Goal: Task Accomplishment & Management: Manage account settings

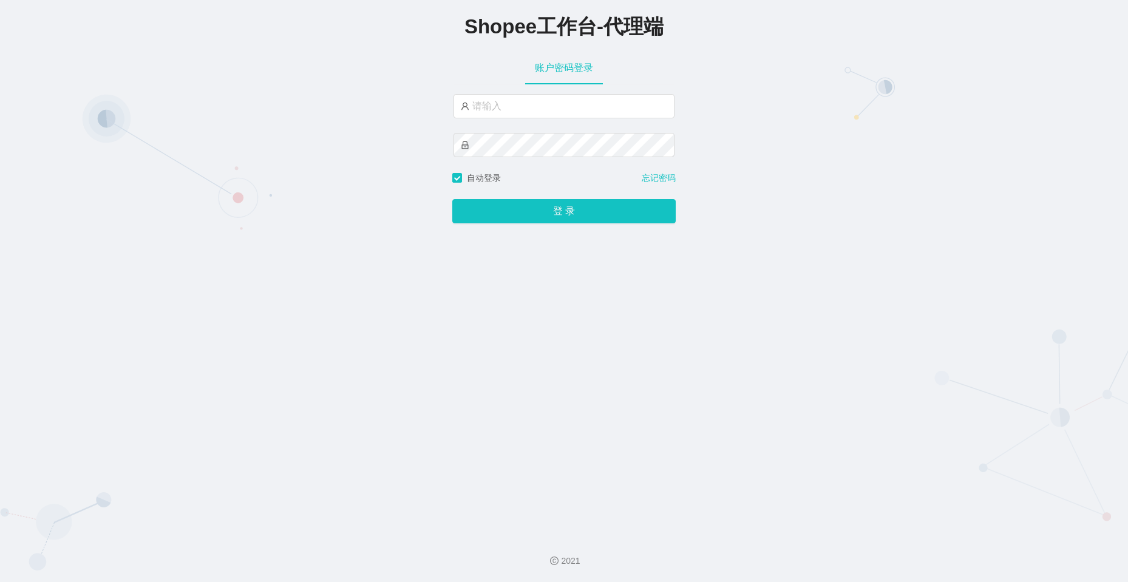
type input "永赚986"
click at [452, 200] on button "登 录" at bounding box center [563, 212] width 223 height 24
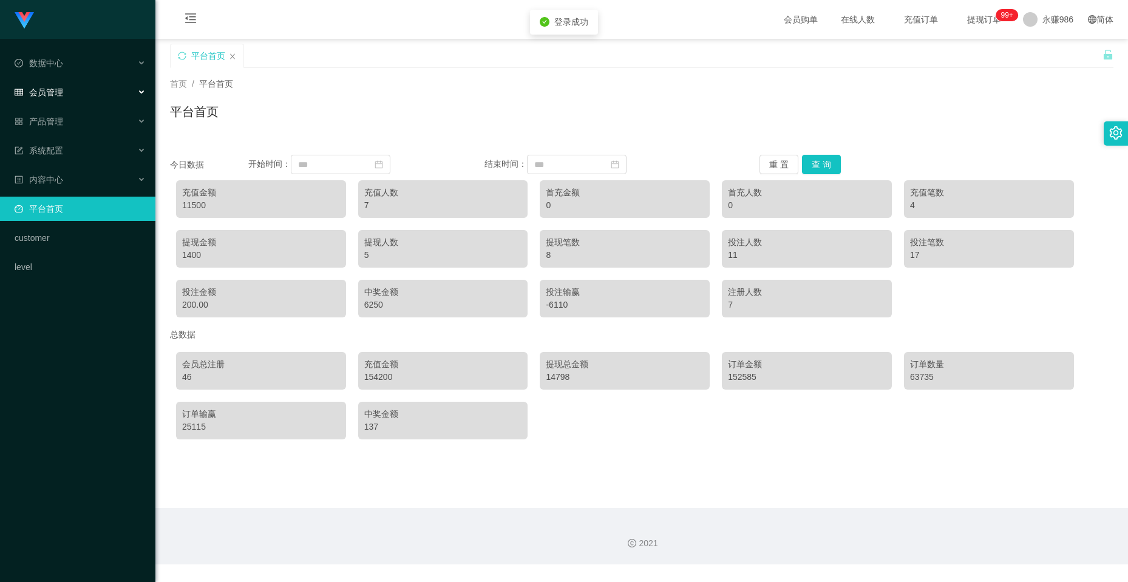
click at [86, 97] on div "会员管理" at bounding box center [77, 92] width 155 height 24
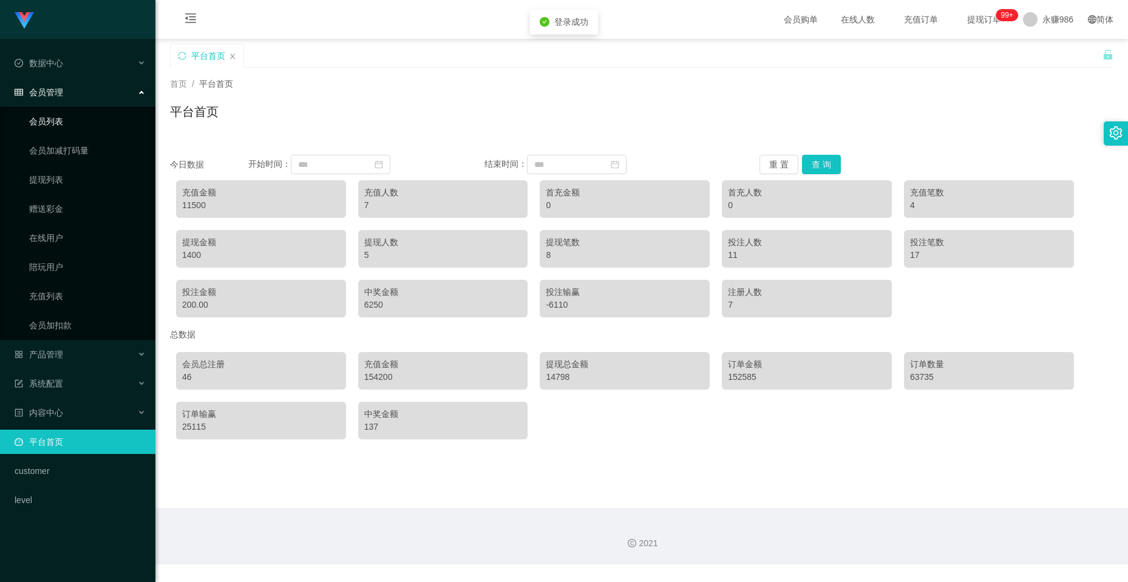
click at [78, 120] on link "会员列表" at bounding box center [87, 121] width 117 height 24
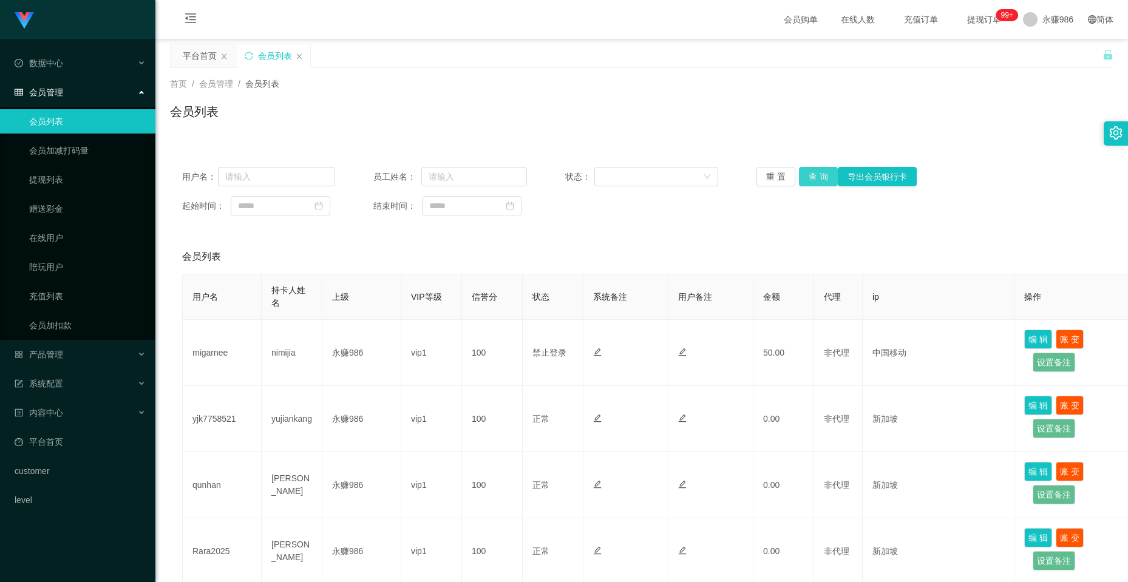
click at [826, 172] on button "查 询" at bounding box center [818, 176] width 39 height 19
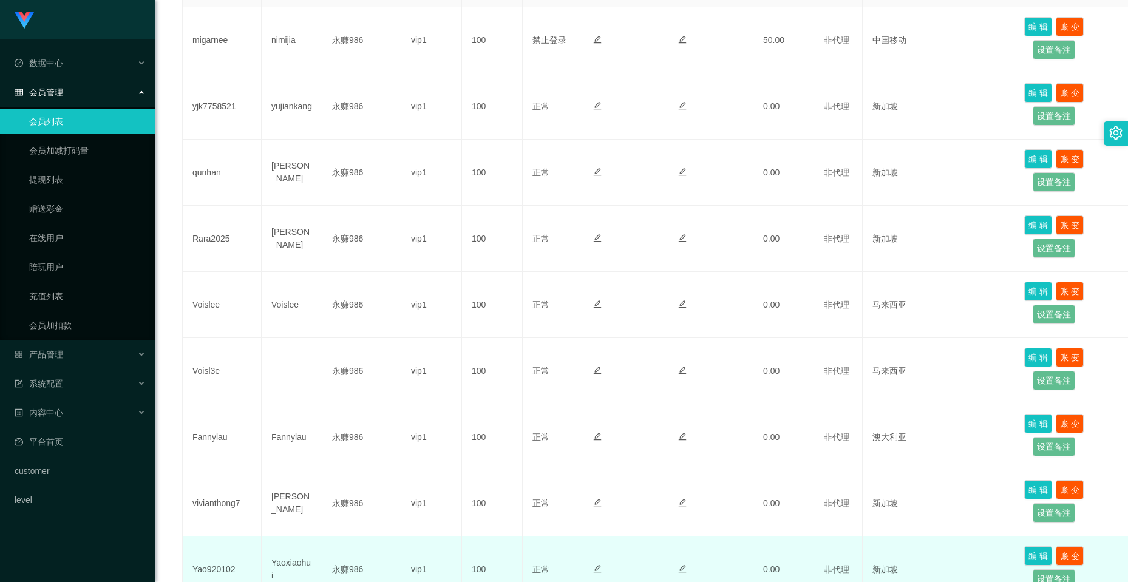
scroll to position [252, 0]
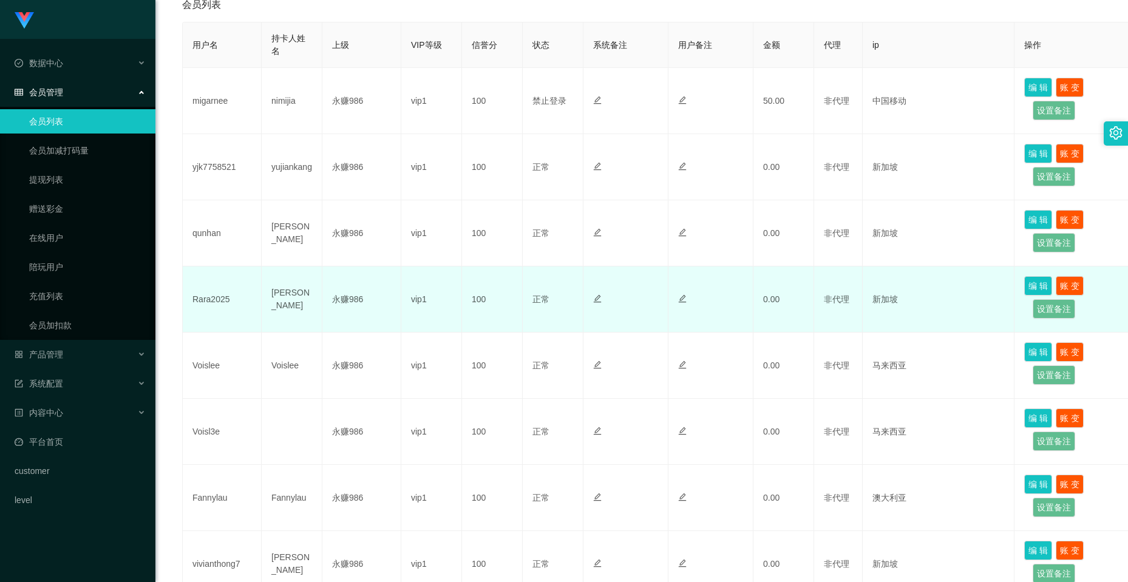
click at [214, 296] on td "Rara2025" at bounding box center [222, 300] width 79 height 66
copy td "Rara2025"
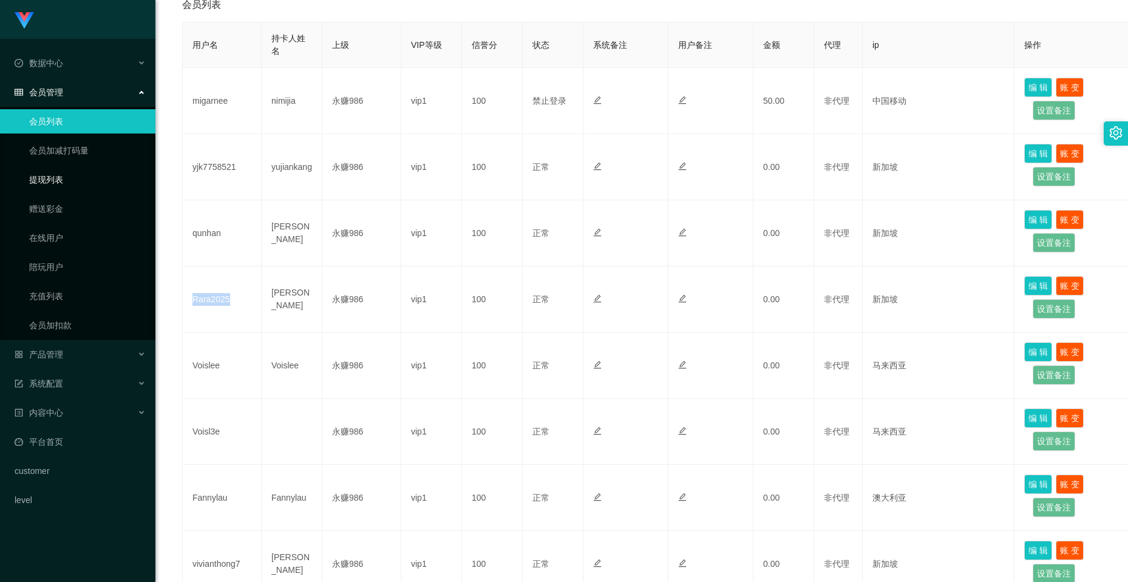
click at [67, 185] on link "提现列表" at bounding box center [87, 180] width 117 height 24
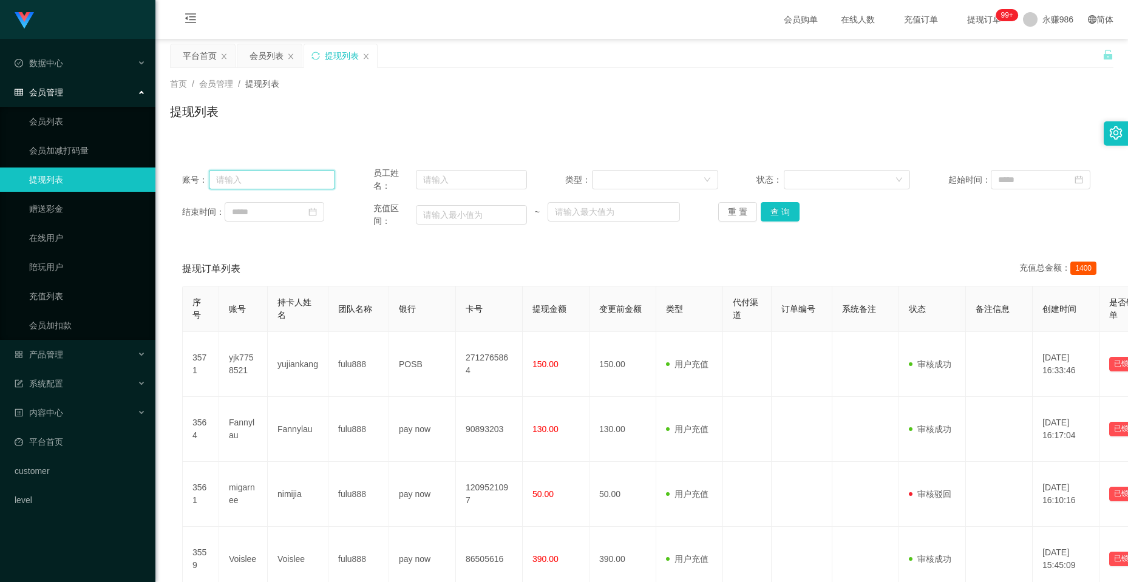
click at [307, 176] on input "text" at bounding box center [272, 179] width 127 height 19
paste input "Rara2025"
type input "Rara2025"
click at [771, 211] on button "查 询" at bounding box center [780, 211] width 39 height 19
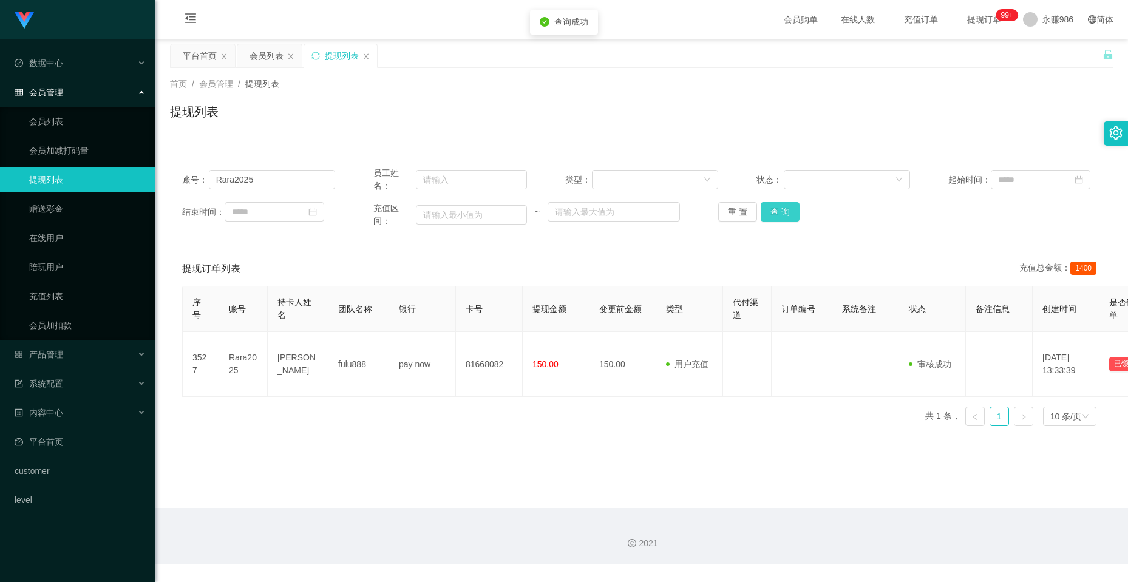
click at [771, 211] on button "查 询" at bounding box center [780, 211] width 39 height 19
click at [771, 211] on button "查 询" at bounding box center [787, 211] width 52 height 19
click at [771, 211] on div "重 置 查 询" at bounding box center [794, 211] width 153 height 19
click at [771, 211] on button "查 询" at bounding box center [780, 211] width 39 height 19
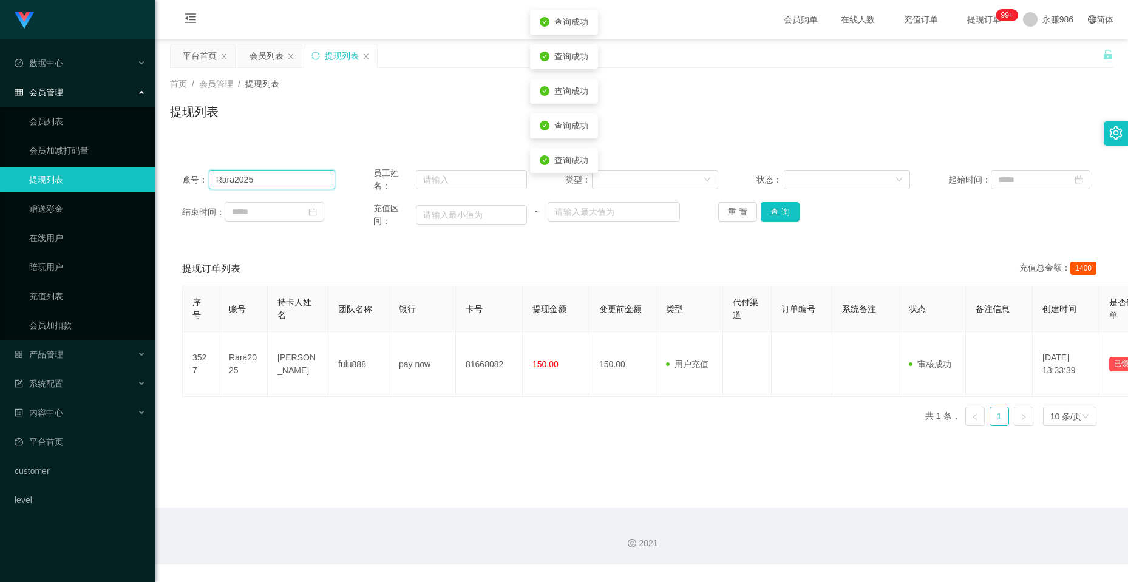
click at [288, 186] on input "Rara2025" at bounding box center [272, 179] width 127 height 19
click at [80, 118] on link "会员列表" at bounding box center [87, 121] width 117 height 24
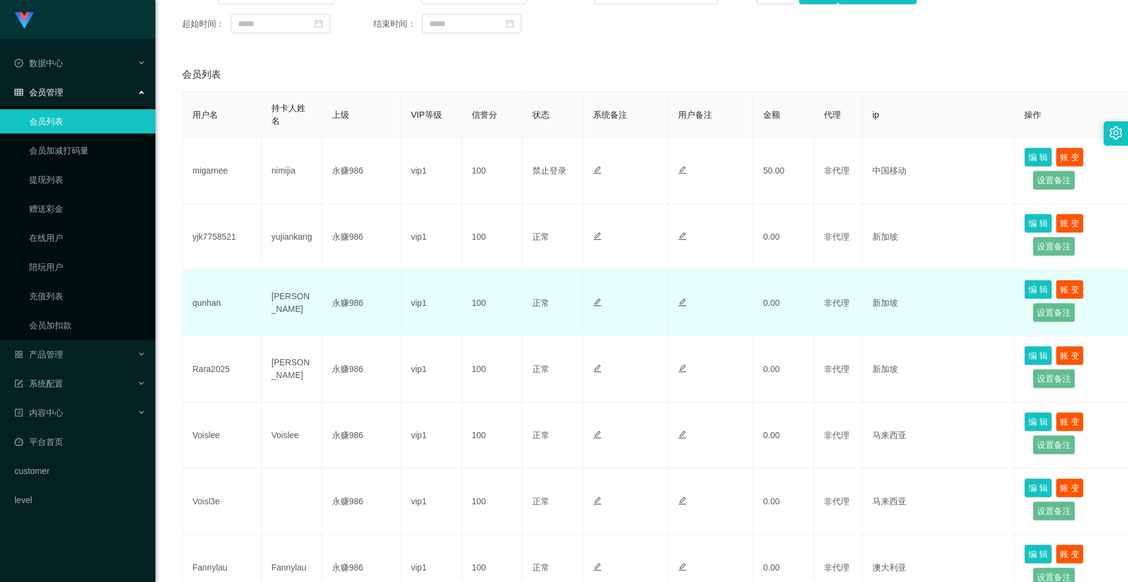
scroll to position [364, 0]
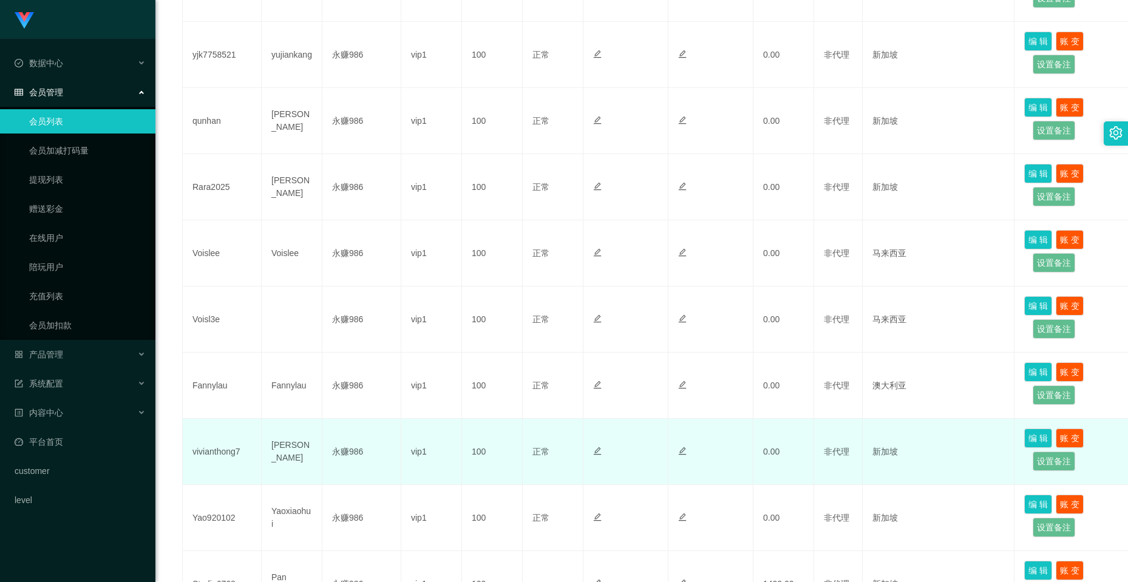
click at [216, 458] on td "vivianthong7" at bounding box center [222, 452] width 79 height 66
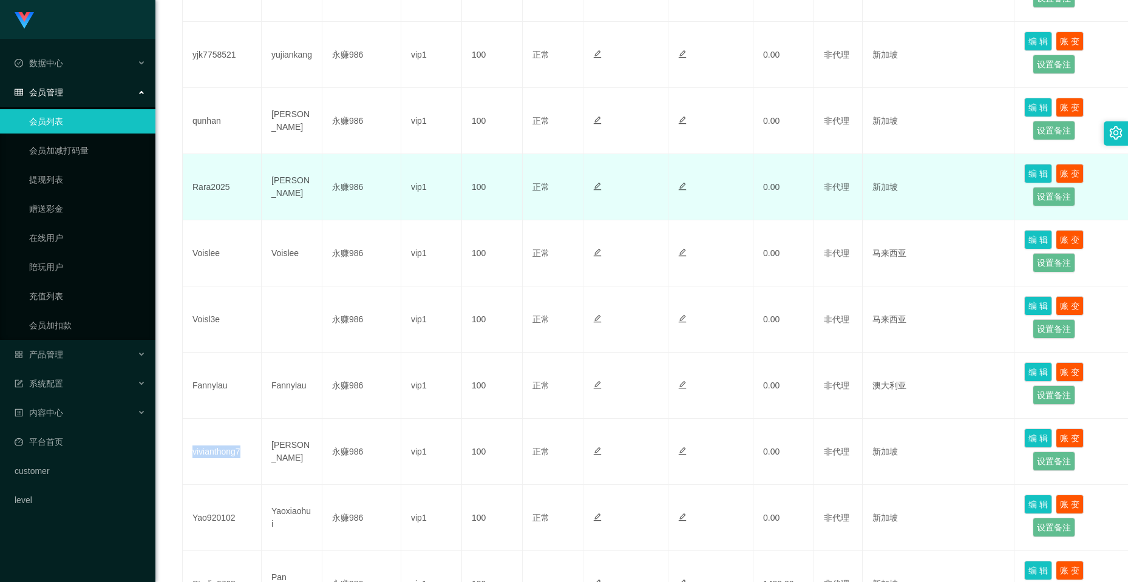
copy td "vivianthong7"
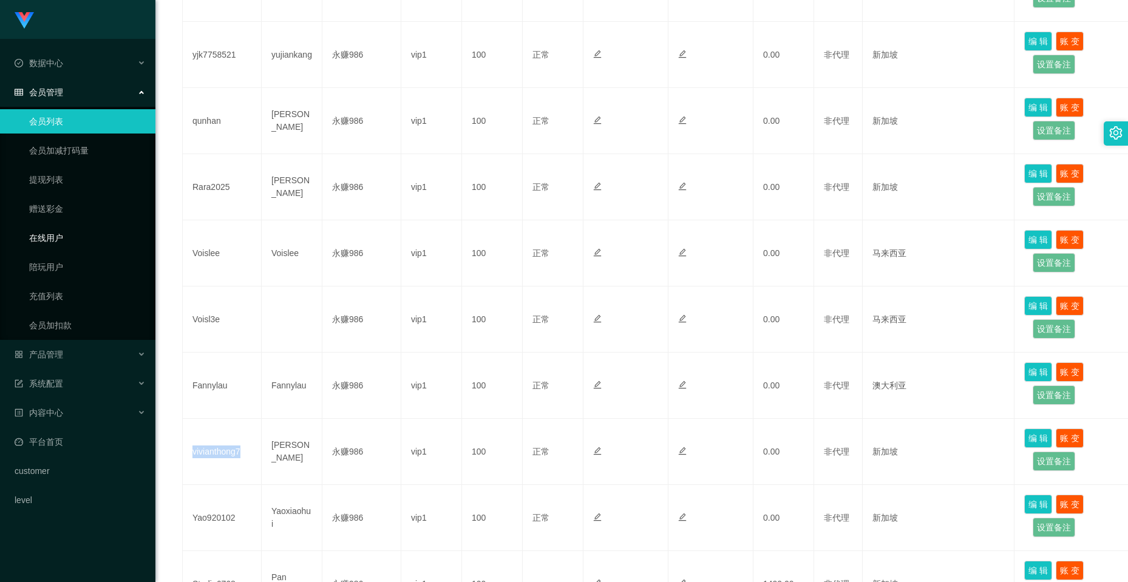
scroll to position [425, 0]
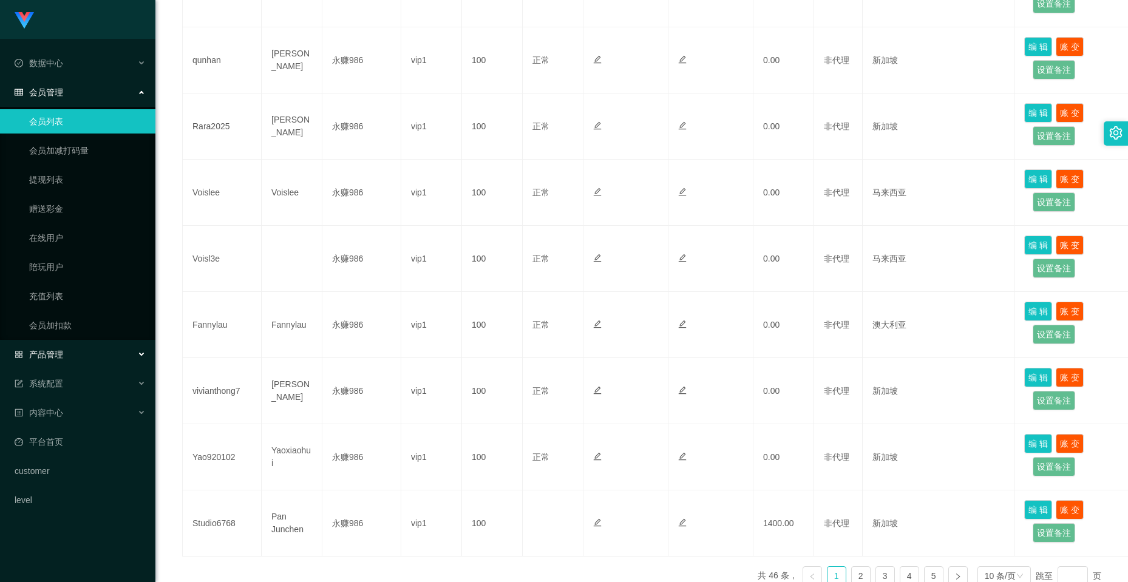
click at [87, 349] on div "产品管理" at bounding box center [77, 354] width 155 height 24
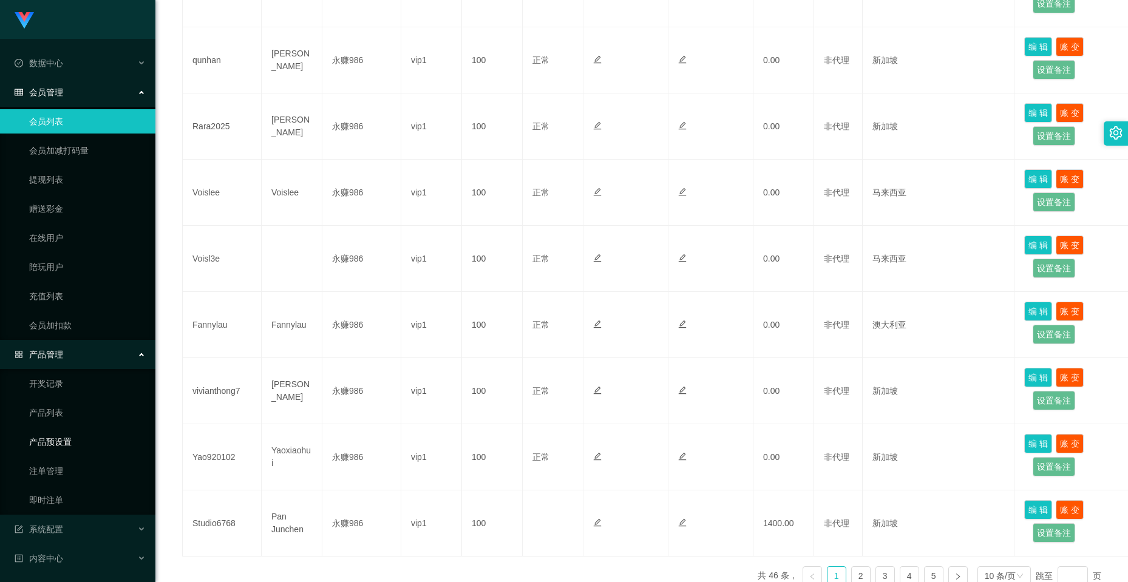
click at [73, 440] on link "产品预设置" at bounding box center [87, 442] width 117 height 24
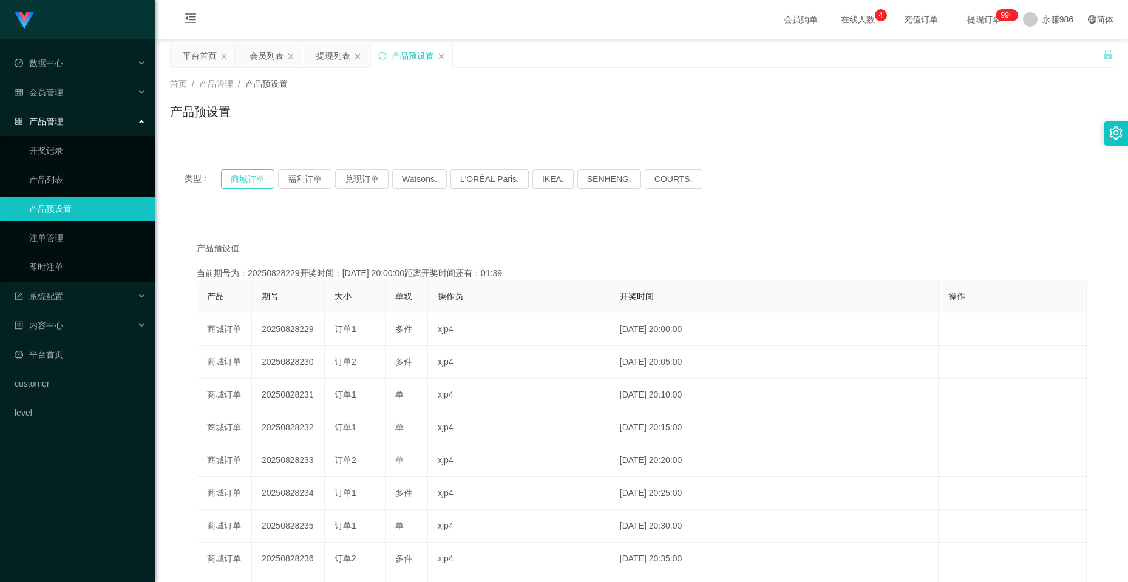
click at [262, 176] on button "商城订单" at bounding box center [247, 178] width 53 height 19
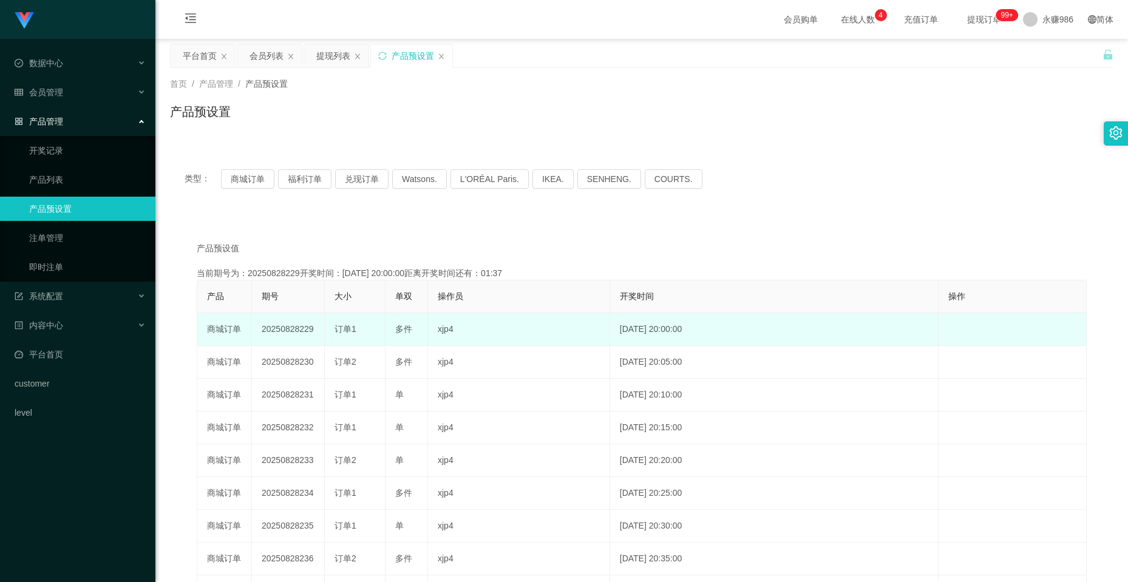
drag, startPoint x: 356, startPoint y: 332, endPoint x: 337, endPoint y: 330, distance: 19.5
click at [337, 330] on div "订单1" at bounding box center [355, 329] width 41 height 13
click at [66, 253] on ul "开奖记录 产品列表 产品预设置 注单管理 即时注单" at bounding box center [77, 209] width 155 height 146
click at [66, 271] on link "即时注单" at bounding box center [87, 267] width 117 height 24
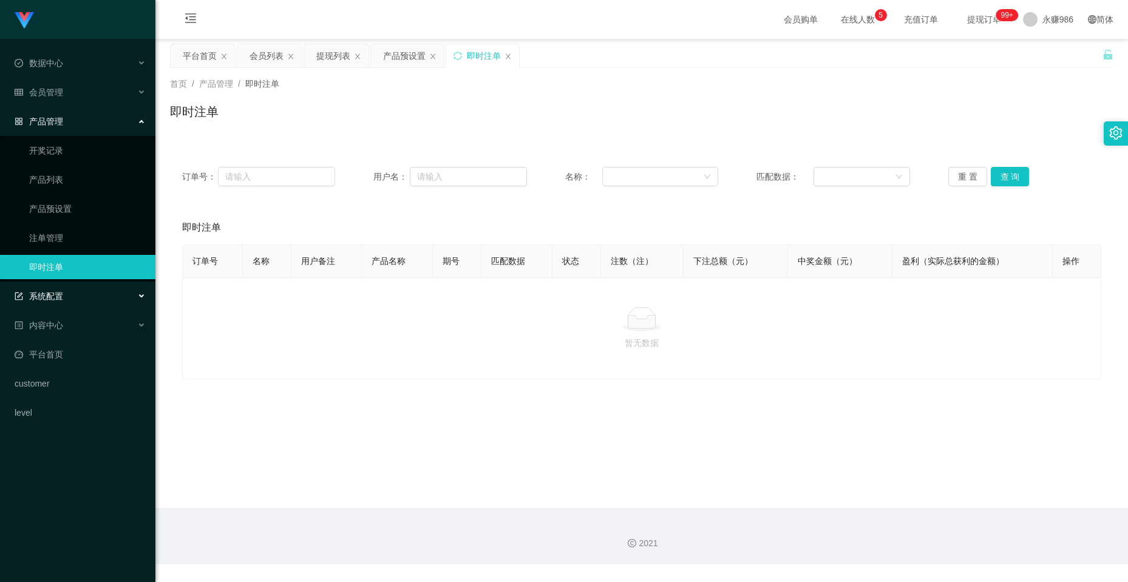
click at [87, 298] on div "系统配置" at bounding box center [77, 296] width 155 height 24
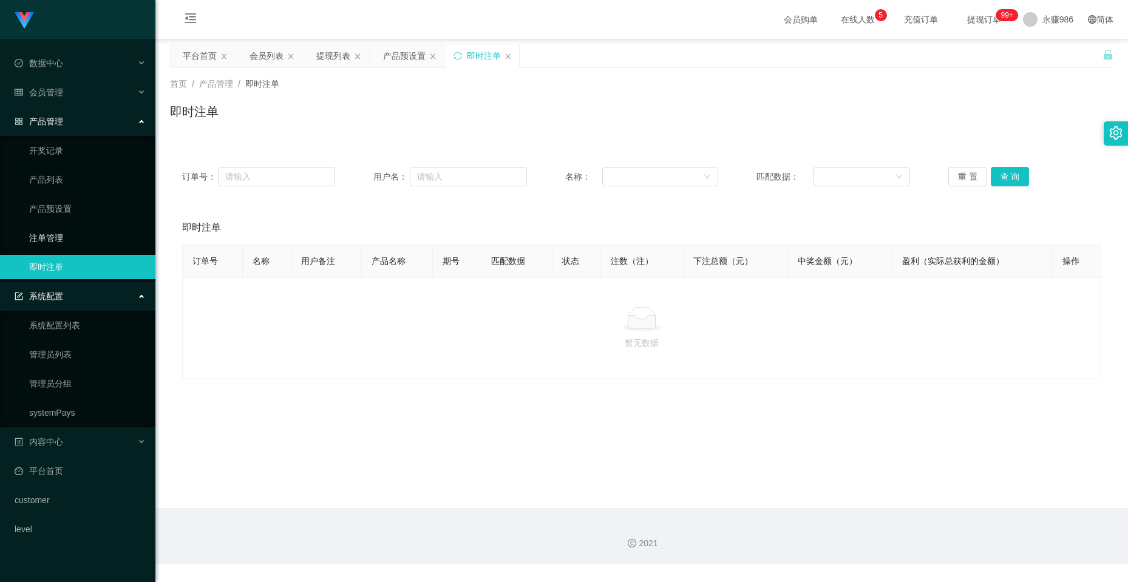
click at [94, 227] on link "注单管理" at bounding box center [87, 238] width 117 height 24
click at [56, 241] on link "注单管理" at bounding box center [87, 238] width 117 height 24
click at [33, 239] on link "注单管理" at bounding box center [87, 238] width 117 height 24
click at [50, 233] on link "注单管理" at bounding box center [87, 238] width 117 height 24
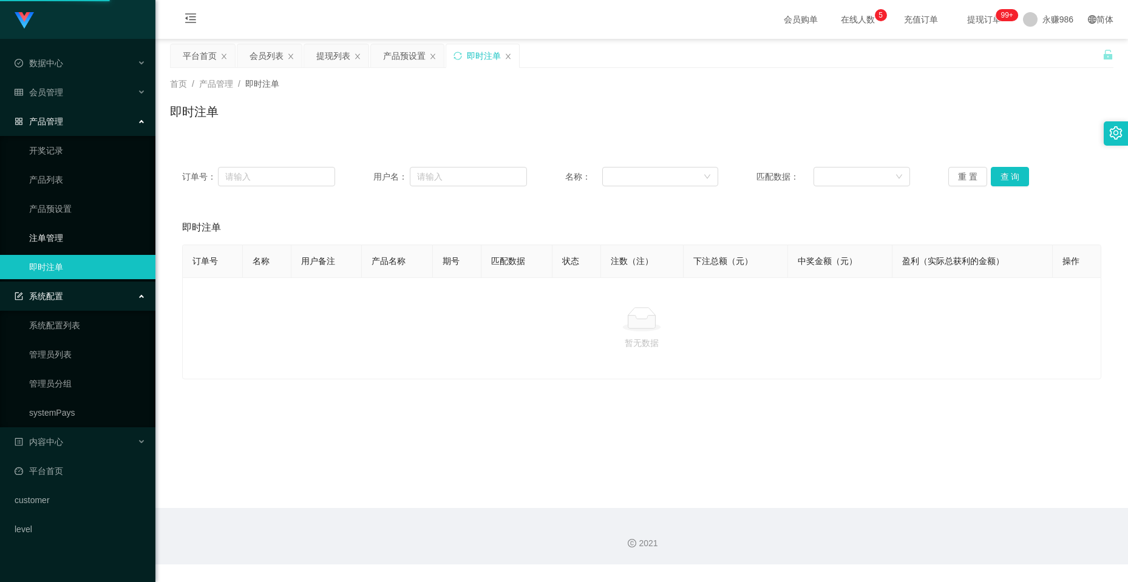
click at [50, 233] on link "注单管理" at bounding box center [87, 238] width 117 height 24
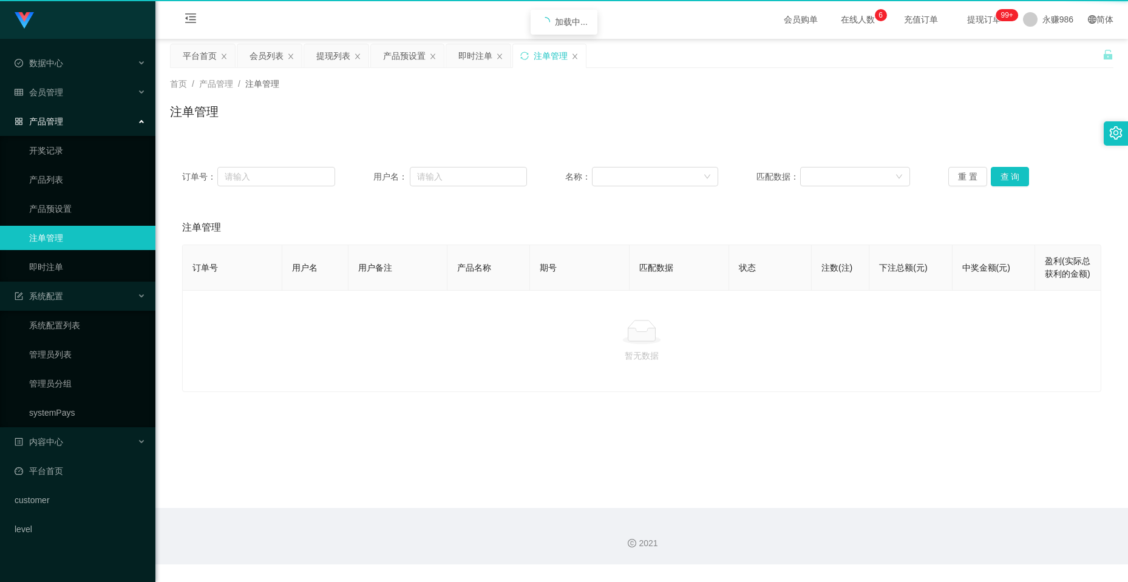
drag, startPoint x: 47, startPoint y: 130, endPoint x: 50, endPoint y: 146, distance: 16.2
click at [47, 131] on div "产品管理" at bounding box center [77, 121] width 155 height 24
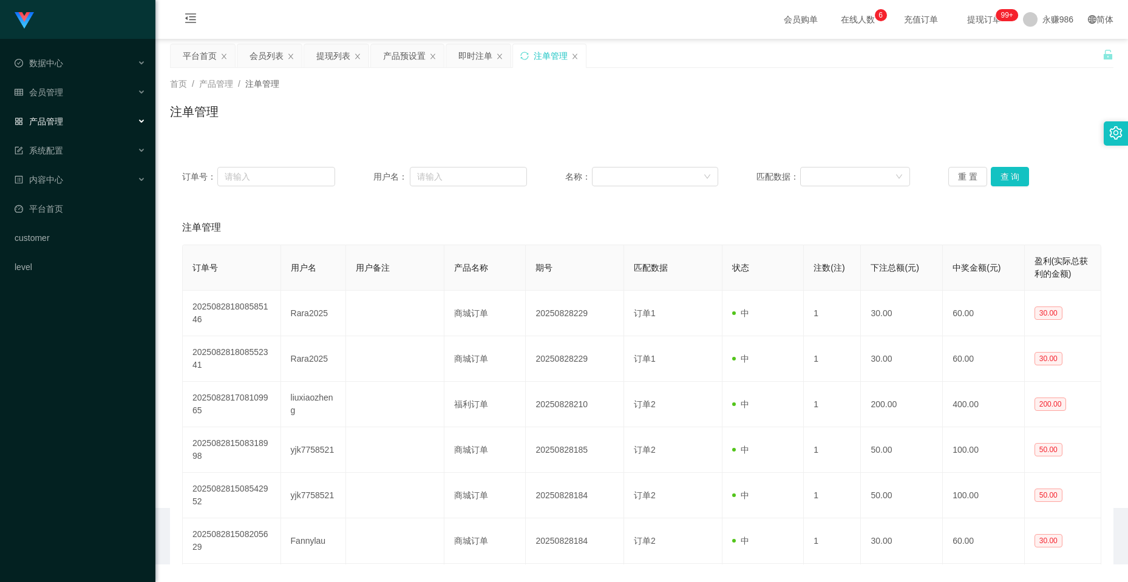
click at [50, 146] on link "开奖记录" at bounding box center [87, 150] width 117 height 24
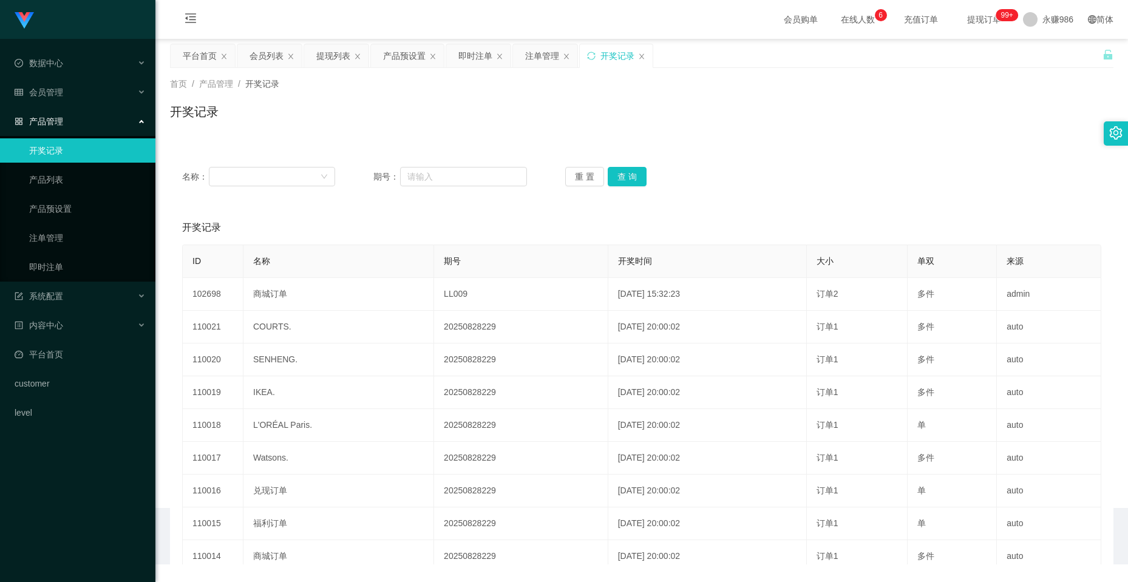
click at [64, 125] on div "产品管理" at bounding box center [77, 121] width 155 height 24
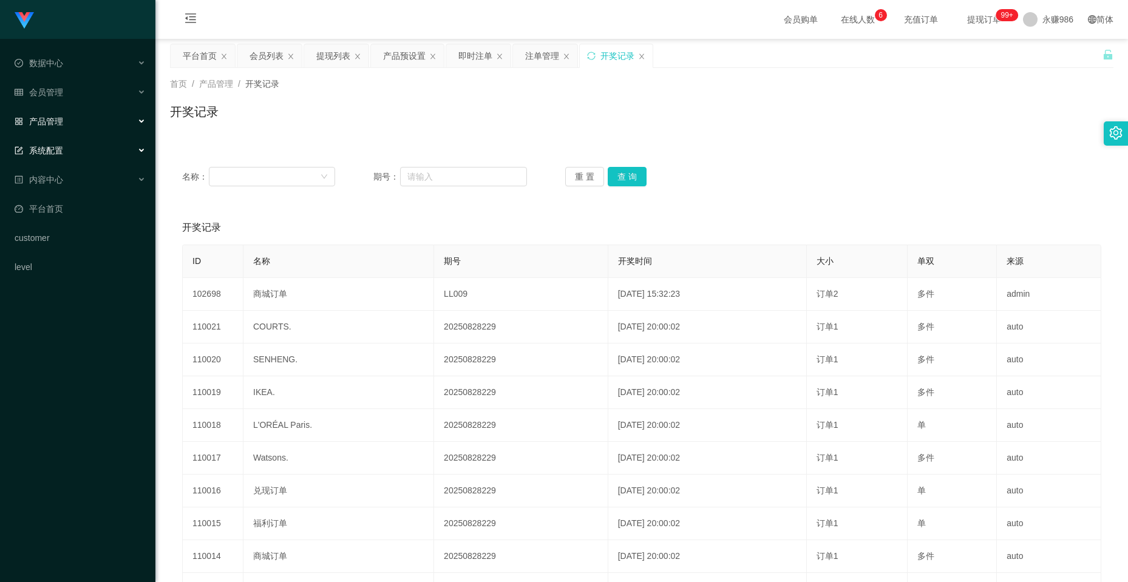
click at [60, 126] on span "产品管理" at bounding box center [39, 122] width 49 height 10
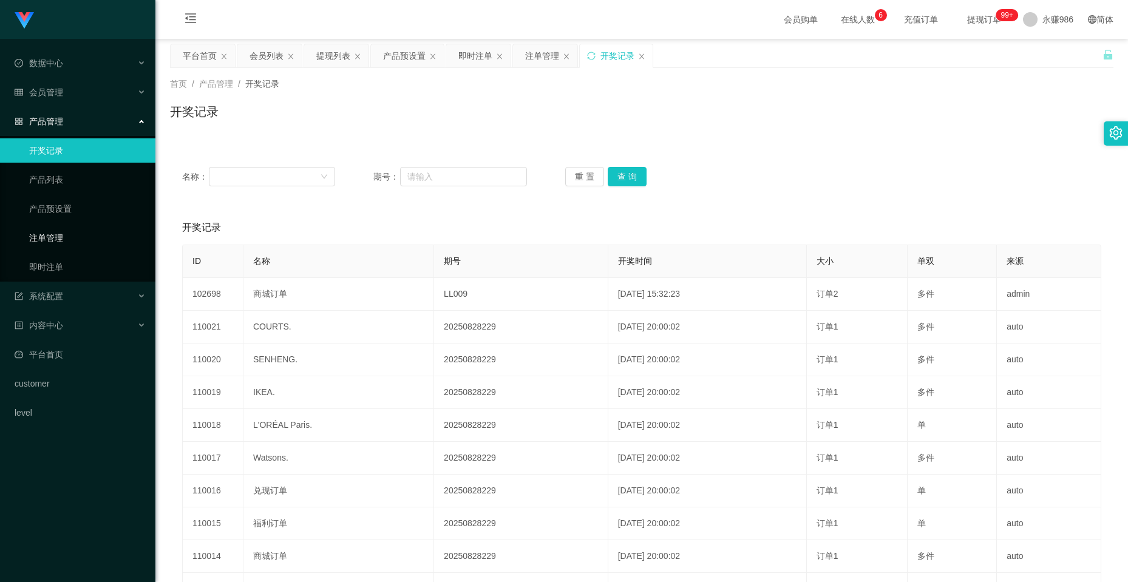
click at [50, 237] on link "注单管理" at bounding box center [87, 238] width 117 height 24
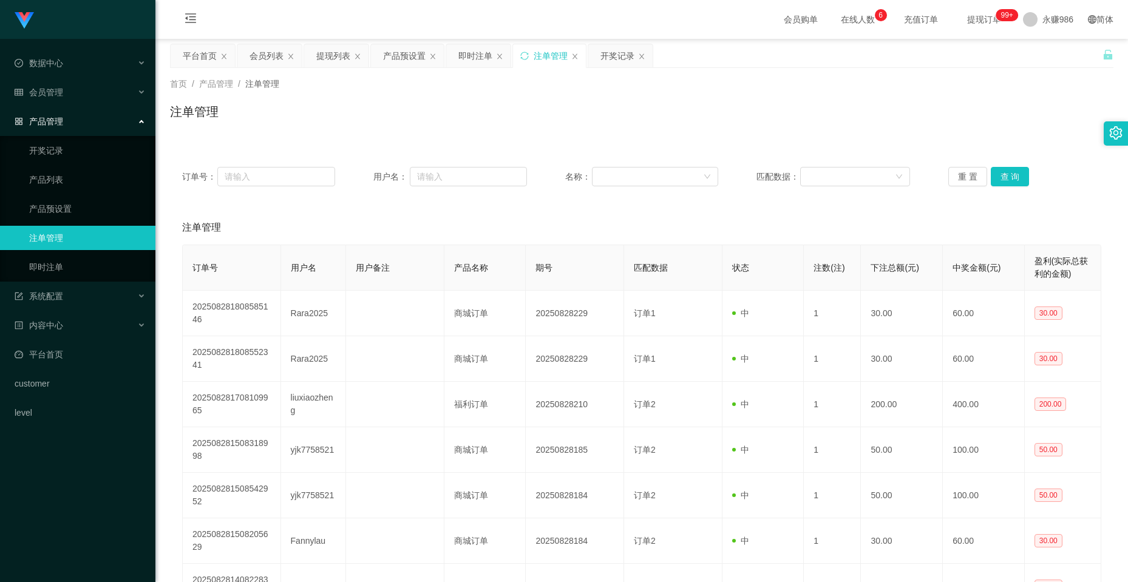
click at [981, 190] on div "订单号： 用户名： 名称： 匹配数据： 重 置 查 询" at bounding box center [642, 177] width 944 height 44
click at [1004, 174] on button "查 询" at bounding box center [1010, 176] width 39 height 19
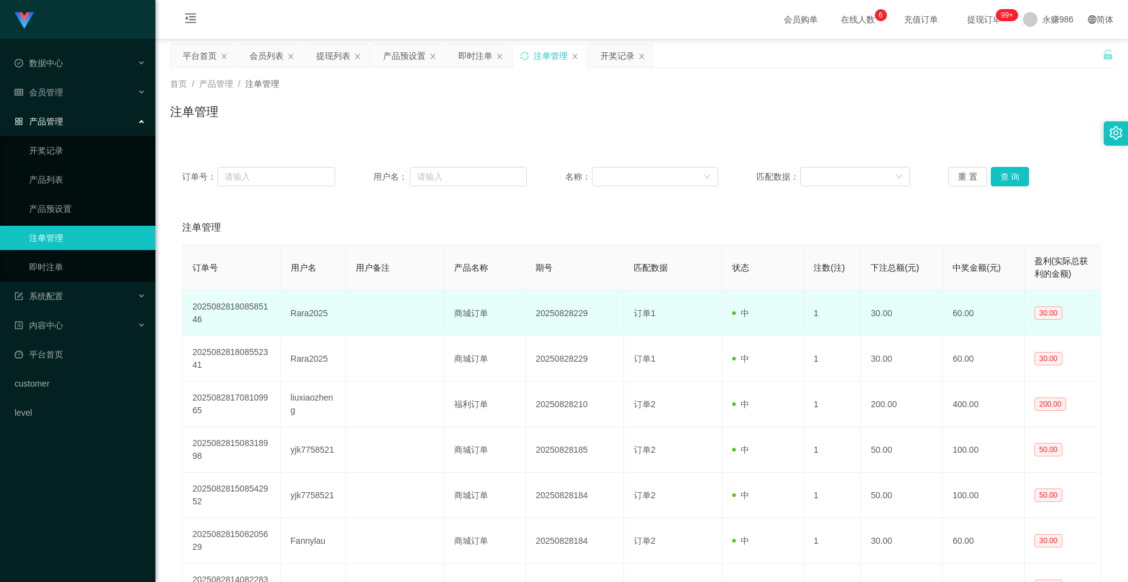
click at [316, 310] on td "Rara2025" at bounding box center [314, 314] width 66 height 46
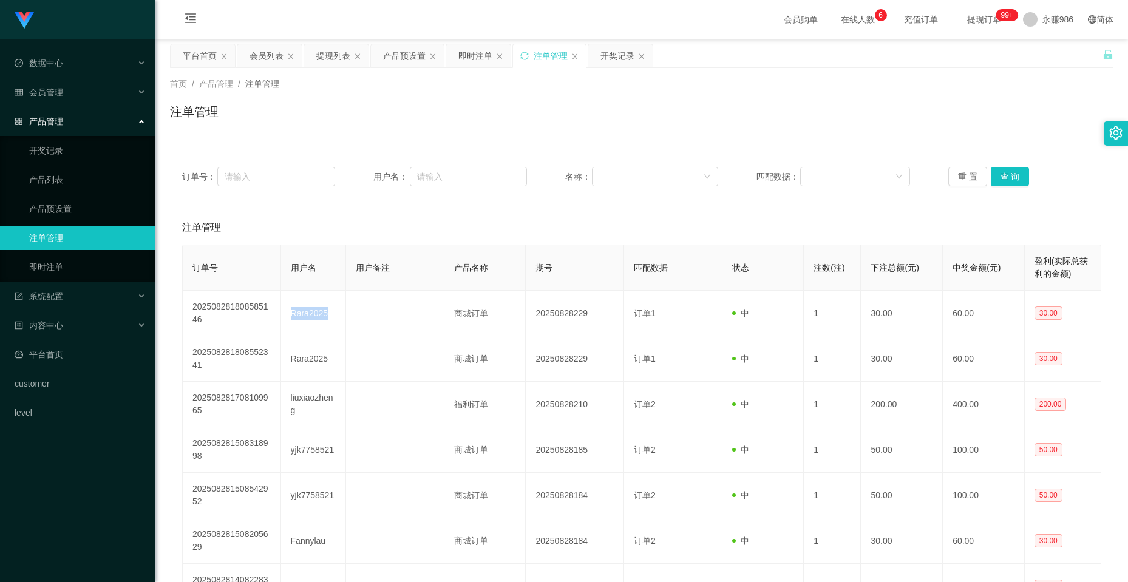
copy td "Rara2025"
click at [1002, 177] on button "查 询" at bounding box center [1010, 176] width 39 height 19
click at [1000, 176] on button "查 询" at bounding box center [1010, 176] width 39 height 19
drag, startPoint x: 70, startPoint y: 152, endPoint x: 70, endPoint y: 141, distance: 11.5
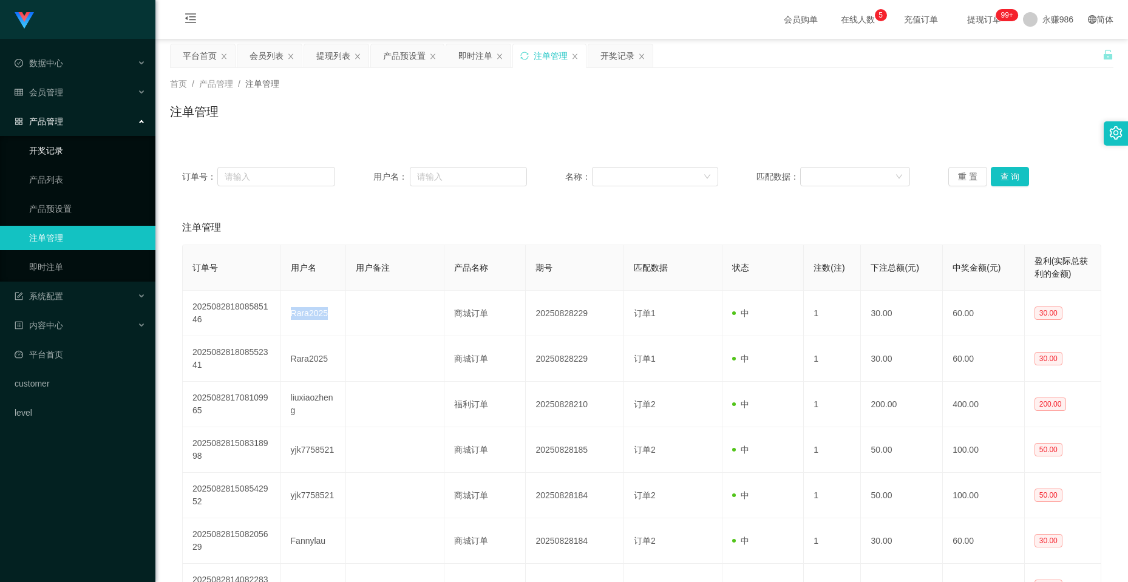
click at [70, 152] on link "开奖记录" at bounding box center [87, 150] width 117 height 24
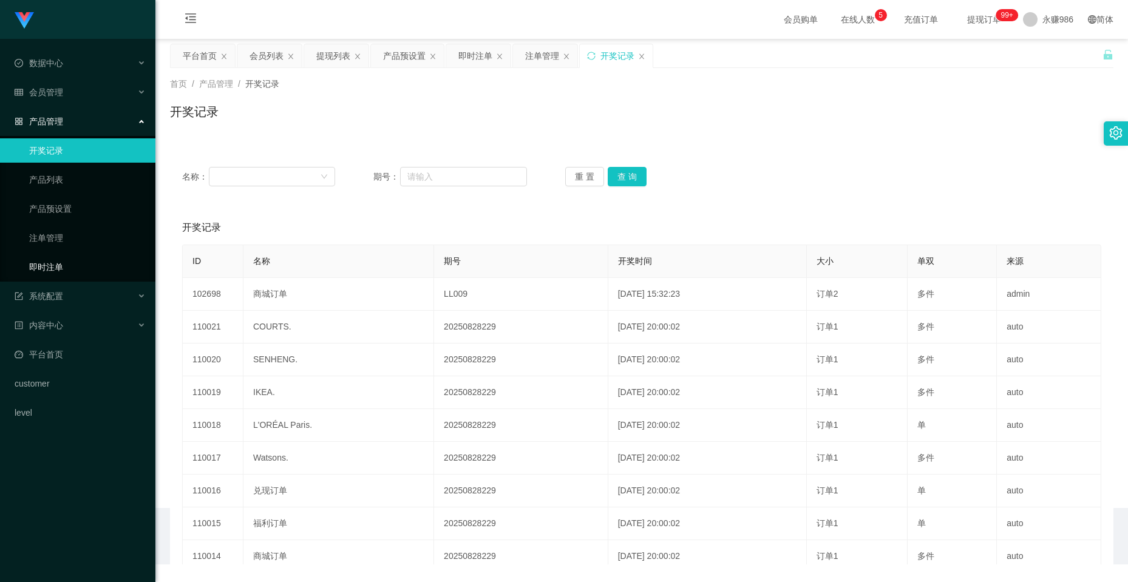
click at [60, 261] on link "即时注单" at bounding box center [87, 267] width 117 height 24
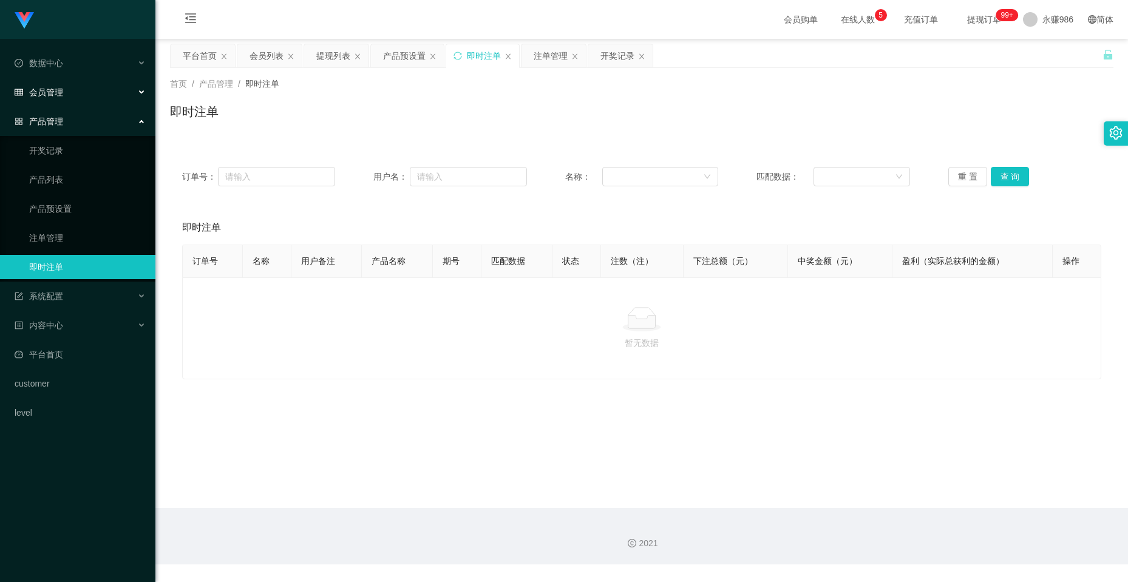
click at [96, 86] on div "会员管理" at bounding box center [77, 92] width 155 height 24
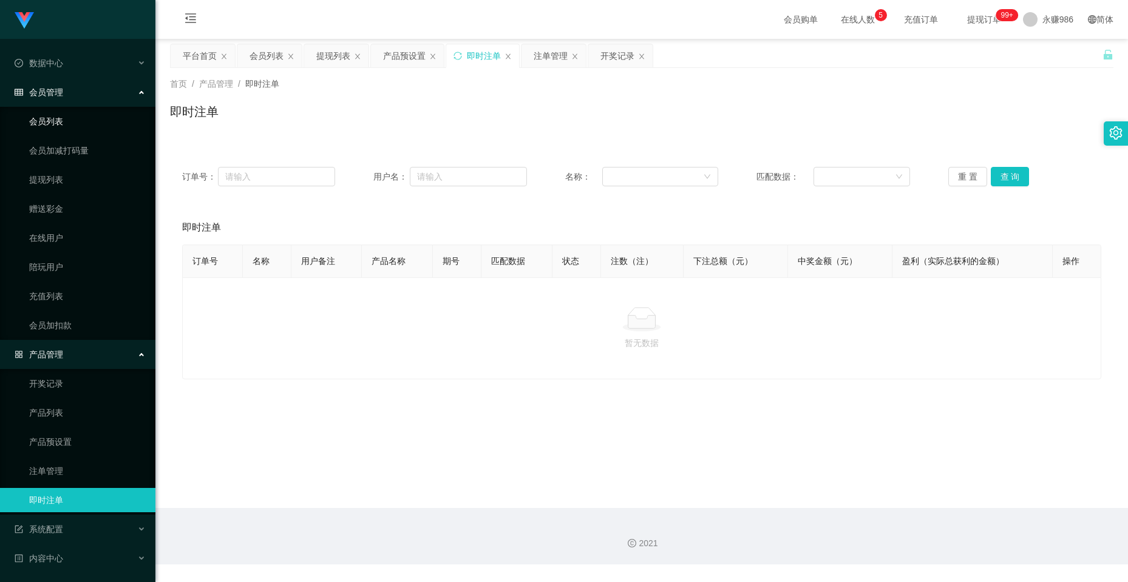
click at [67, 126] on link "会员列表" at bounding box center [87, 121] width 117 height 24
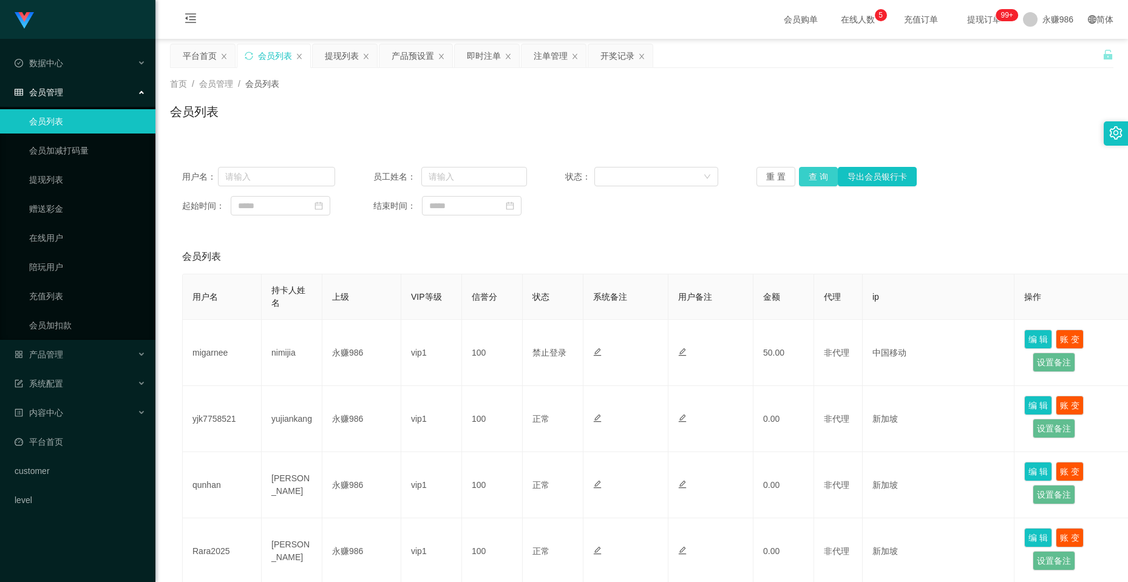
click at [799, 180] on button "查 询" at bounding box center [818, 176] width 39 height 19
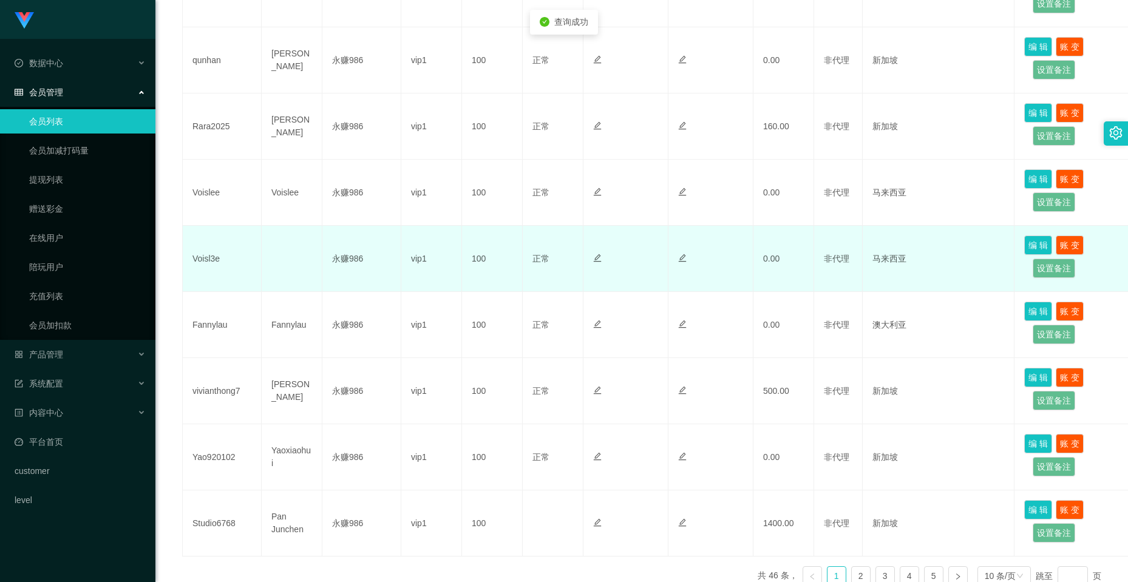
scroll to position [364, 0]
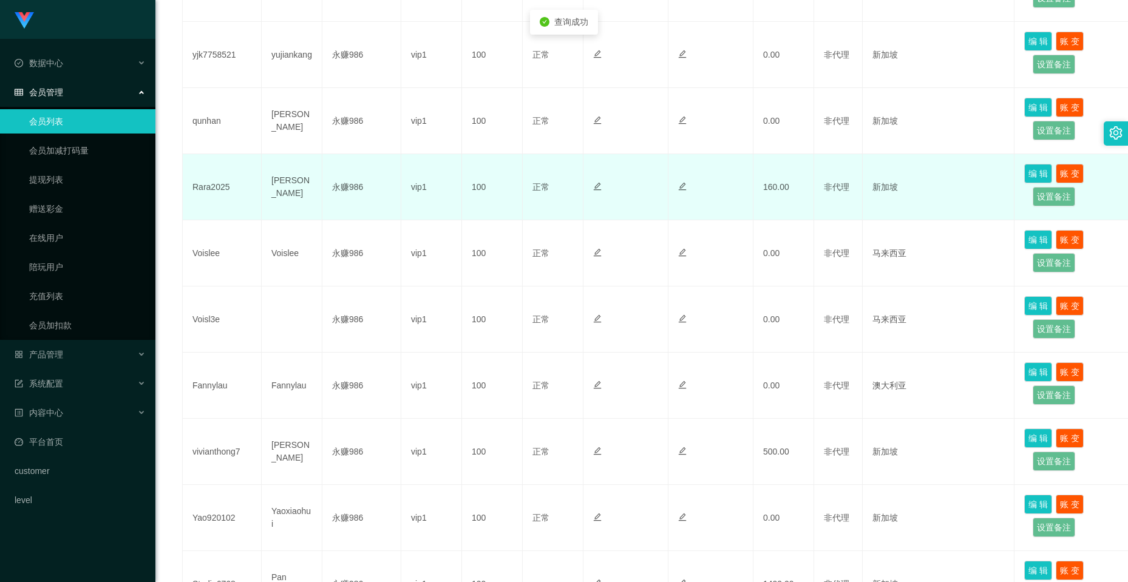
click at [190, 183] on td "Rara2025" at bounding box center [222, 187] width 79 height 66
click at [207, 191] on td "Rara2025" at bounding box center [222, 187] width 79 height 66
copy td "Rara2025"
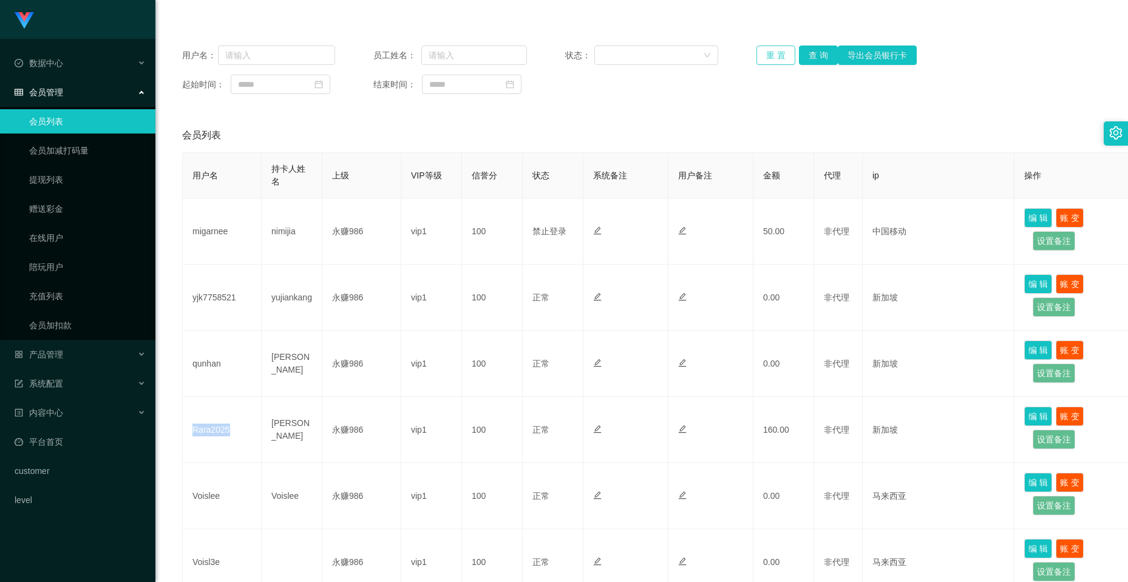
scroll to position [0, 0]
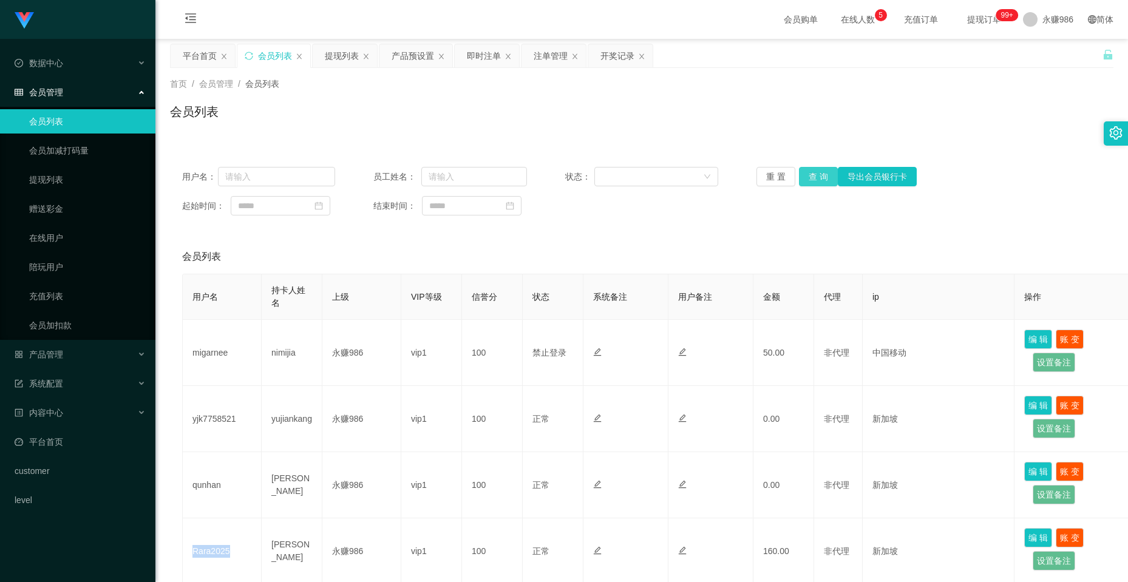
click at [816, 172] on button "查 询" at bounding box center [818, 176] width 39 height 19
click at [816, 176] on button "查 询" at bounding box center [818, 176] width 39 height 19
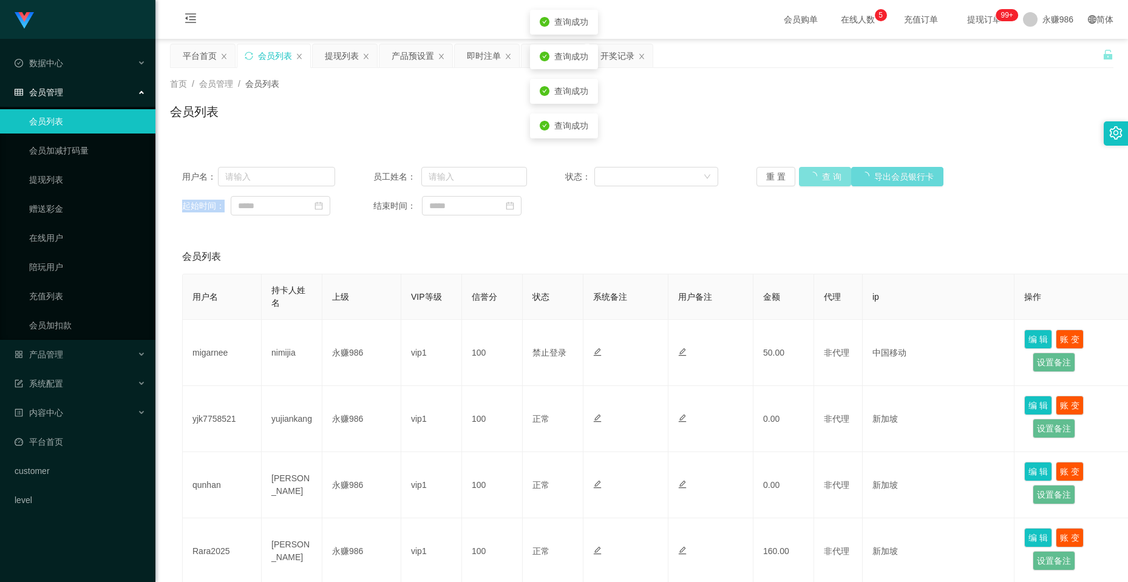
click at [816, 176] on div "重 置 查 询 导出会员银行卡" at bounding box center [833, 176] width 153 height 19
click at [816, 176] on button "查 询" at bounding box center [818, 176] width 39 height 19
click at [816, 176] on div "重 置 查 询 导出会员银行卡" at bounding box center [833, 176] width 153 height 19
click at [816, 176] on button "查 询" at bounding box center [818, 176] width 39 height 19
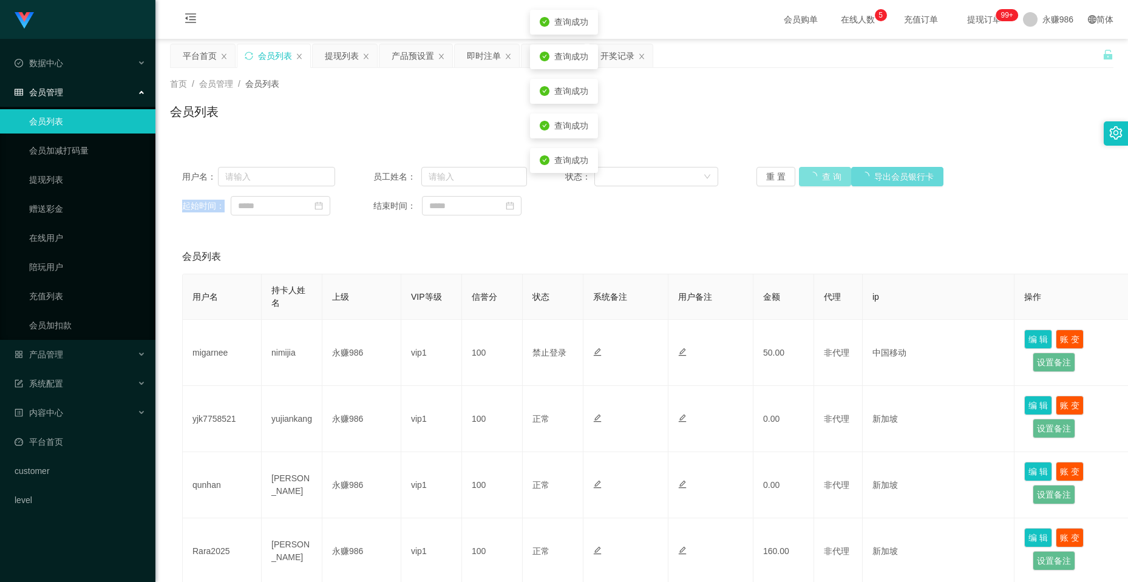
click at [816, 176] on div "重 置 查 询 导出会员银行卡" at bounding box center [833, 176] width 153 height 19
click at [816, 176] on button "查 询" at bounding box center [818, 176] width 39 height 19
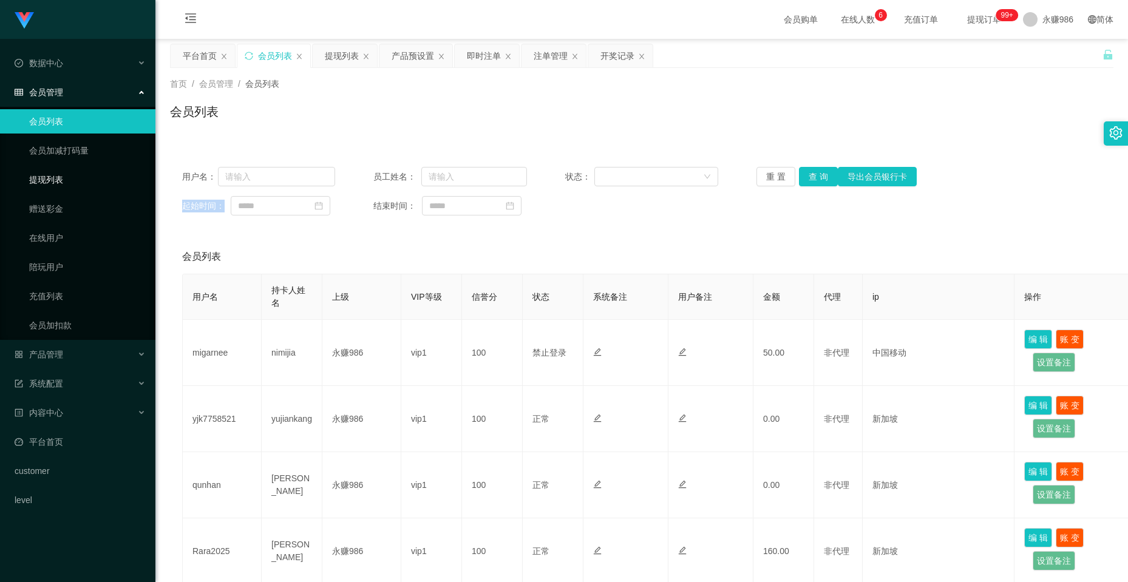
click at [87, 179] on link "提现列表" at bounding box center [87, 180] width 117 height 24
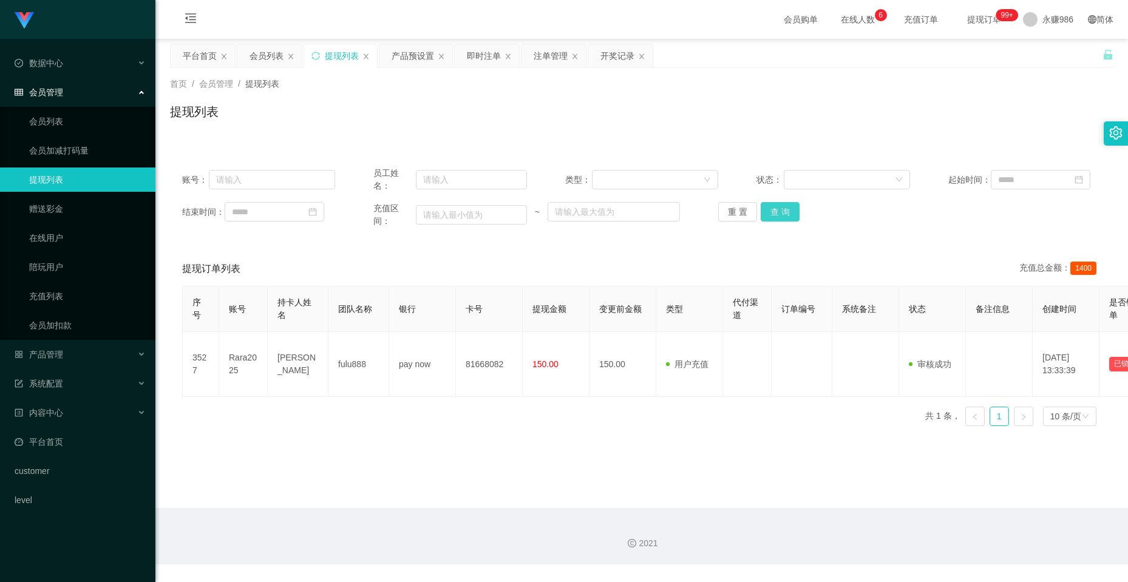
click at [789, 210] on button "查 询" at bounding box center [780, 211] width 39 height 19
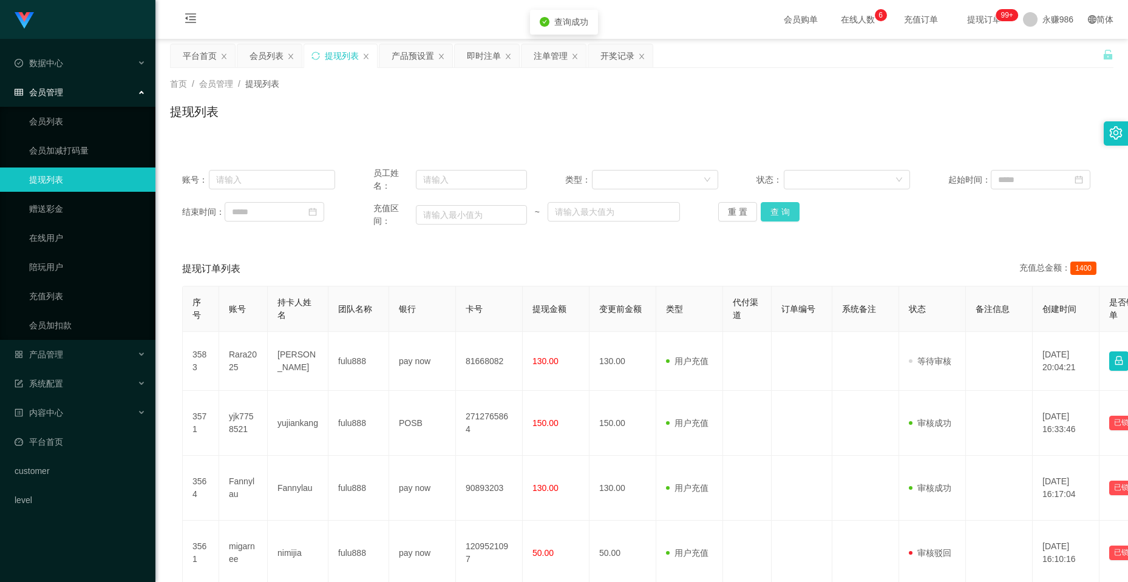
click at [789, 210] on button "查 询" at bounding box center [780, 211] width 39 height 19
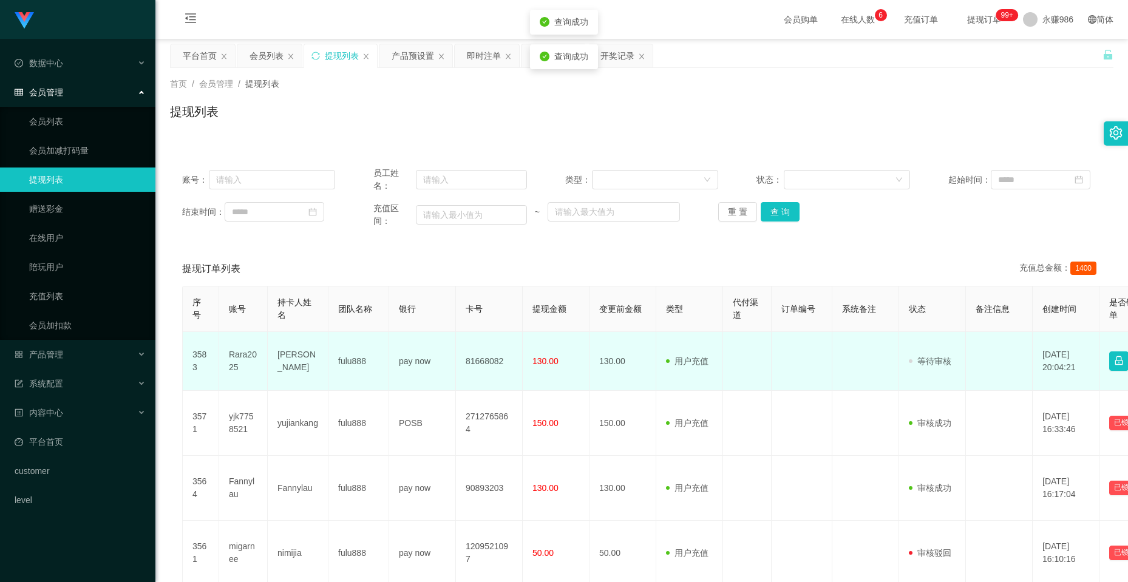
click at [229, 358] on td "Rara2025" at bounding box center [243, 361] width 49 height 59
copy td "Rara2025"
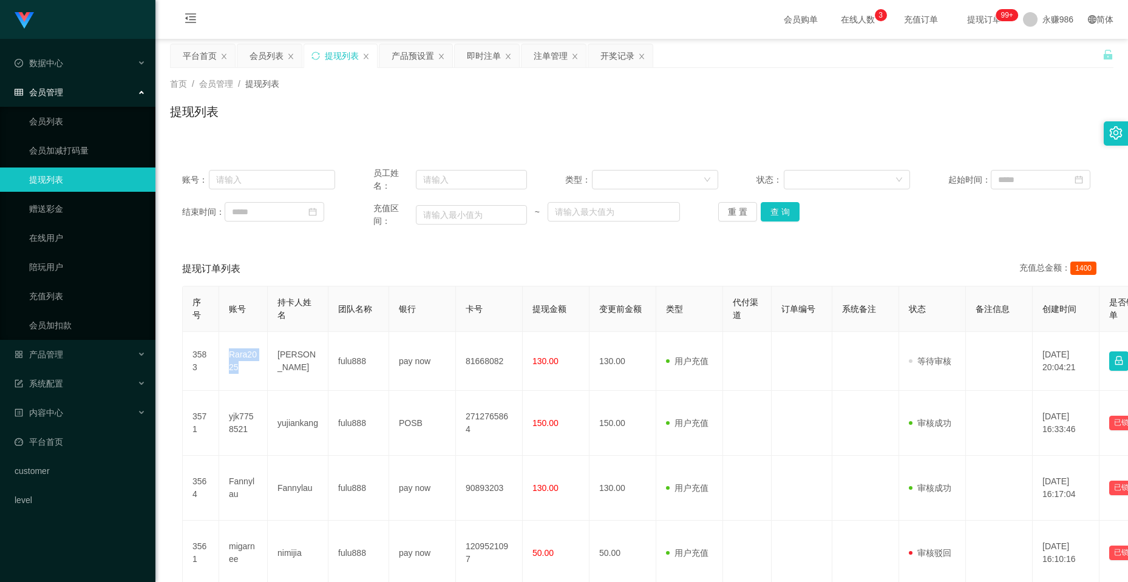
scroll to position [61, 0]
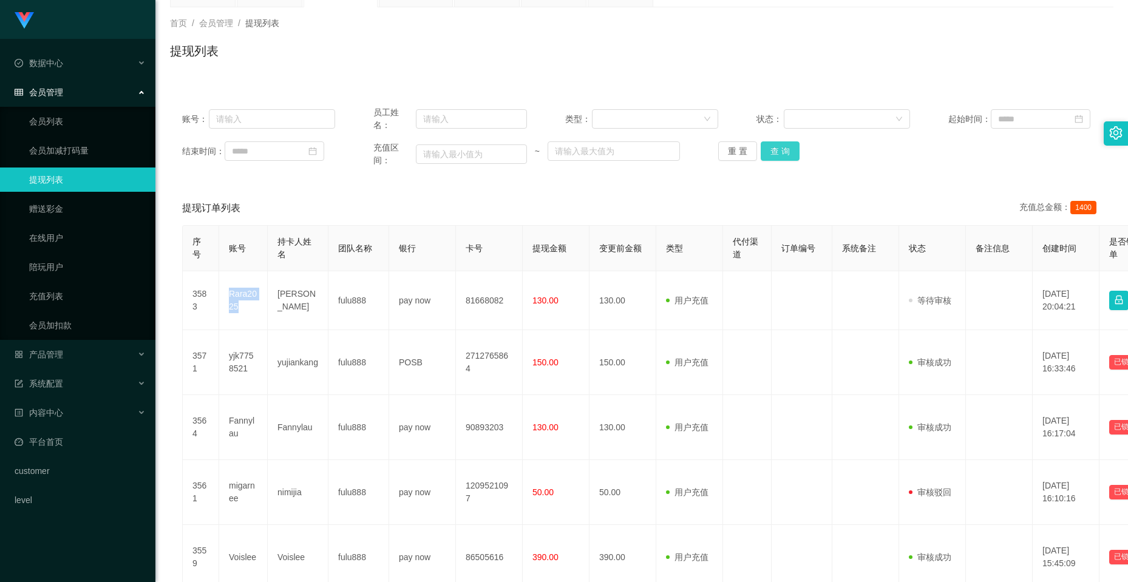
click at [786, 148] on button "查 询" at bounding box center [780, 150] width 39 height 19
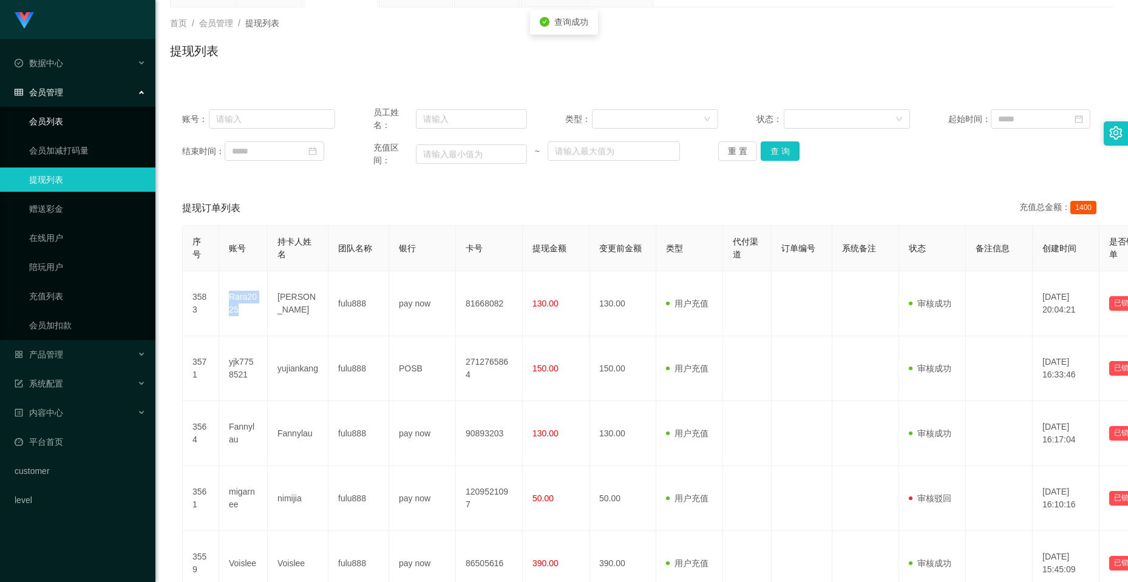
click at [69, 115] on link "会员列表" at bounding box center [87, 121] width 117 height 24
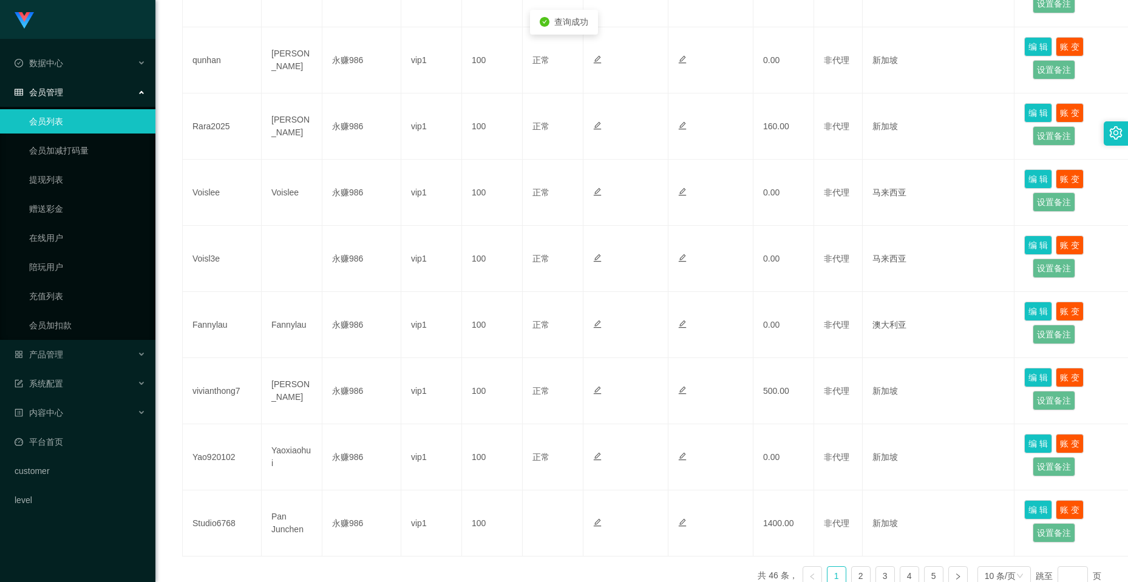
scroll to position [495, 0]
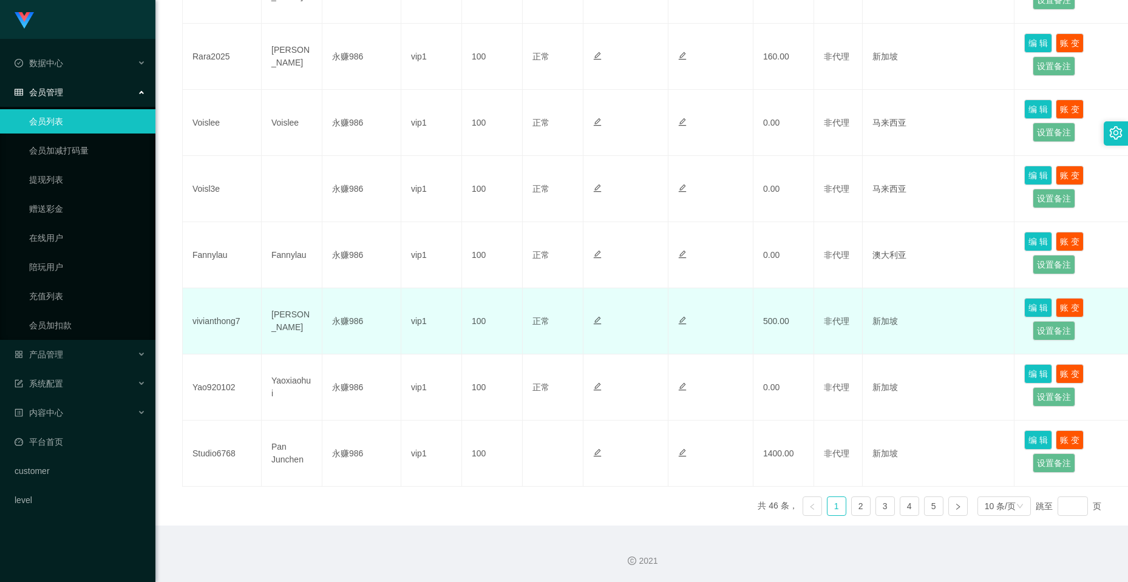
click at [223, 320] on td "vivianthong7" at bounding box center [222, 321] width 79 height 66
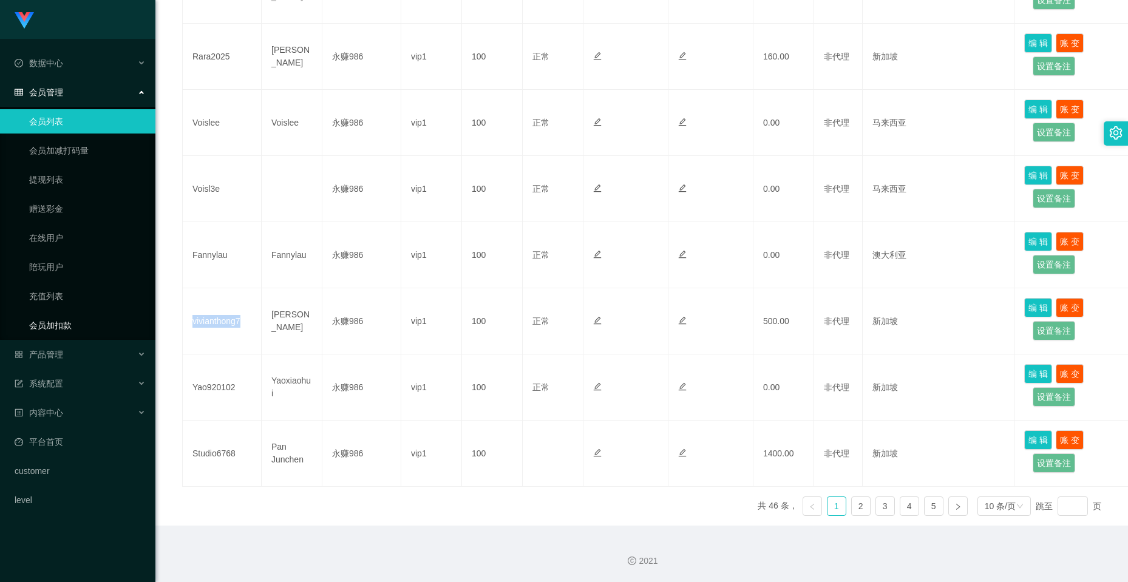
copy td "vivianthong7"
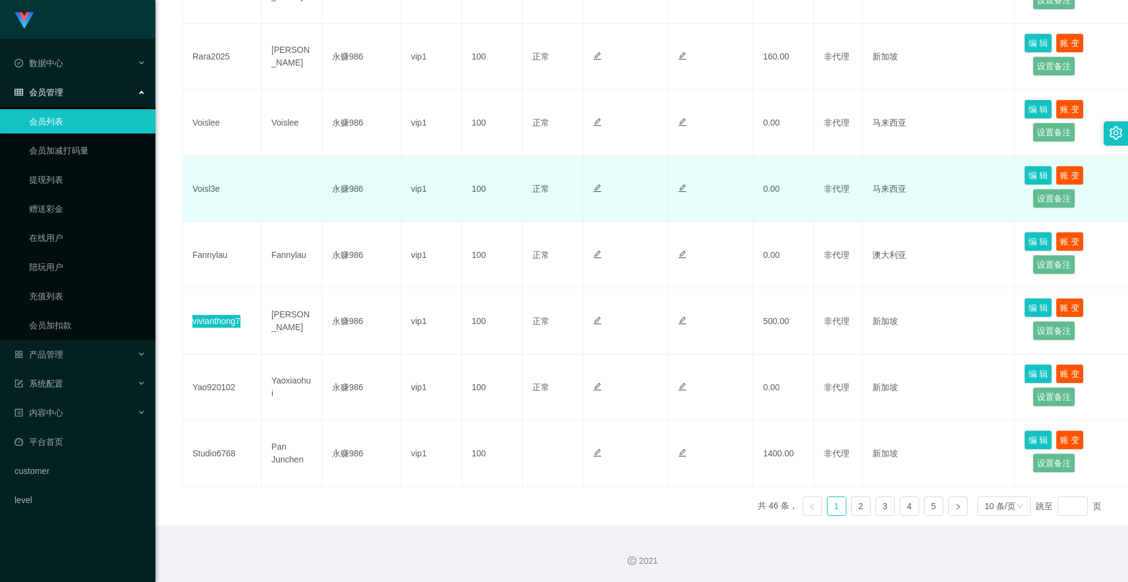
scroll to position [313, 0]
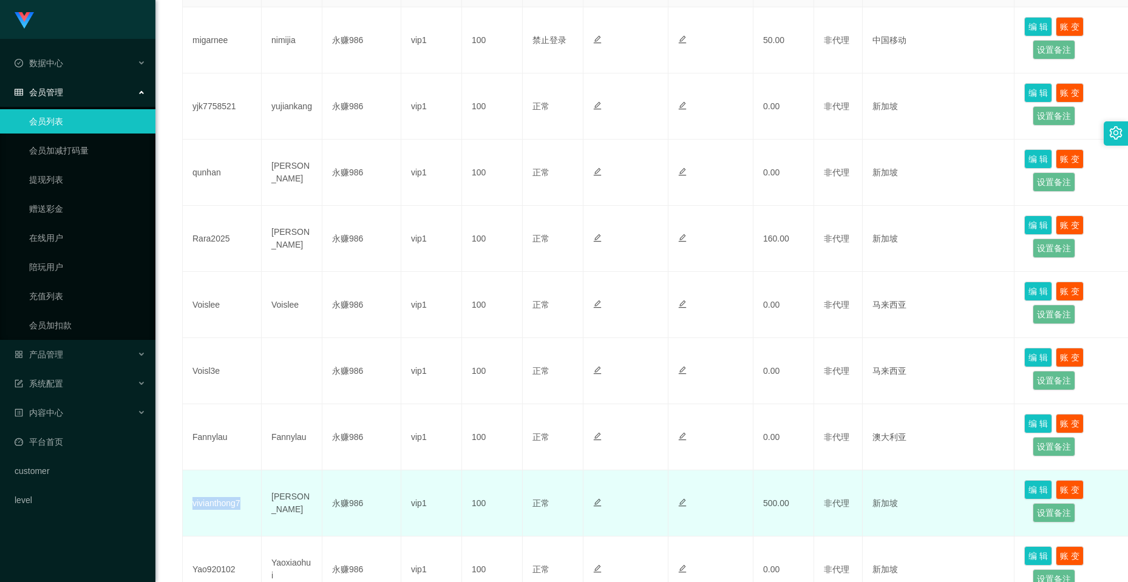
click at [219, 503] on td "vivianthong7" at bounding box center [222, 504] width 79 height 66
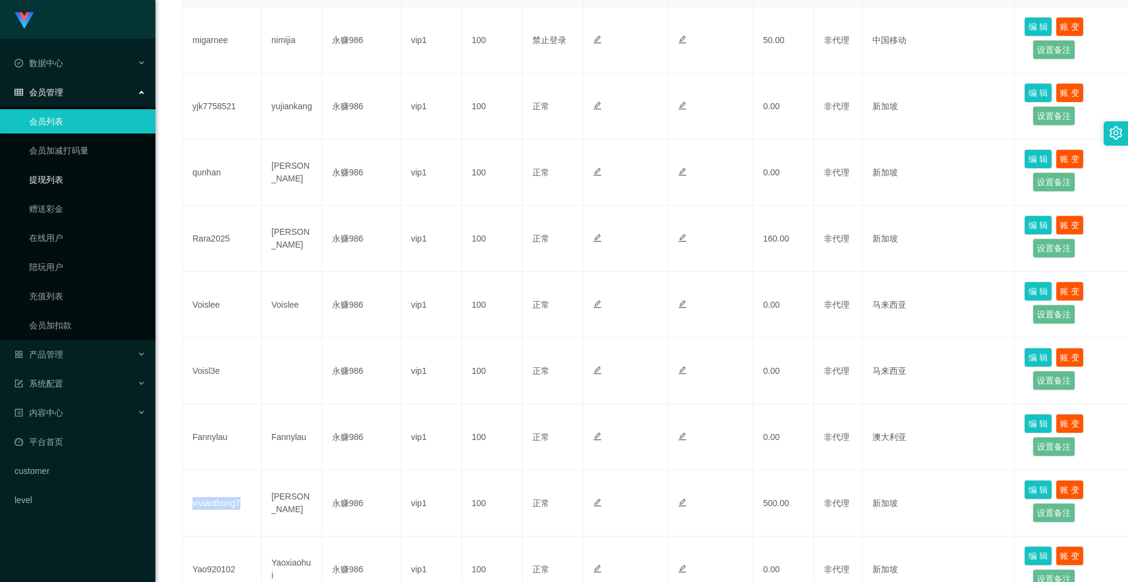
click at [56, 179] on link "提现列表" at bounding box center [87, 180] width 117 height 24
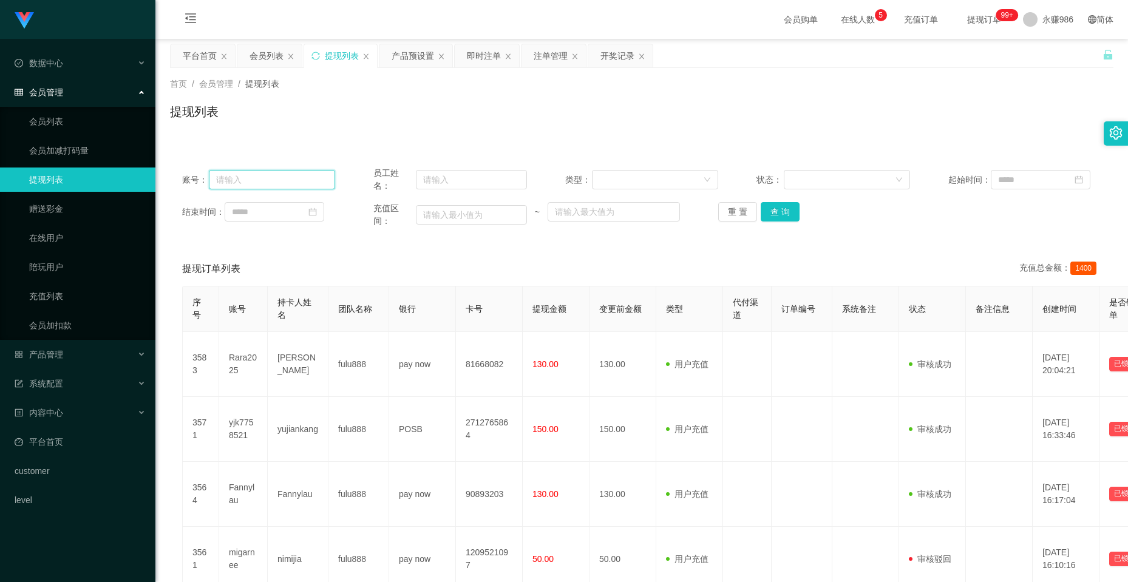
click at [281, 180] on input "text" at bounding box center [272, 179] width 127 height 19
paste input "vivianthong7"
type input "vivianthong7"
click at [765, 206] on button "查 询" at bounding box center [780, 211] width 39 height 19
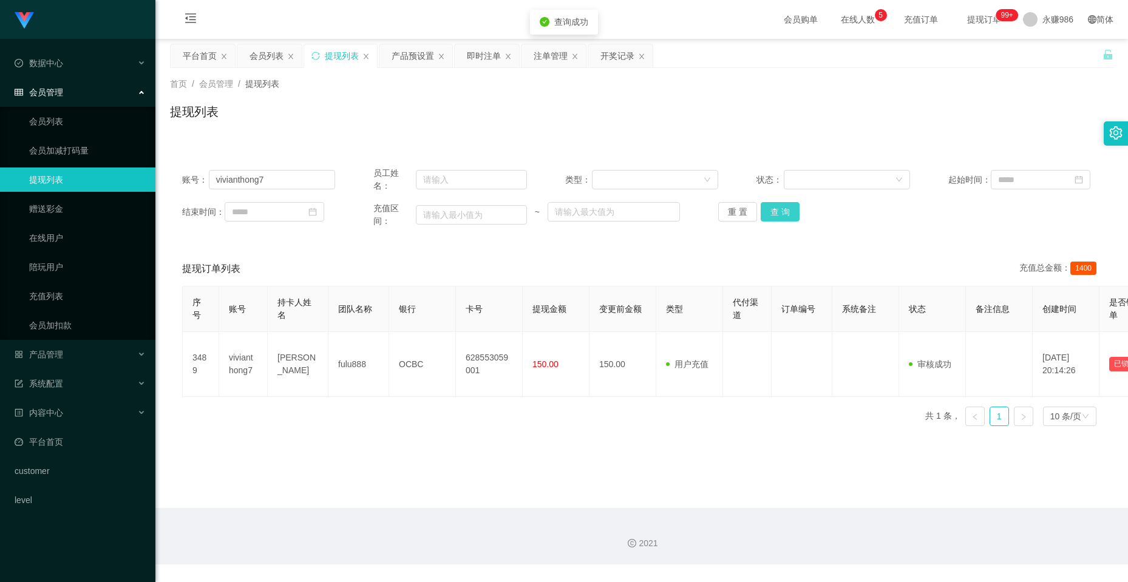
click at [765, 206] on button "查 询" at bounding box center [780, 211] width 39 height 19
click at [765, 206] on button "查 询" at bounding box center [787, 211] width 52 height 19
click at [61, 119] on link "会员列表" at bounding box center [87, 121] width 117 height 24
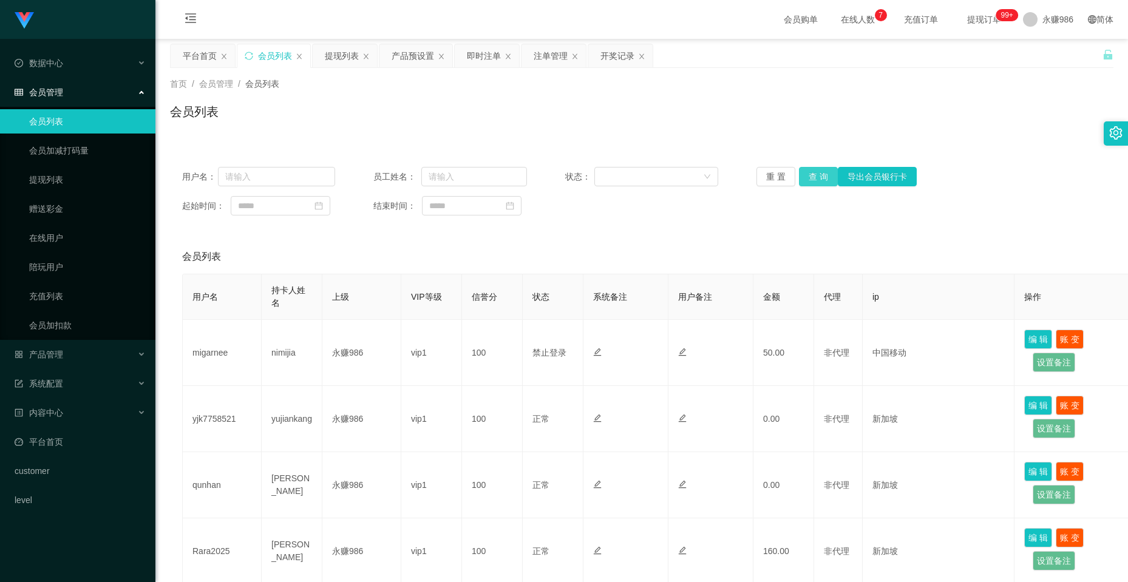
click at [816, 178] on button "查 询" at bounding box center [818, 176] width 39 height 19
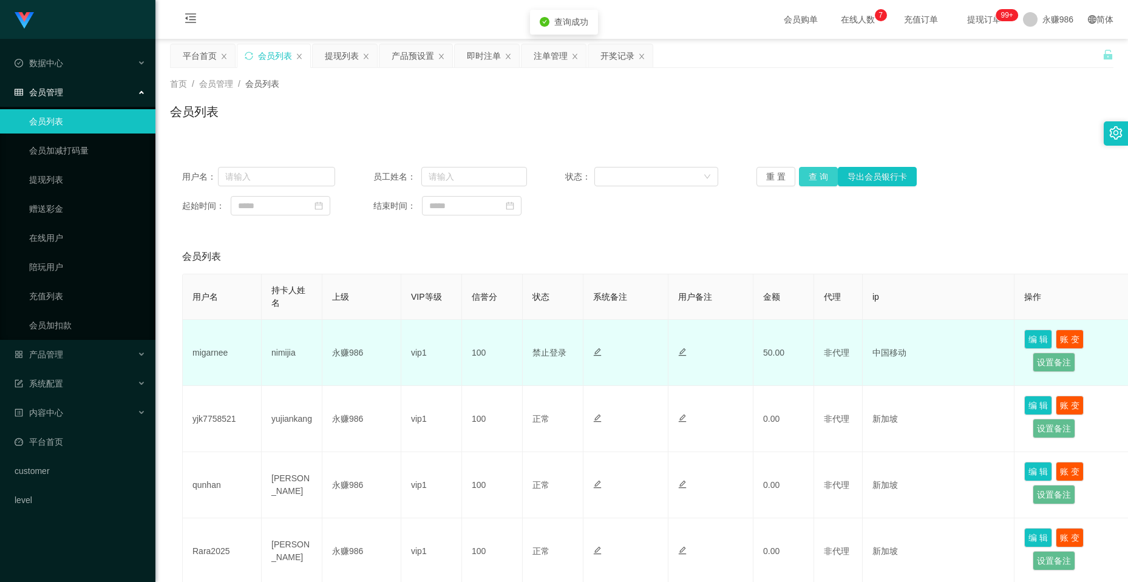
scroll to position [61, 0]
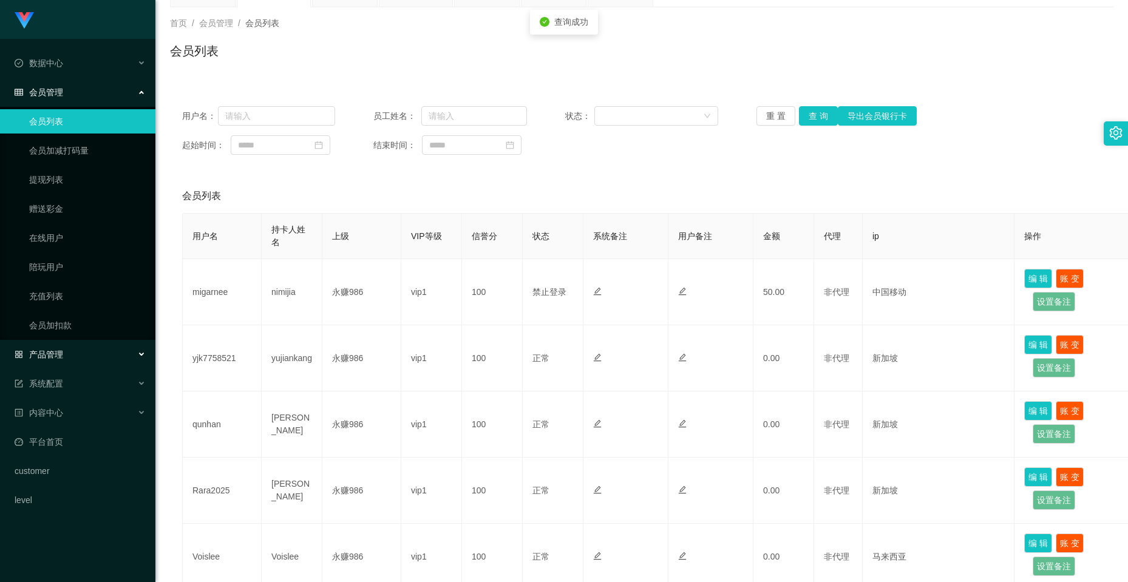
click at [101, 359] on div "产品管理" at bounding box center [77, 354] width 155 height 24
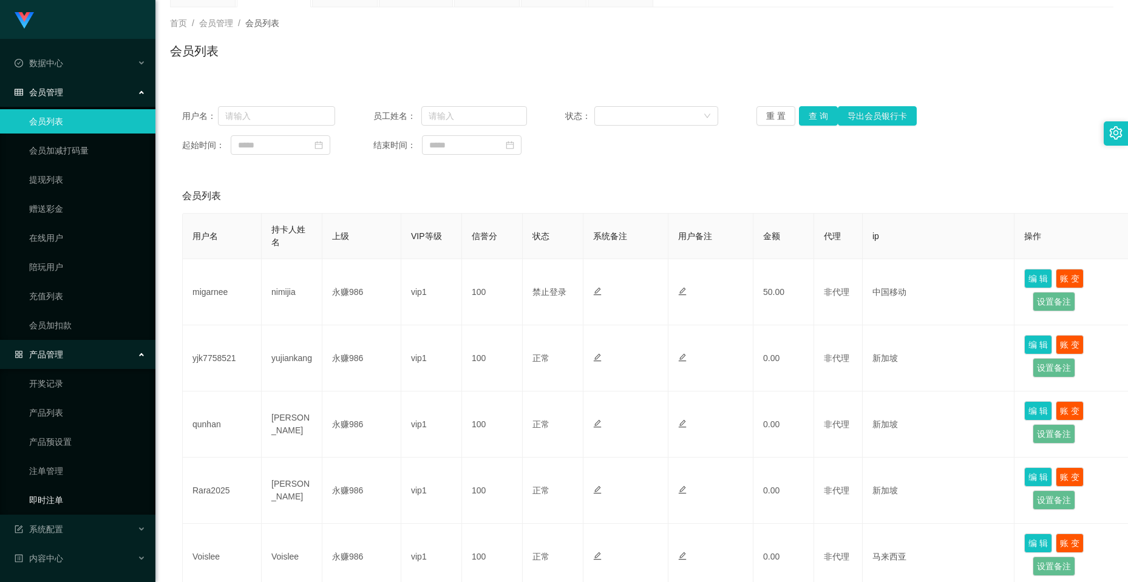
click at [64, 503] on link "即时注单" at bounding box center [87, 500] width 117 height 24
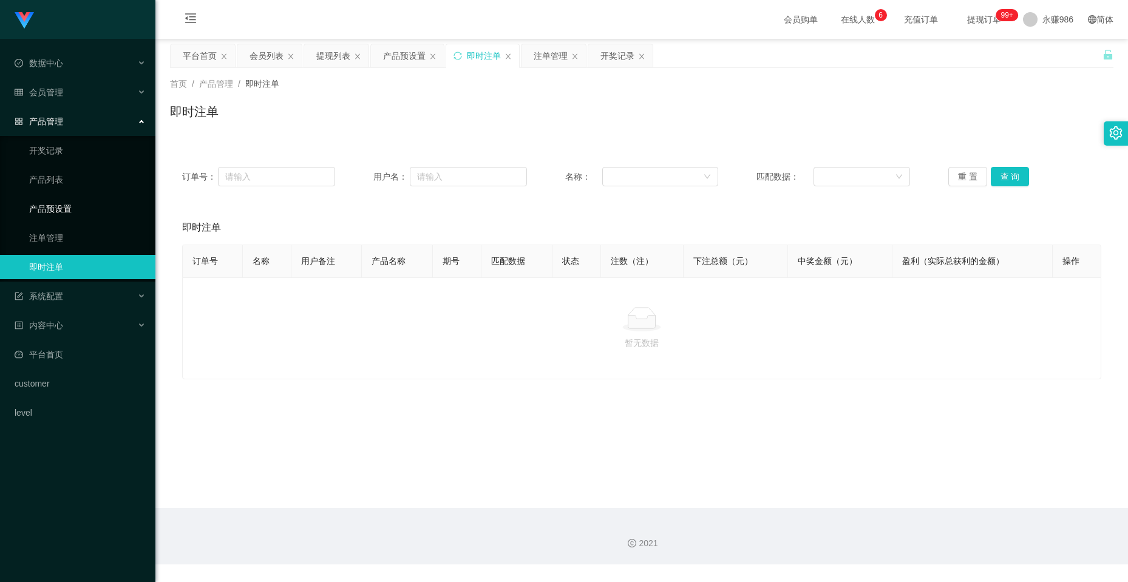
click at [77, 210] on link "产品预设置" at bounding box center [87, 209] width 117 height 24
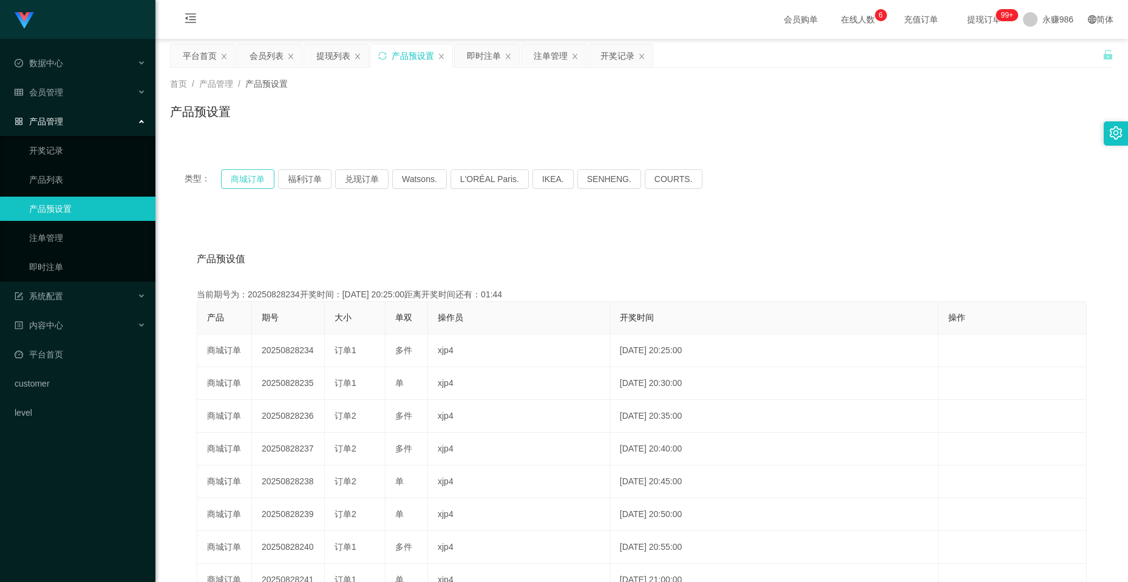
click at [259, 181] on button "商城订单" at bounding box center [247, 178] width 53 height 19
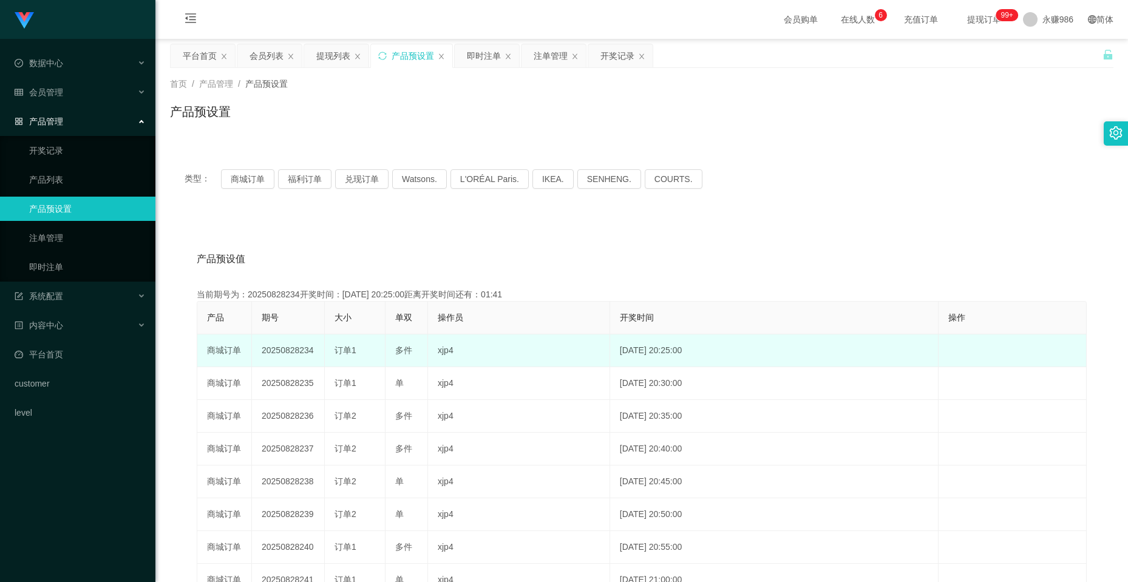
drag, startPoint x: 315, startPoint y: 352, endPoint x: 297, endPoint y: 355, distance: 17.9
click at [297, 355] on td "20250828234" at bounding box center [288, 351] width 73 height 33
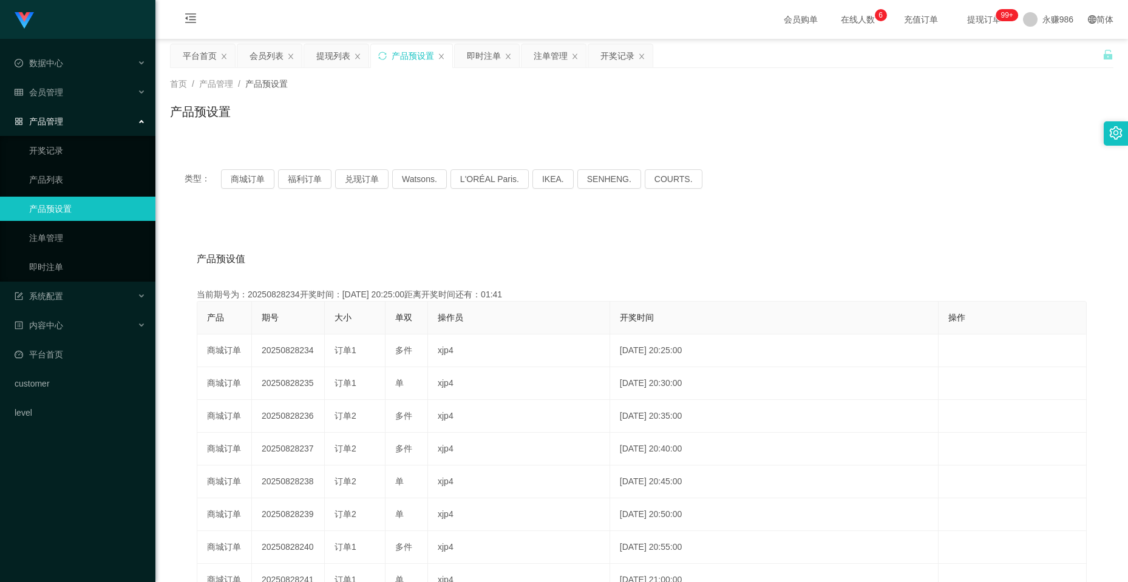
copy td "234"
click at [60, 104] on div "会员管理" at bounding box center [77, 92] width 155 height 24
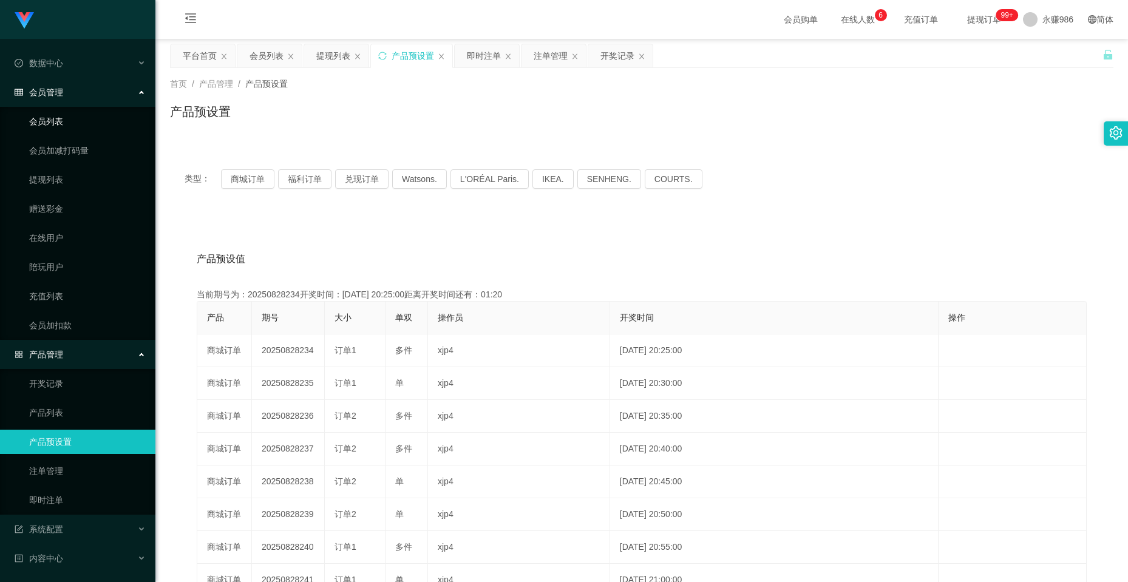
click at [81, 123] on link "会员列表" at bounding box center [87, 121] width 117 height 24
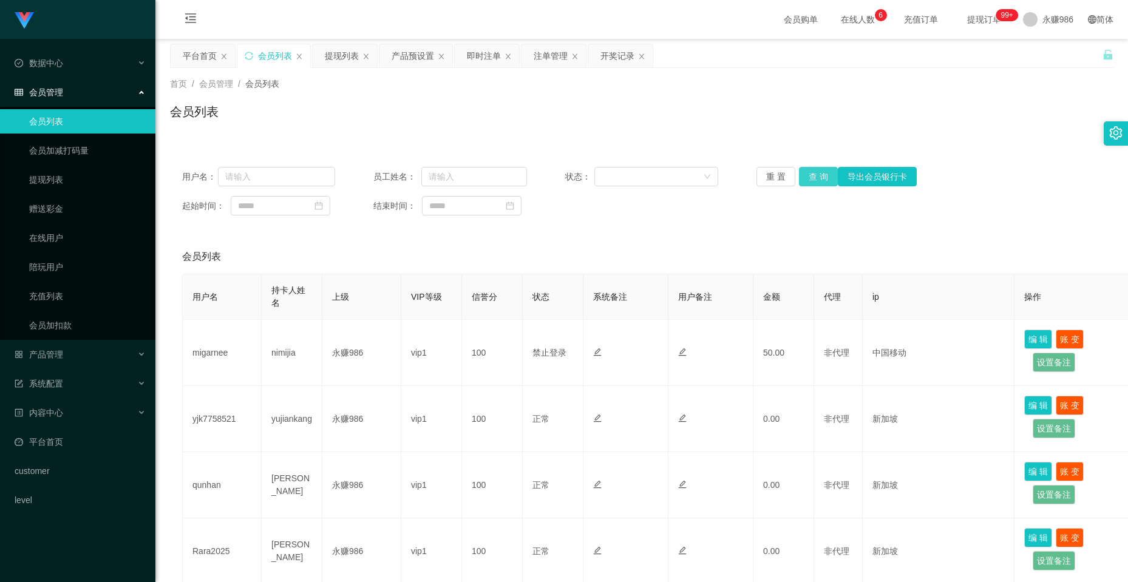
click at [800, 173] on button "查 询" at bounding box center [818, 176] width 39 height 19
click at [800, 173] on div "重 置 查 询 导出会员银行卡" at bounding box center [833, 176] width 153 height 19
click at [800, 173] on button "查 询" at bounding box center [818, 176] width 39 height 19
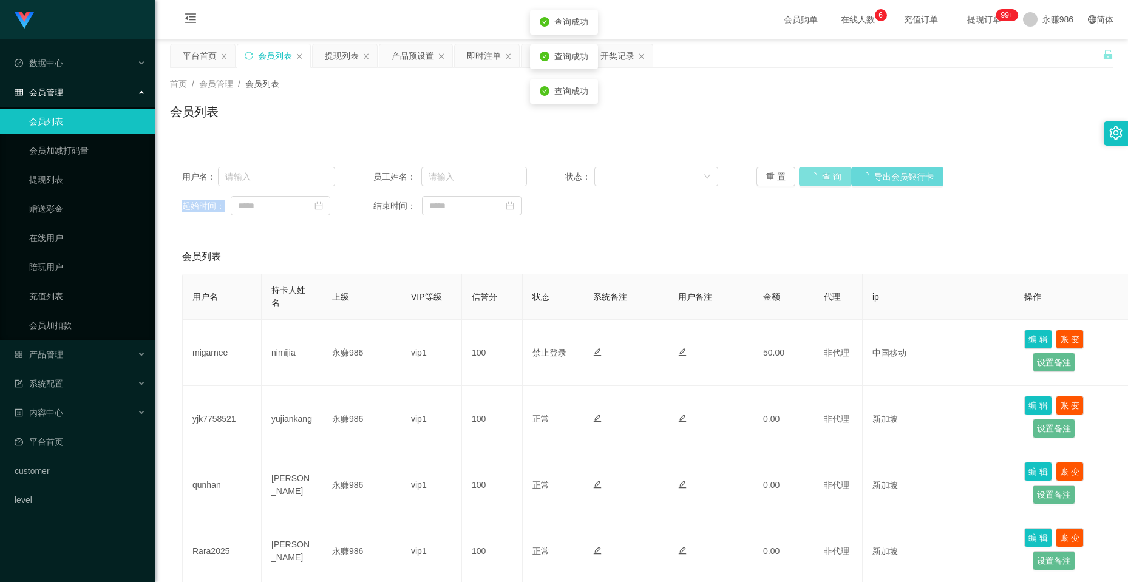
click at [800, 173] on div "重 置 查 询 导出会员银行卡" at bounding box center [833, 176] width 153 height 19
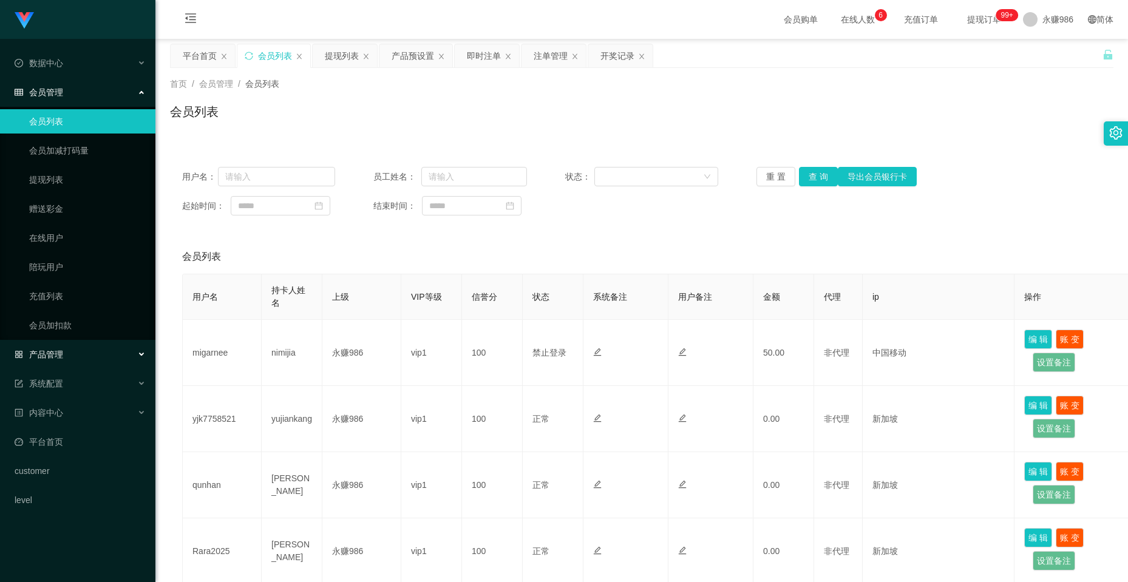
click at [84, 347] on div "产品管理" at bounding box center [77, 354] width 155 height 24
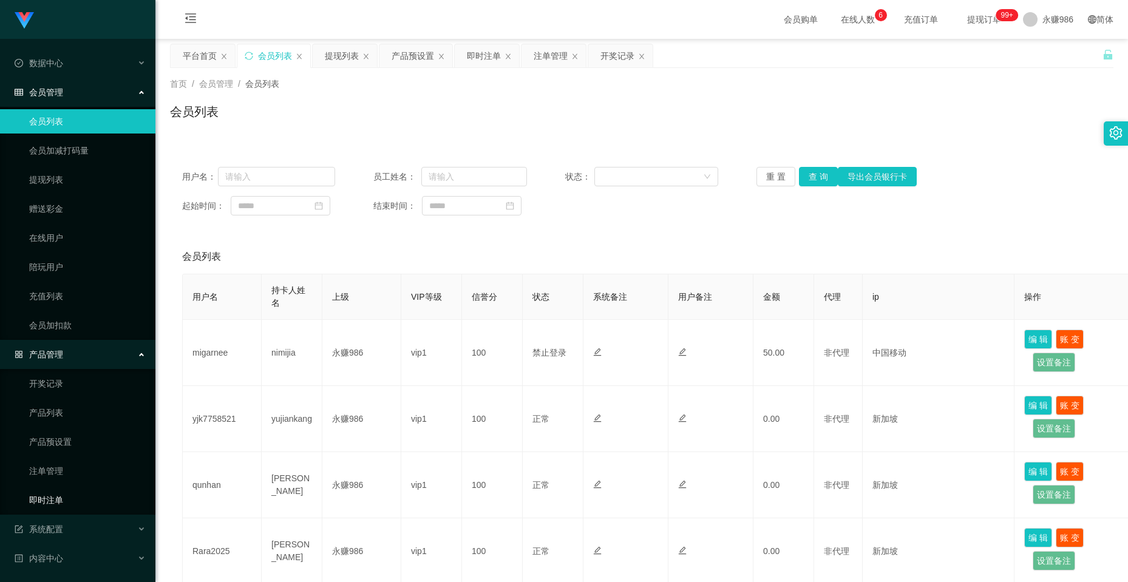
click at [74, 500] on link "即时注单" at bounding box center [87, 500] width 117 height 24
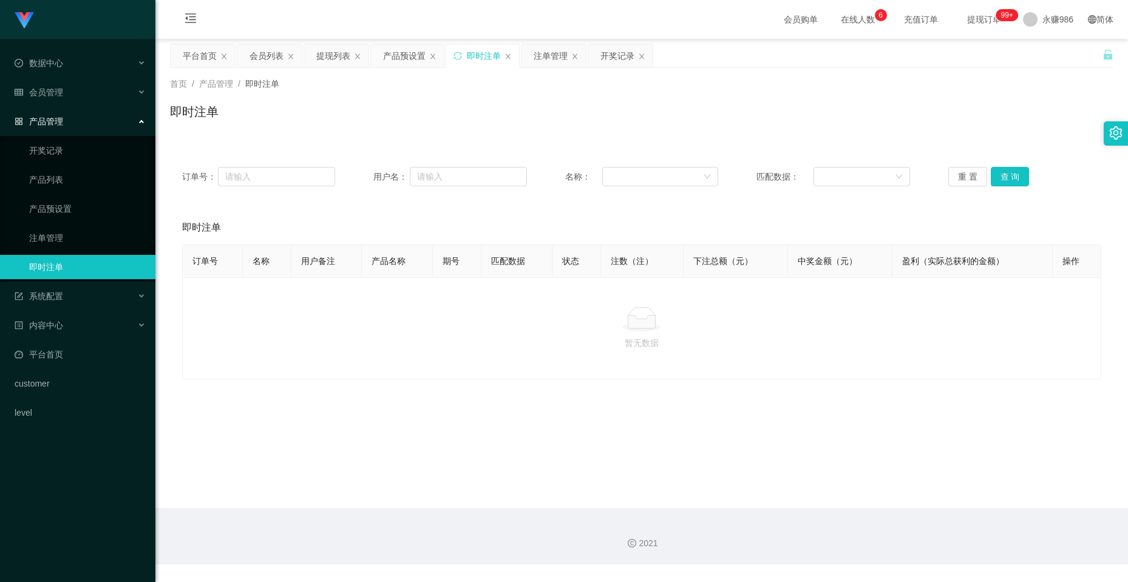
click at [1019, 165] on div "订单号： 用户名： 名称： 匹配数据： 重 置 查 询" at bounding box center [642, 177] width 944 height 44
click at [1012, 174] on button "查 询" at bounding box center [1010, 176] width 39 height 19
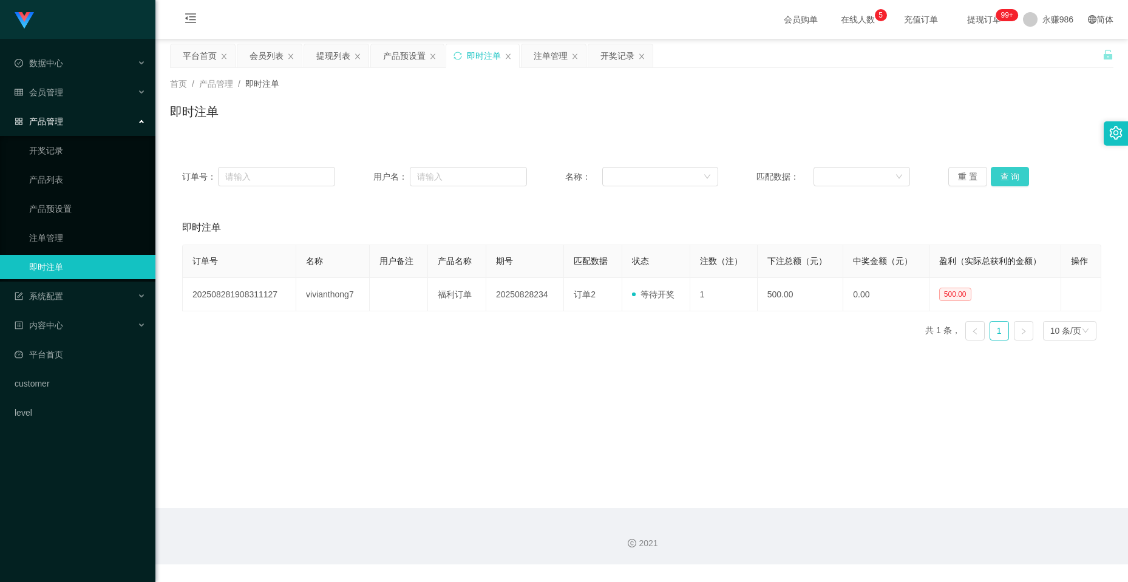
click at [1012, 174] on button "查 询" at bounding box center [1010, 176] width 39 height 19
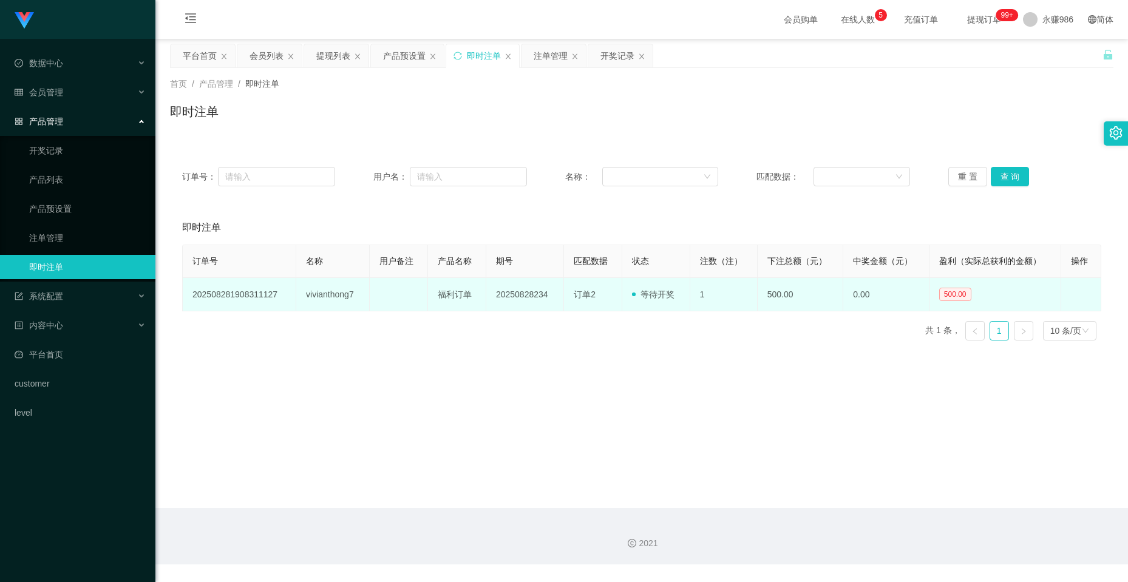
drag, startPoint x: 338, startPoint y: 279, endPoint x: 336, endPoint y: 299, distance: 20.1
click at [338, 282] on td "vivianthong7" at bounding box center [332, 294] width 73 height 33
click at [336, 300] on td "vivianthong7" at bounding box center [332, 294] width 73 height 33
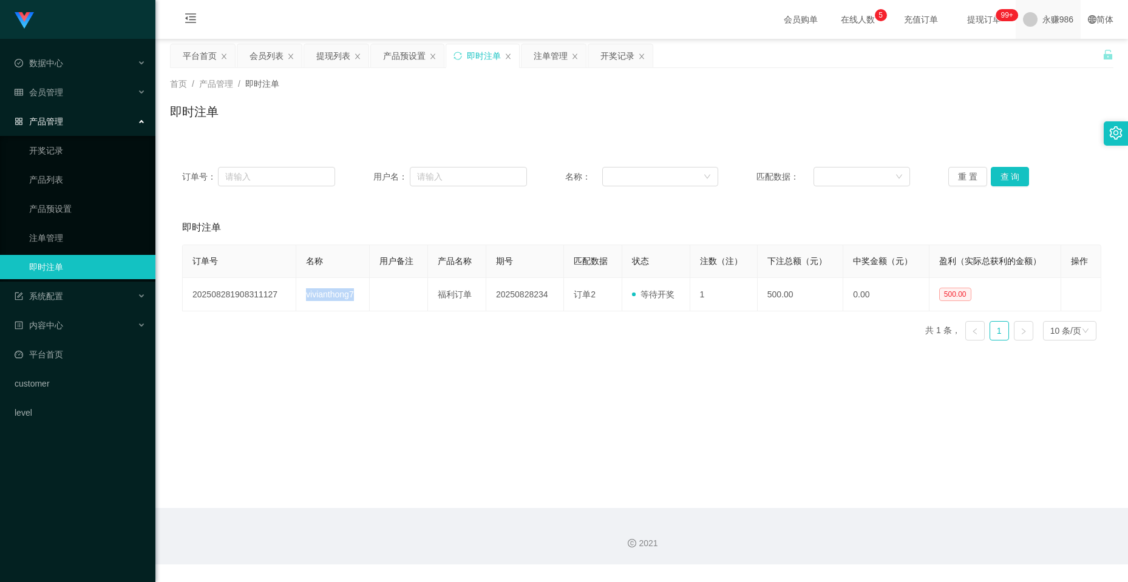
copy td "vivianthong7"
click at [1000, 179] on button "查 询" at bounding box center [1010, 176] width 39 height 19
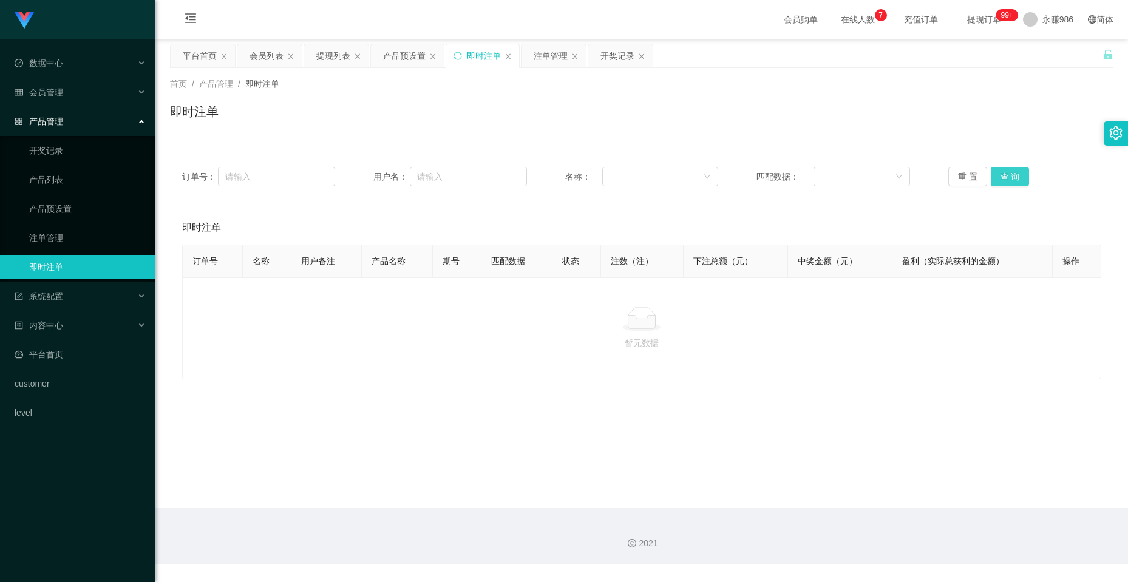
click at [1000, 179] on button "查 询" at bounding box center [1010, 176] width 39 height 19
click at [81, 104] on div "会员管理" at bounding box center [77, 92] width 155 height 24
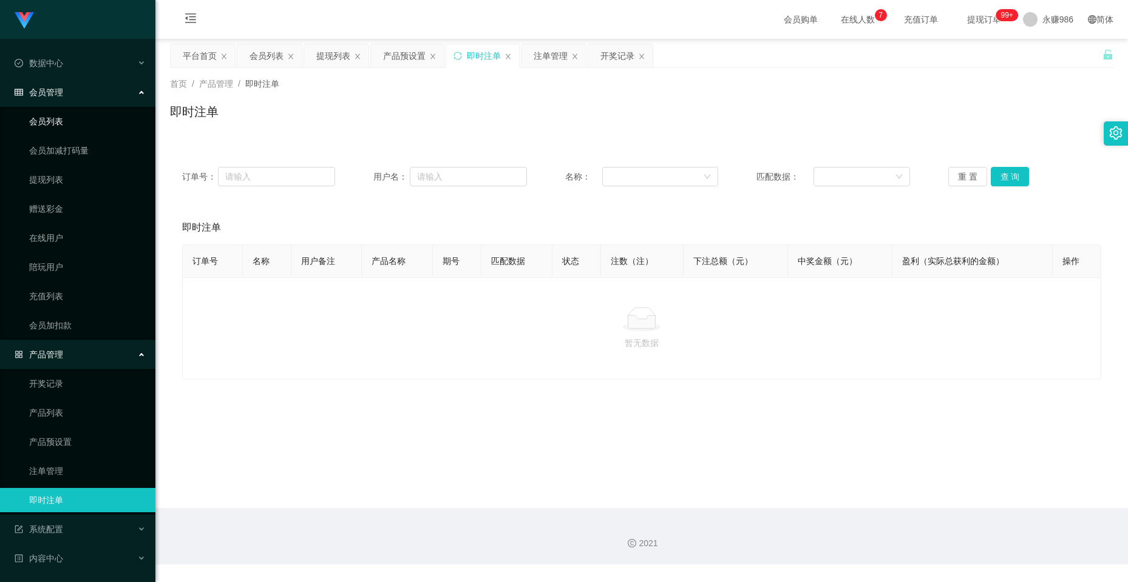
click at [77, 116] on link "会员列表" at bounding box center [87, 121] width 117 height 24
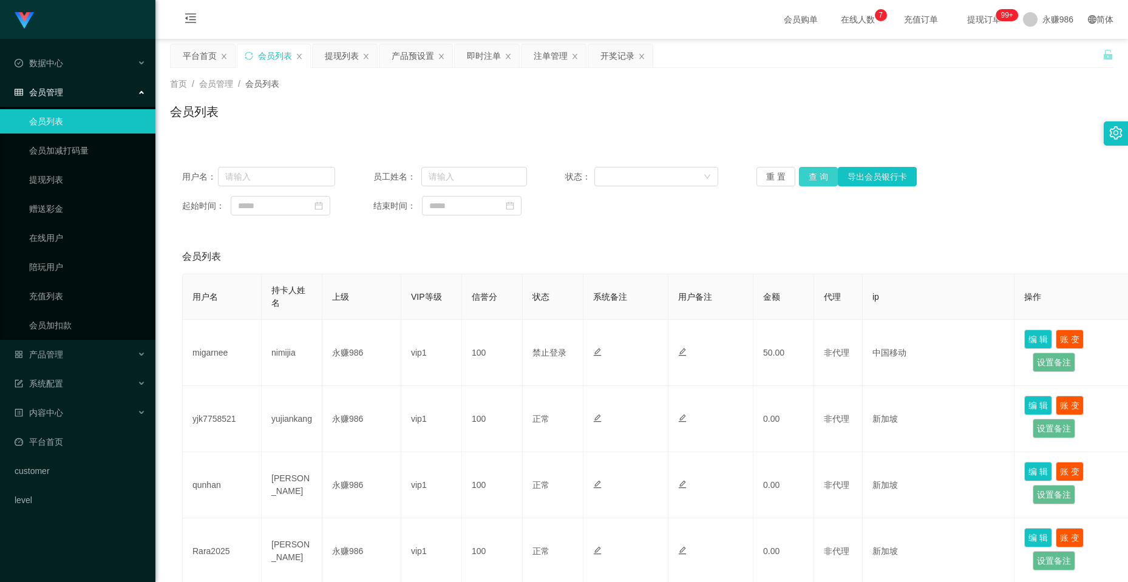
click at [800, 176] on button "查 询" at bounding box center [818, 176] width 39 height 19
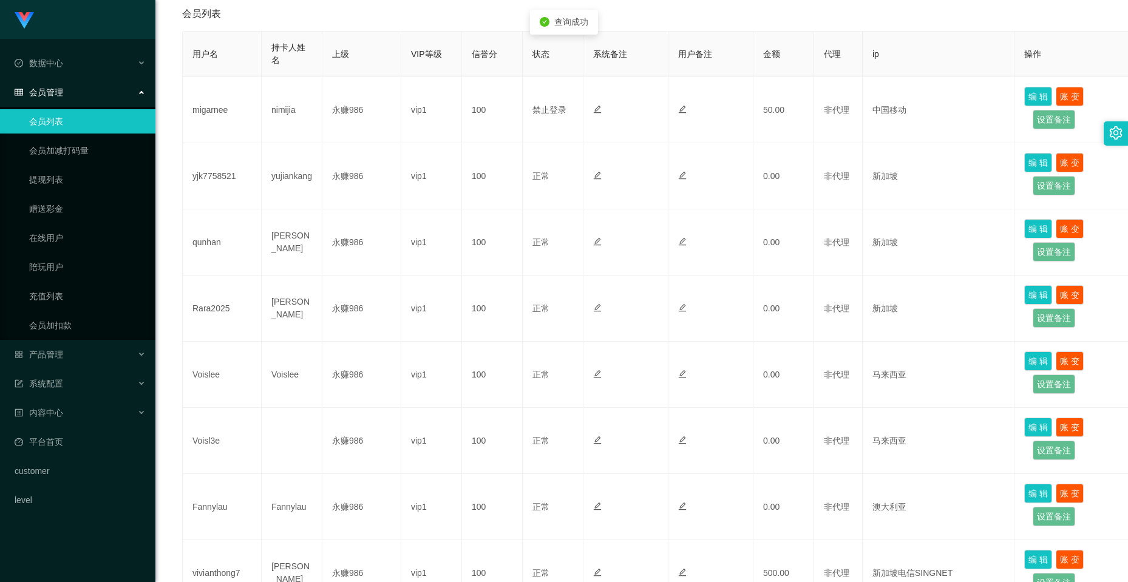
scroll to position [486, 0]
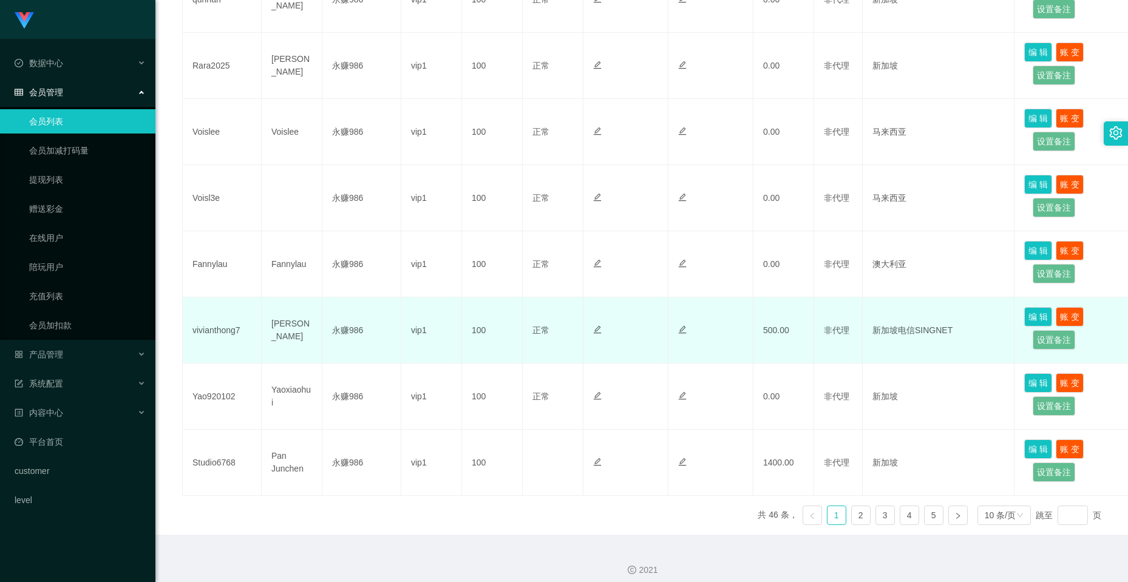
click at [223, 336] on td "vivianthong7" at bounding box center [222, 331] width 79 height 66
copy td "vivianthong7"
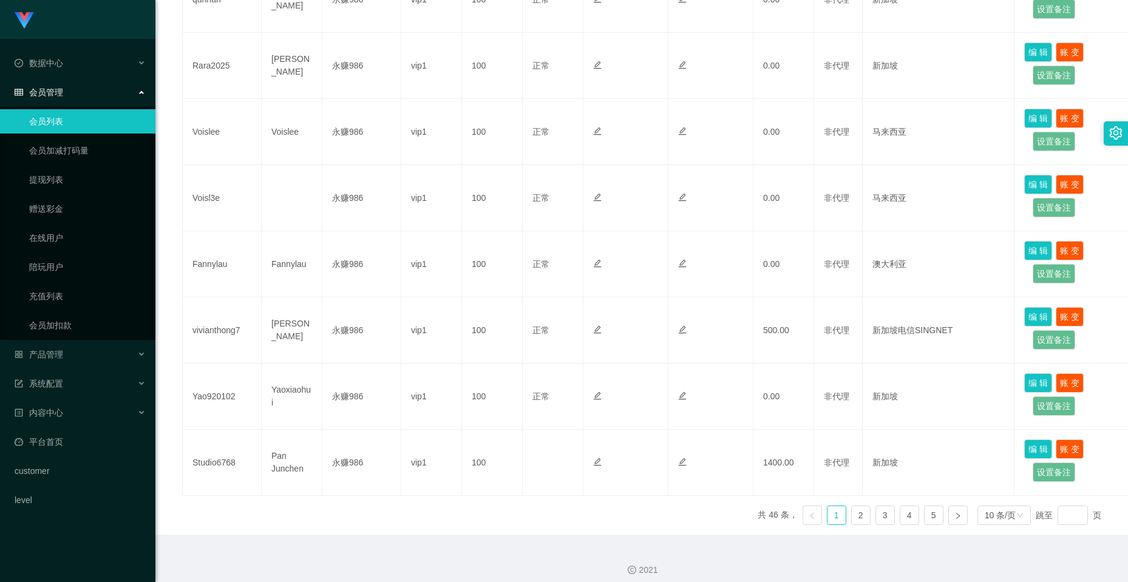
click at [85, 89] on div "会员管理" at bounding box center [77, 92] width 155 height 24
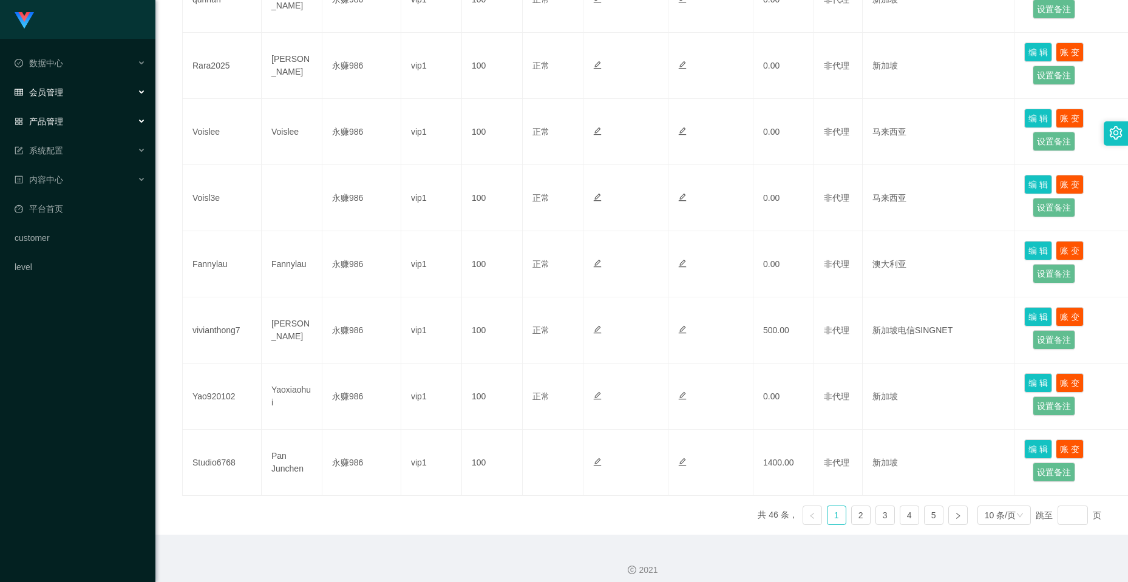
click at [74, 117] on div "产品管理" at bounding box center [77, 121] width 155 height 24
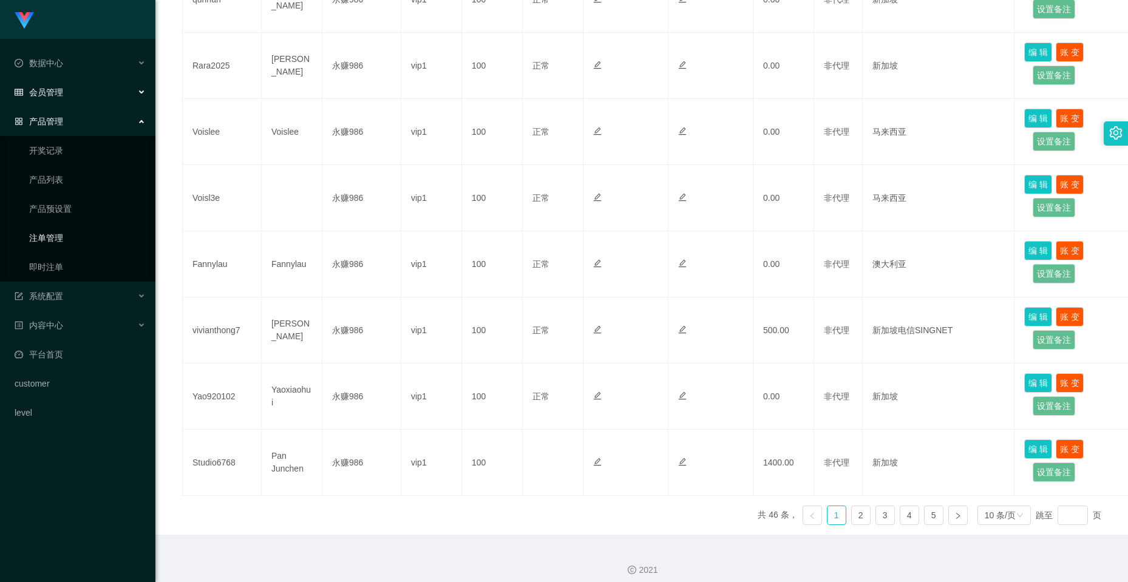
click at [58, 237] on link "注单管理" at bounding box center [87, 238] width 117 height 24
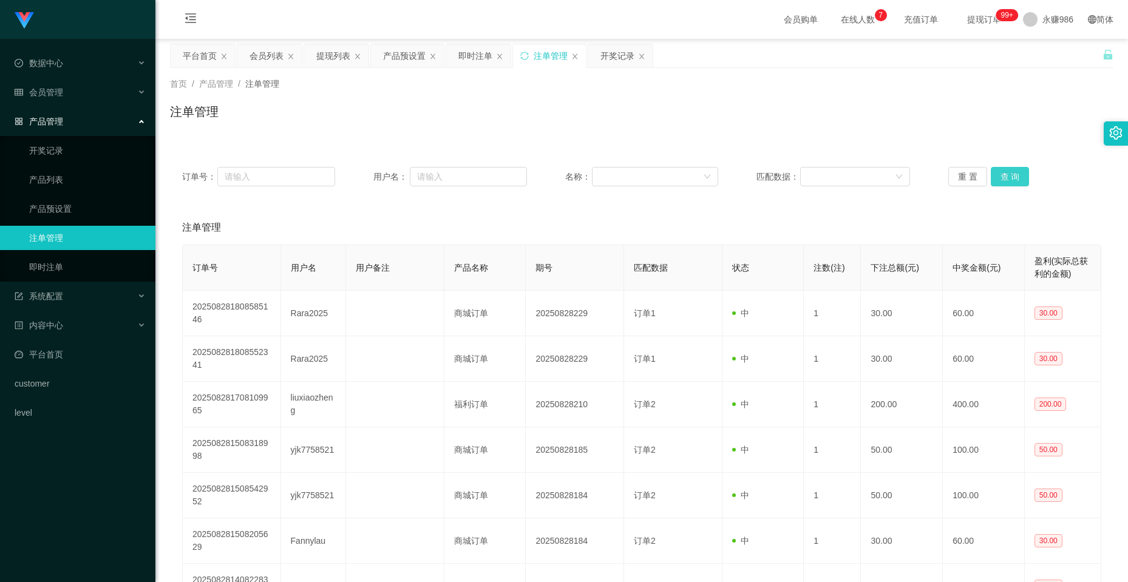
click at [1003, 177] on button "查 询" at bounding box center [1010, 176] width 39 height 19
click at [1003, 177] on div "重 置 查 询" at bounding box center [1025, 176] width 153 height 19
click at [1003, 177] on button "查 询" at bounding box center [1010, 176] width 39 height 19
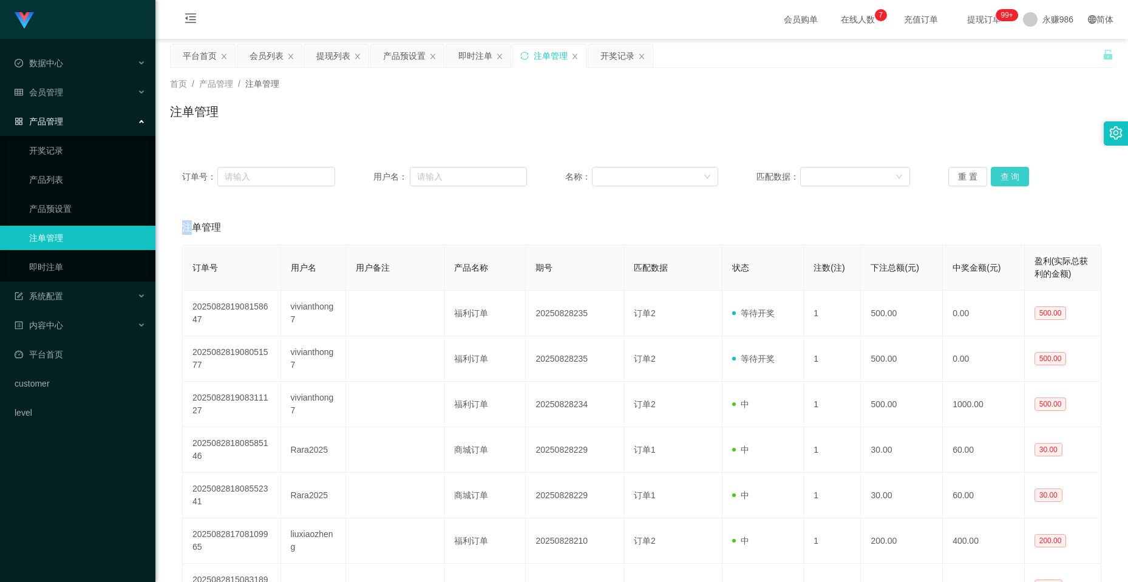
click at [1003, 177] on button "查 询" at bounding box center [1010, 176] width 39 height 19
click at [1003, 177] on div "重 置 查 询" at bounding box center [1025, 176] width 153 height 19
click at [1003, 177] on button "查 询" at bounding box center [1010, 176] width 39 height 19
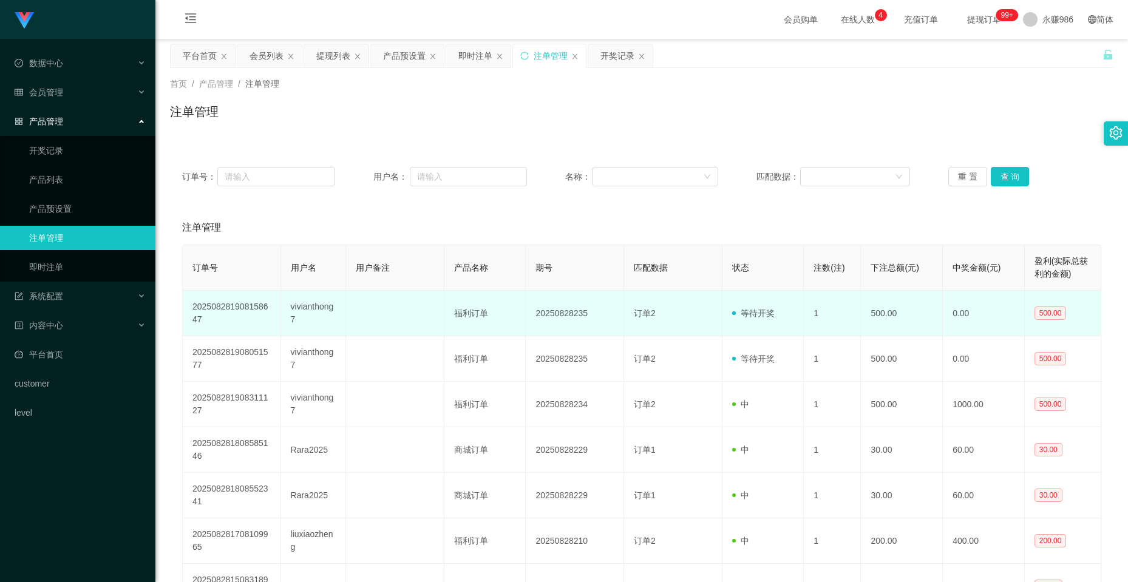
click at [288, 317] on td "vivianthong7" at bounding box center [314, 314] width 66 height 46
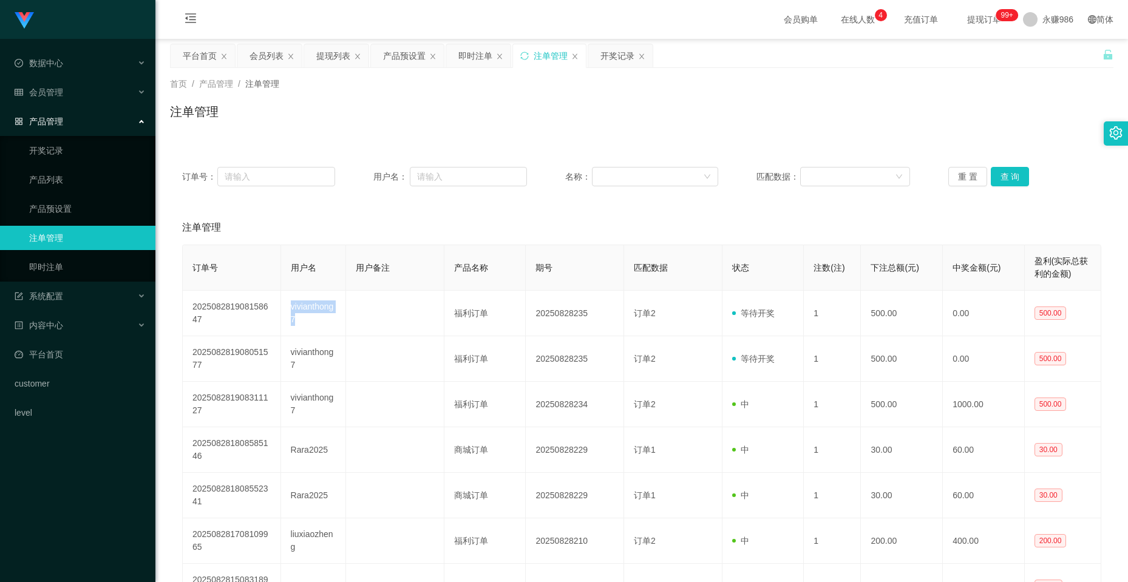
drag, startPoint x: 288, startPoint y: 317, endPoint x: 435, endPoint y: 251, distance: 160.9
click at [287, 317] on td "vivianthong7" at bounding box center [314, 314] width 66 height 46
copy td "vivianthong7"
click at [997, 178] on button "查 询" at bounding box center [1010, 176] width 39 height 19
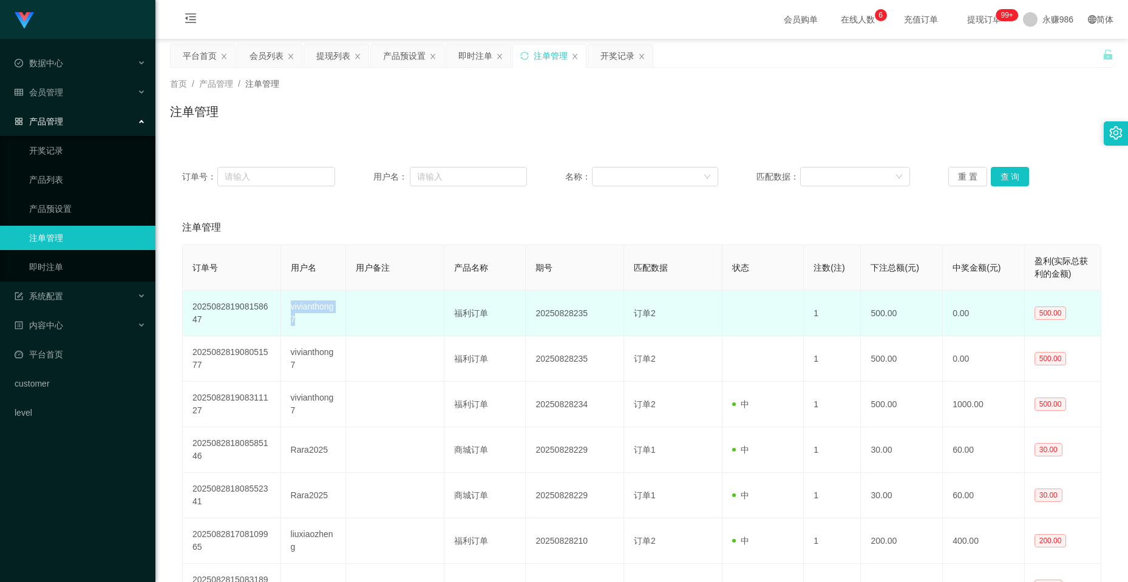
click at [303, 310] on td "vivianthong7" at bounding box center [314, 314] width 66 height 46
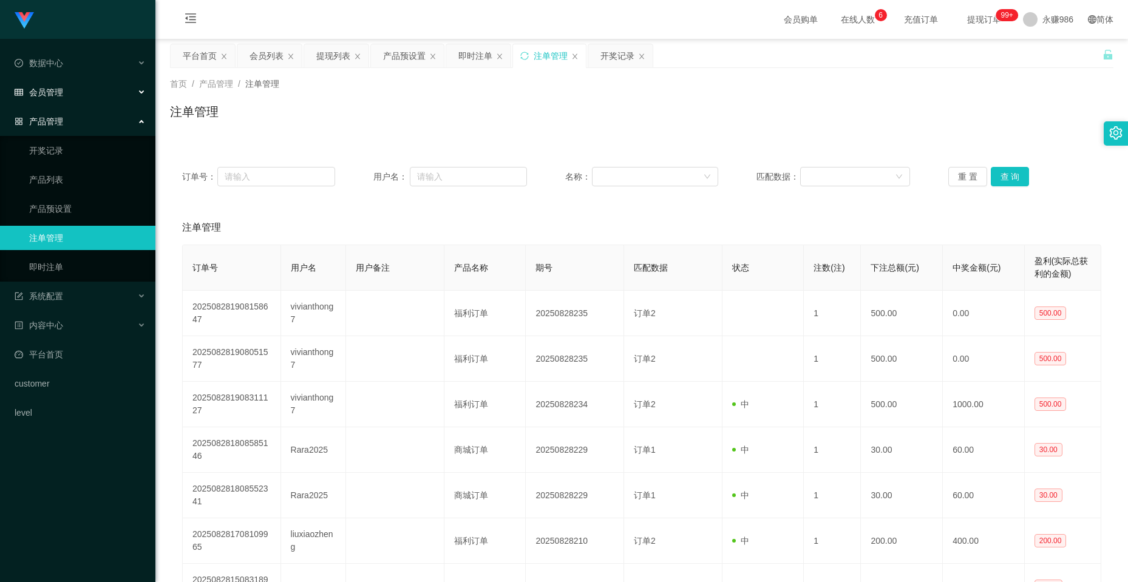
click at [66, 84] on div "会员管理" at bounding box center [77, 92] width 155 height 24
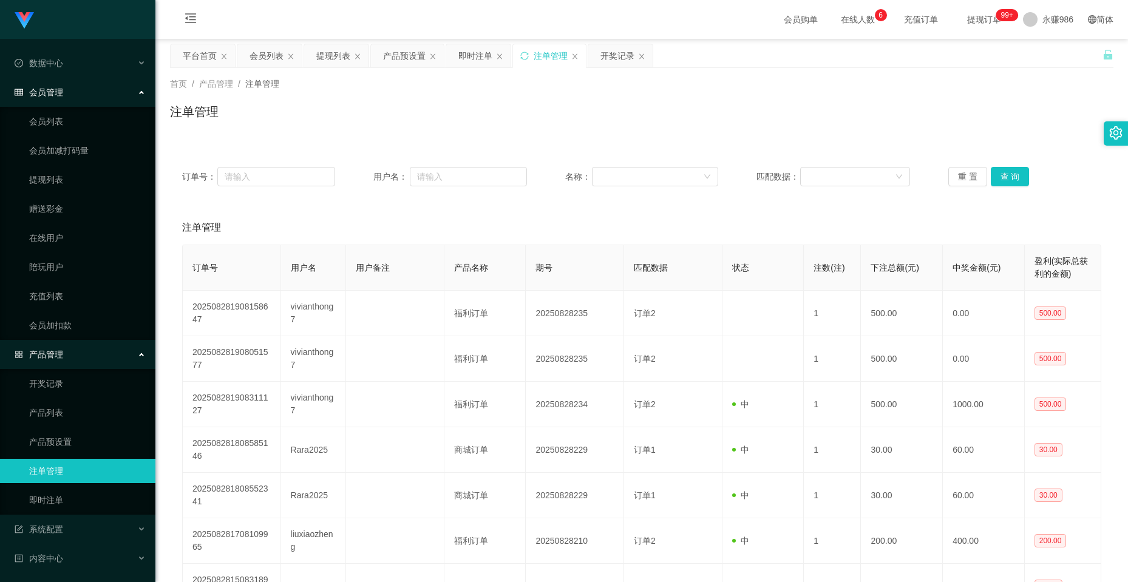
click at [56, 108] on ul "会员列表 会员加减打码量 提现列表 赠送彩金 在线用户 陪玩用户 充值列表 会员加扣款" at bounding box center [77, 223] width 155 height 233
click at [53, 120] on link "会员列表" at bounding box center [87, 121] width 117 height 24
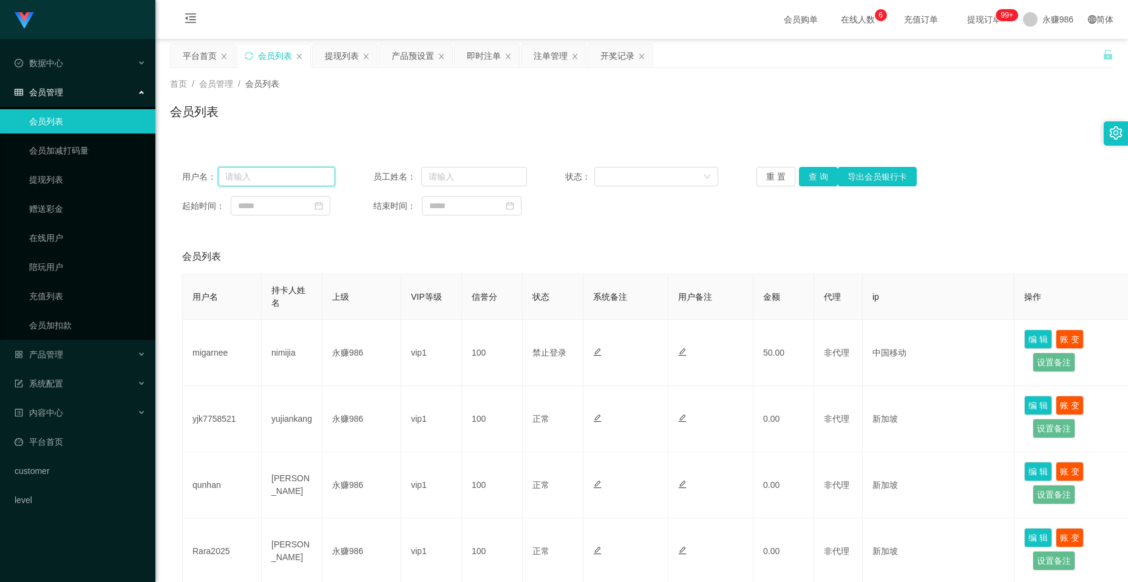
click at [284, 179] on input "text" at bounding box center [276, 176] width 117 height 19
paste input "vivianthong7"
type input "vivianthong7"
click at [820, 174] on button "查 询" at bounding box center [818, 176] width 39 height 19
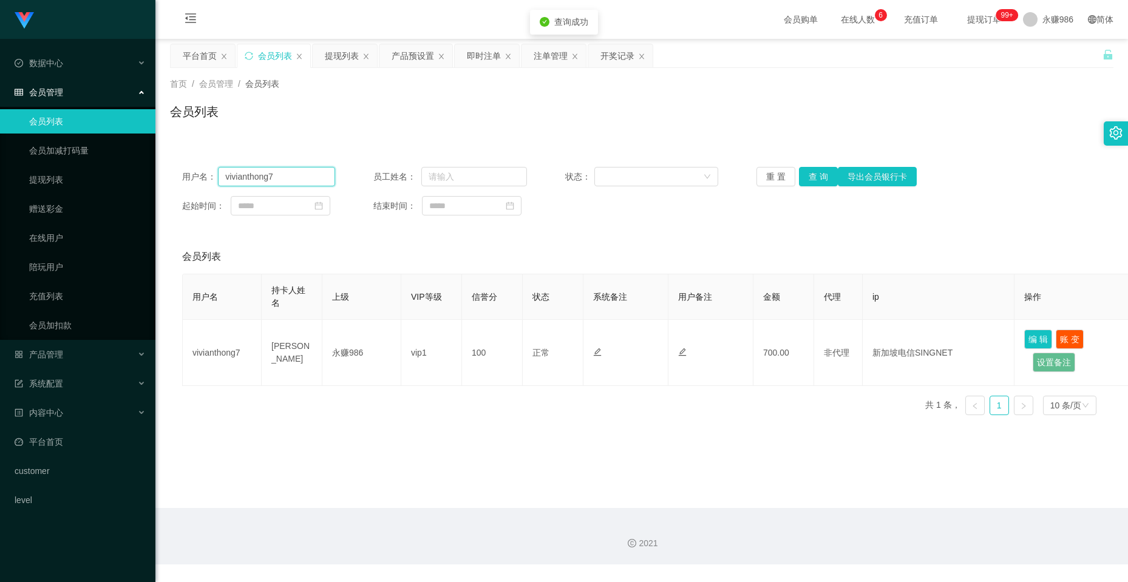
click at [322, 174] on input "vivianthong7" at bounding box center [276, 176] width 117 height 19
click at [814, 176] on button "查 询" at bounding box center [818, 176] width 39 height 19
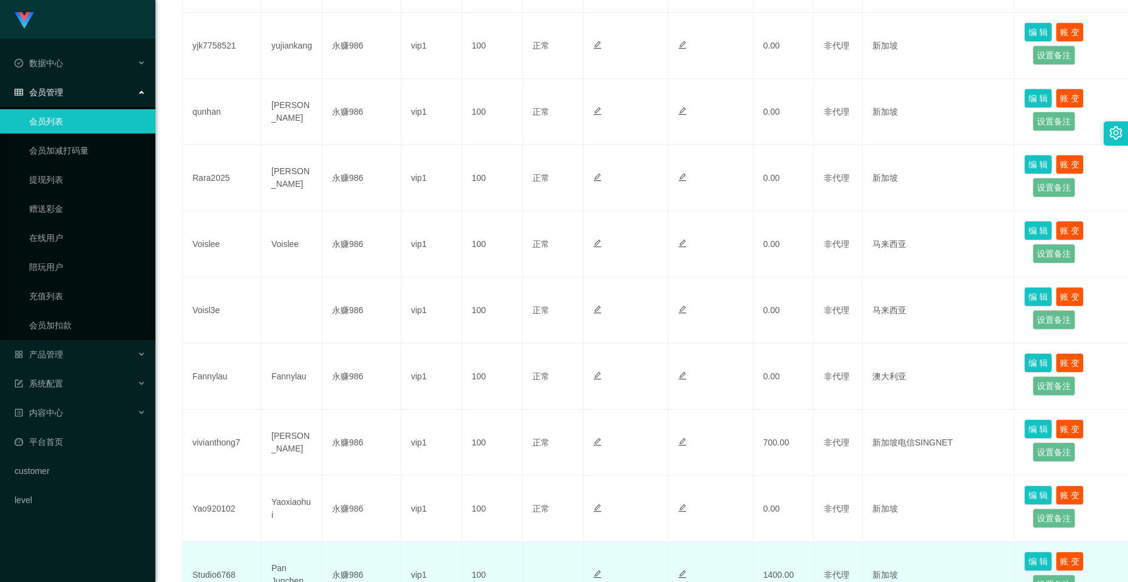
scroll to position [495, 0]
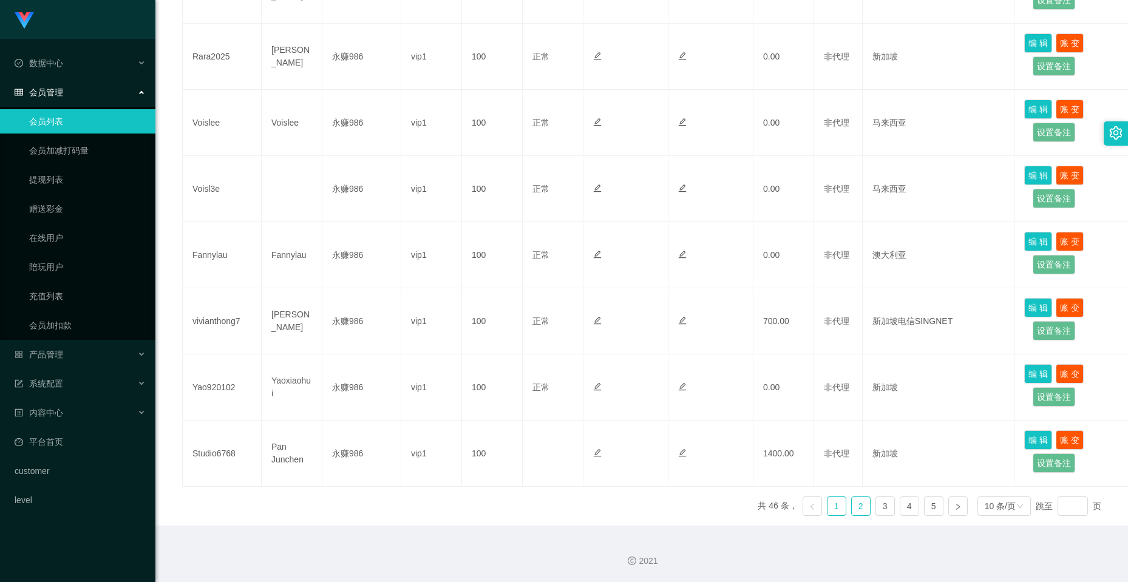
click at [860, 507] on link "2" at bounding box center [861, 506] width 18 height 18
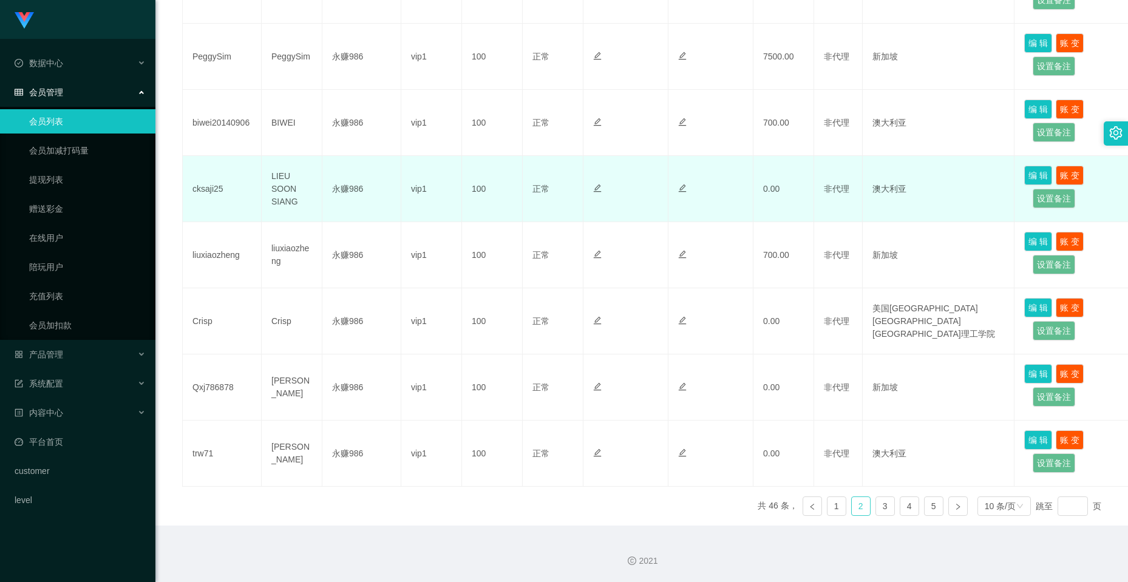
scroll to position [313, 0]
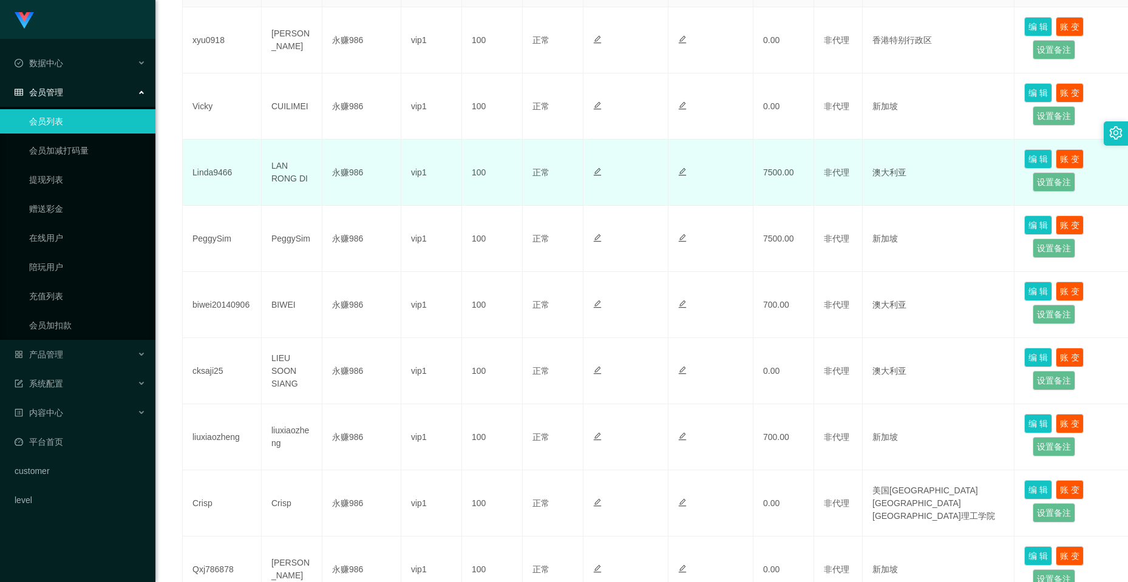
click at [219, 168] on td "Linda9466" at bounding box center [222, 173] width 79 height 66
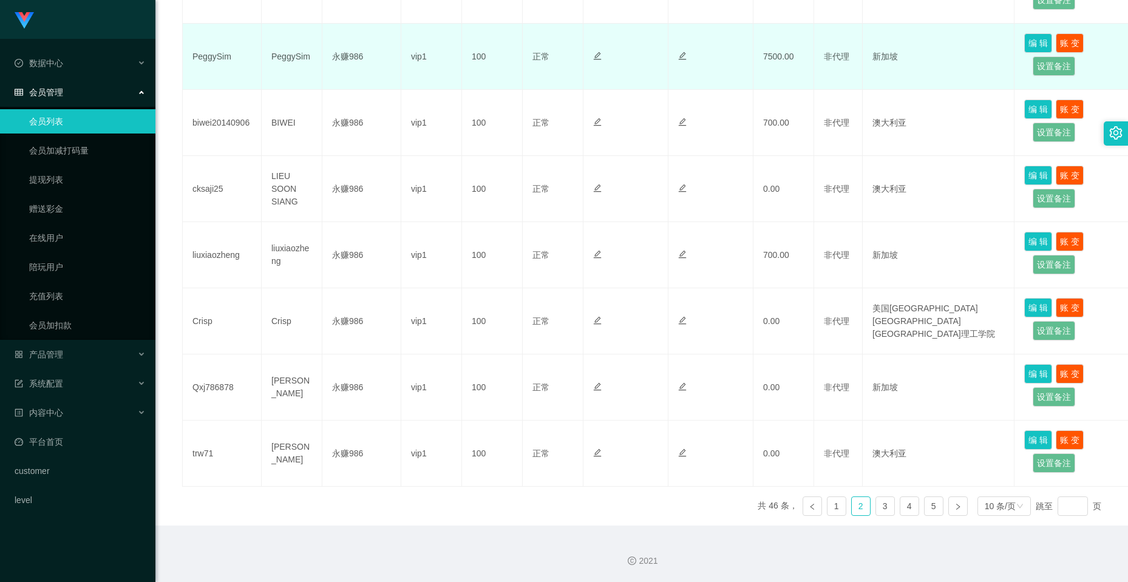
scroll to position [373, 0]
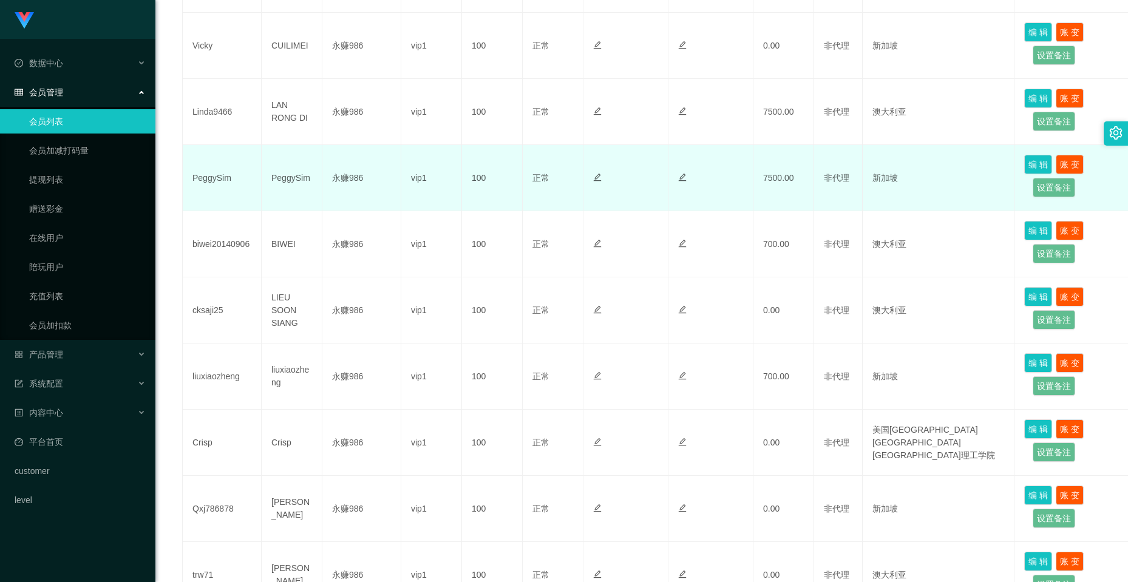
click at [214, 179] on td "PeggySim" at bounding box center [222, 178] width 79 height 66
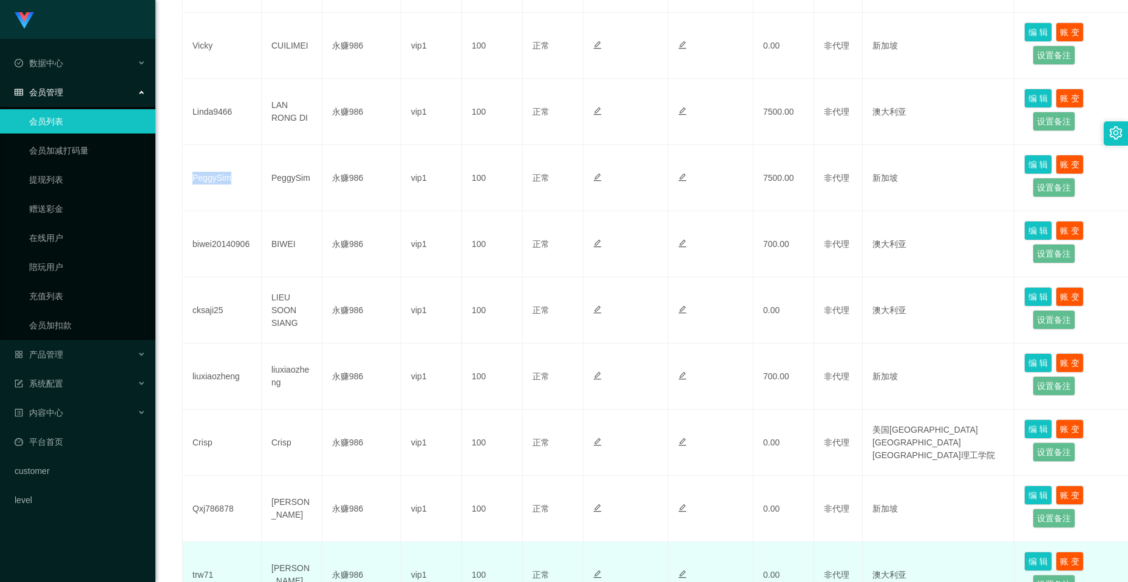
scroll to position [495, 0]
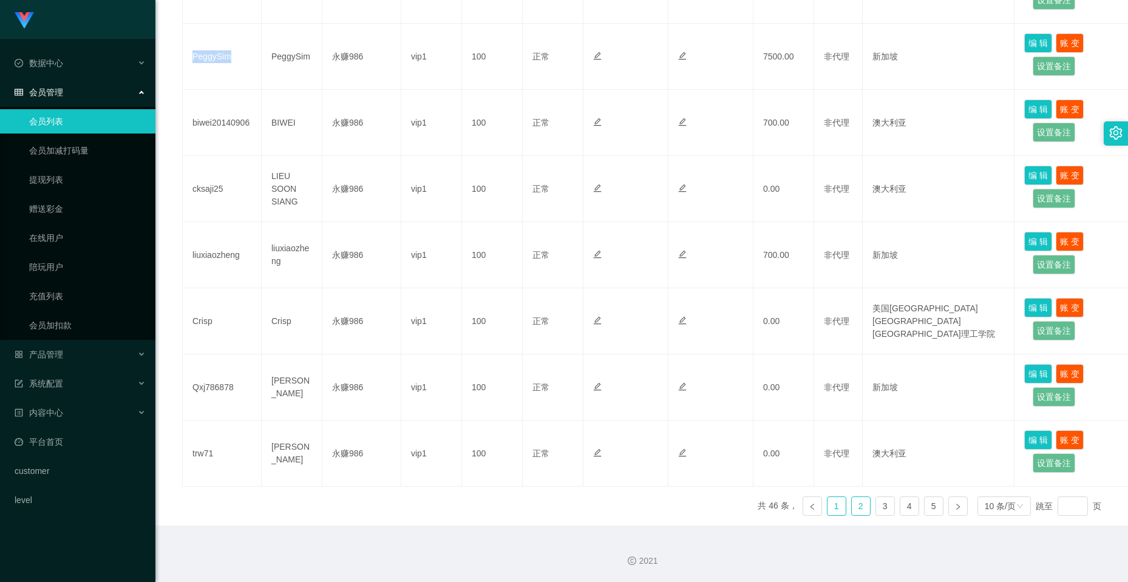
click at [835, 506] on link "1" at bounding box center [837, 506] width 18 height 18
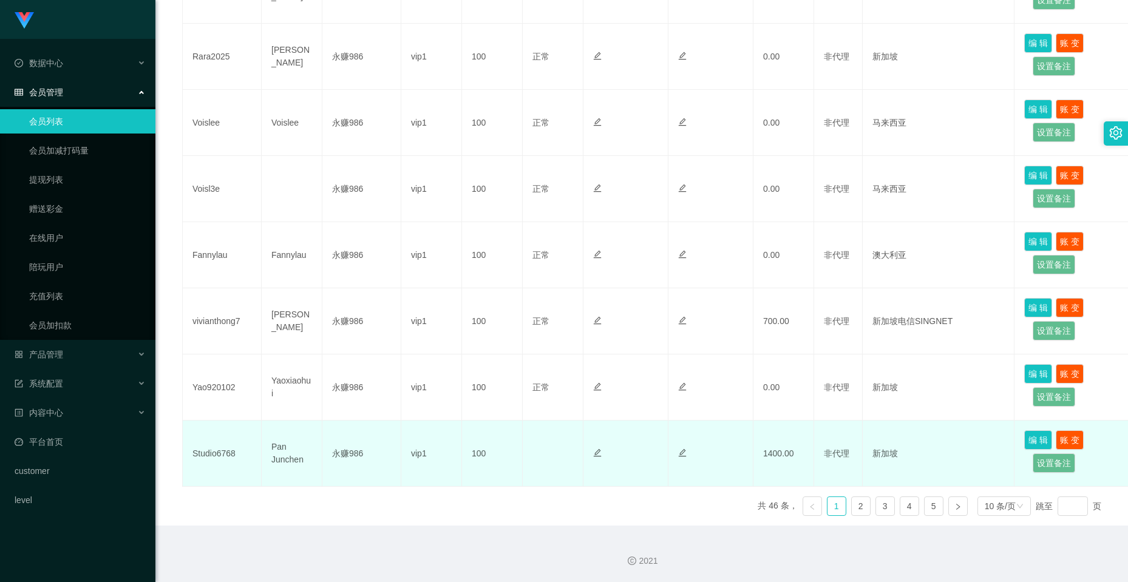
click at [224, 455] on td "Studio6768" at bounding box center [222, 454] width 79 height 66
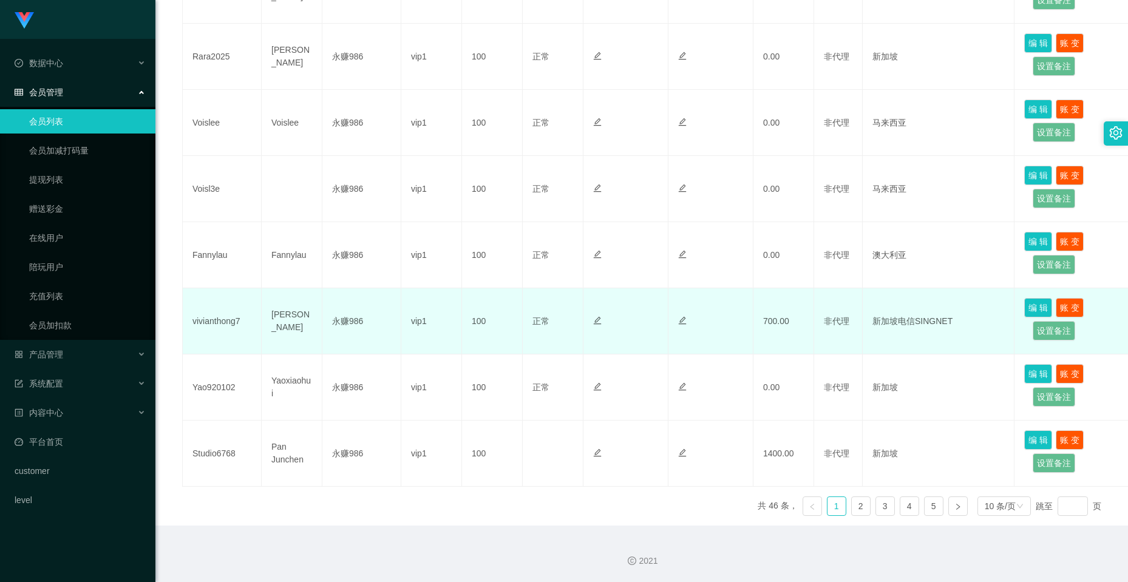
click at [232, 318] on td "vivianthong7" at bounding box center [222, 321] width 79 height 66
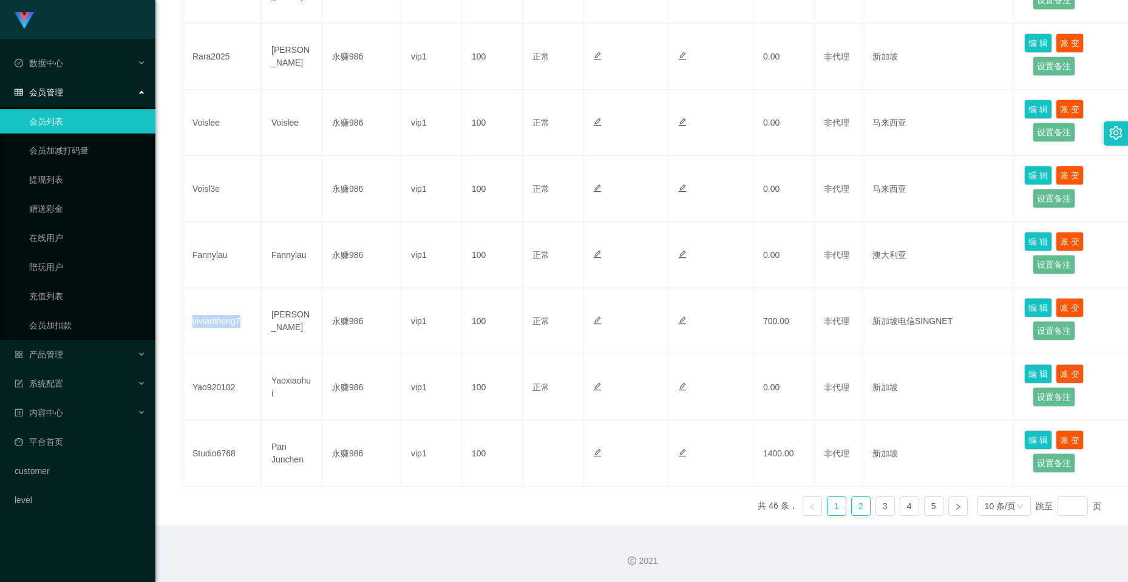
click at [852, 503] on link "2" at bounding box center [861, 506] width 18 height 18
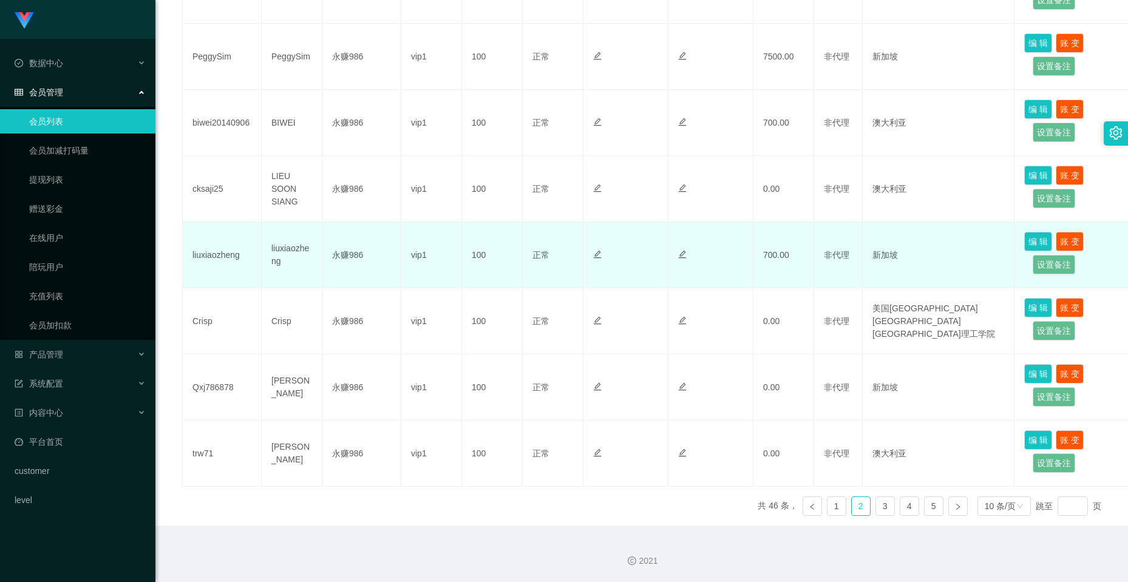
click at [234, 262] on td "liuxiaozheng" at bounding box center [222, 255] width 79 height 66
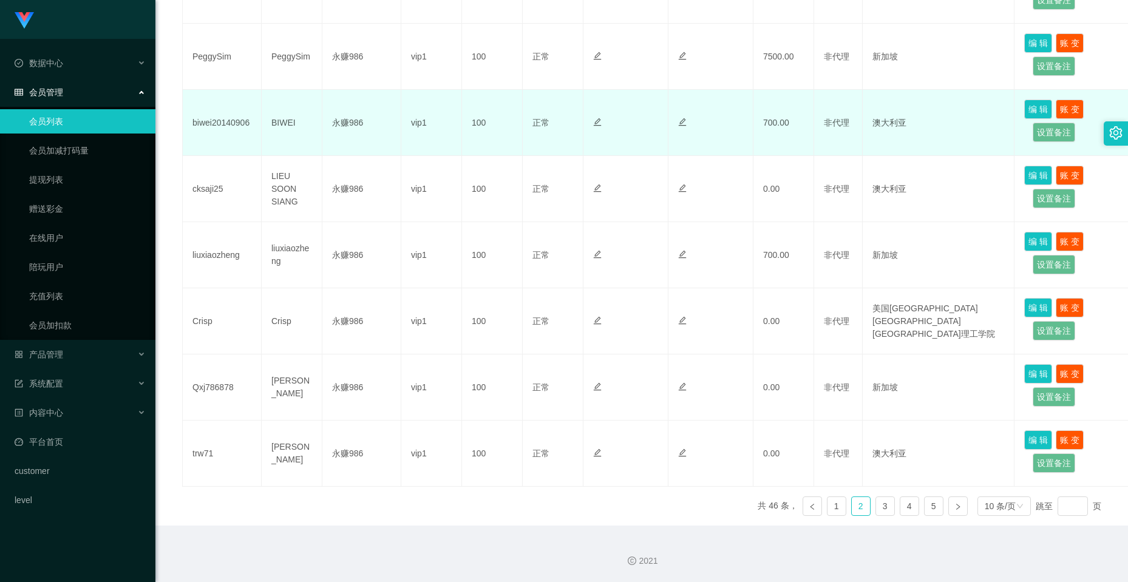
click at [210, 118] on td "biwei20140906" at bounding box center [222, 123] width 79 height 66
